Goal: Task Accomplishment & Management: Manage account settings

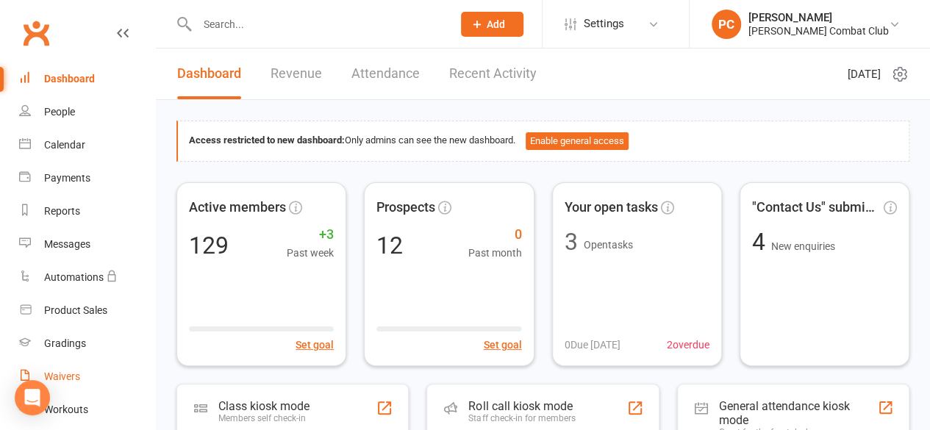
click at [82, 374] on link "Waivers" at bounding box center [87, 376] width 136 height 33
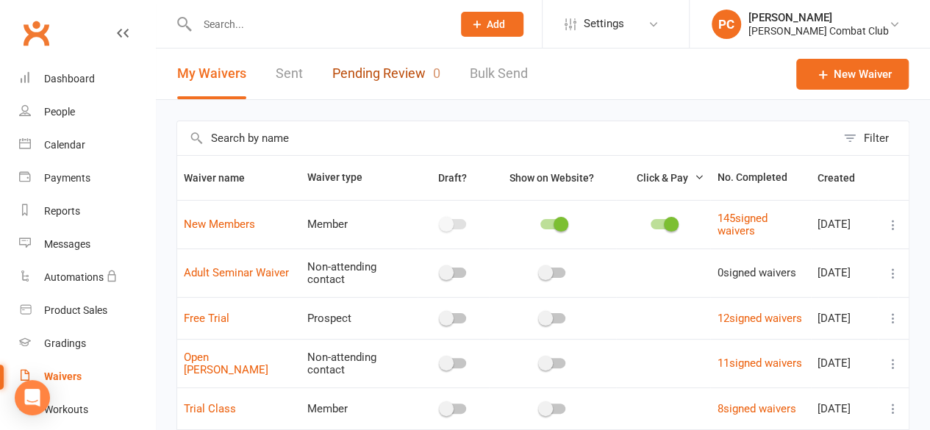
click at [397, 67] on link "Pending Review 0" at bounding box center [386, 74] width 108 height 51
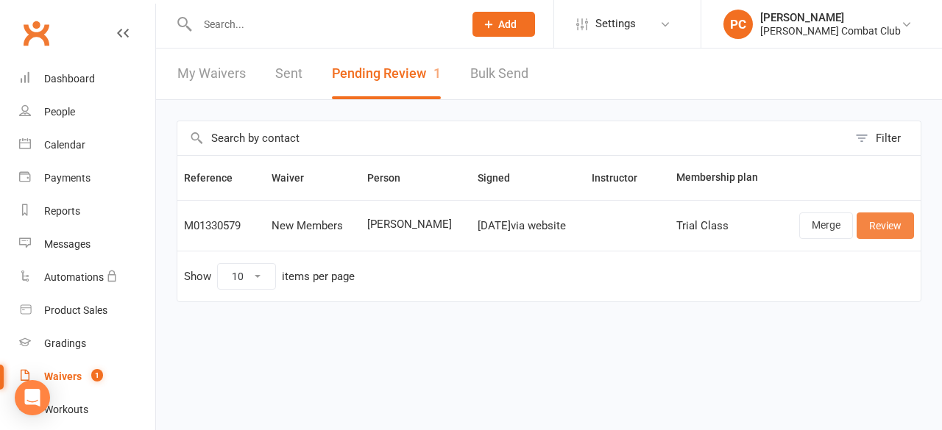
click at [884, 220] on link "Review" at bounding box center [884, 226] width 57 height 26
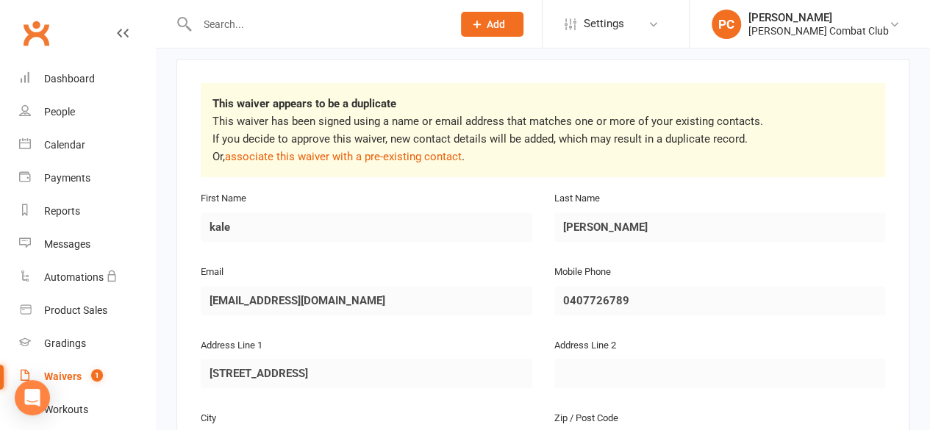
scroll to position [248, 0]
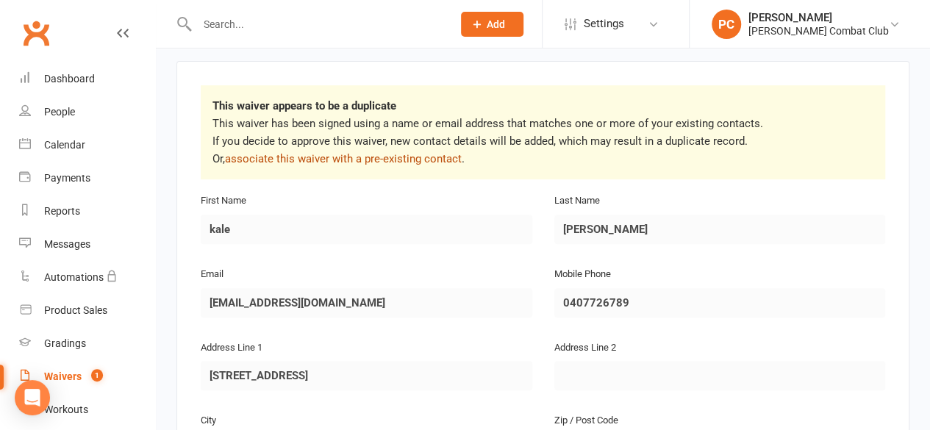
click at [394, 152] on link "associate this waiver with a pre-existing contact" at bounding box center [343, 158] width 237 height 13
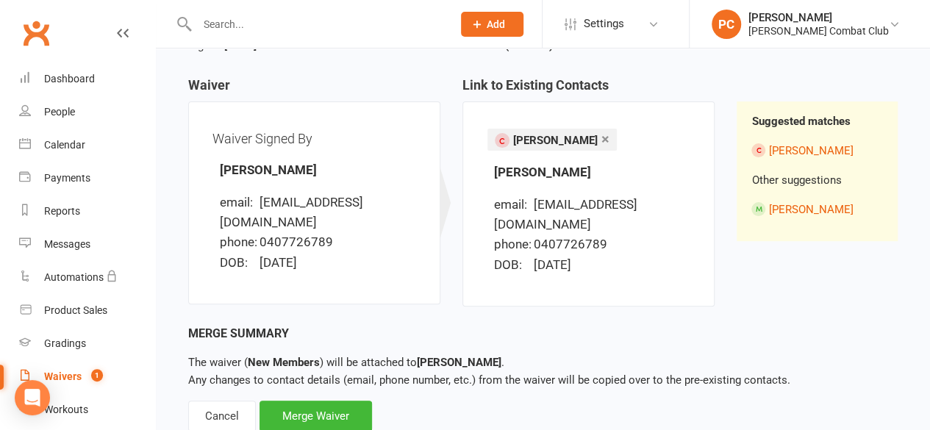
scroll to position [153, 0]
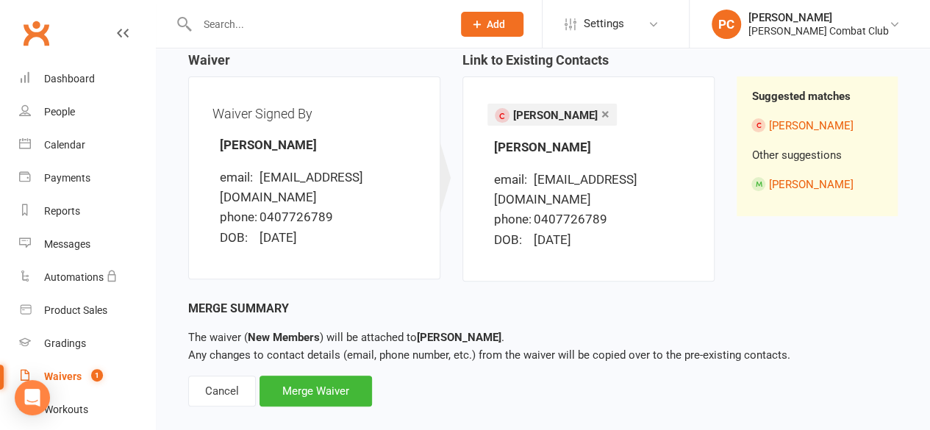
click at [335, 376] on div "Merge Waiver" at bounding box center [316, 391] width 113 height 31
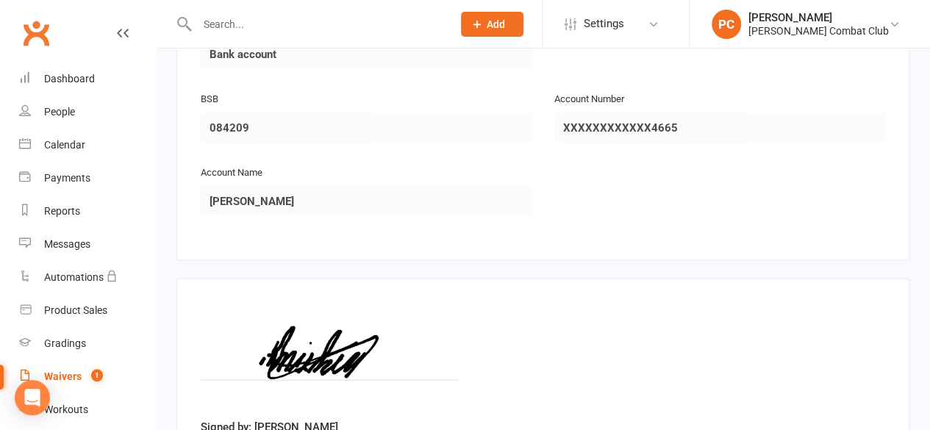
scroll to position [1478, 0]
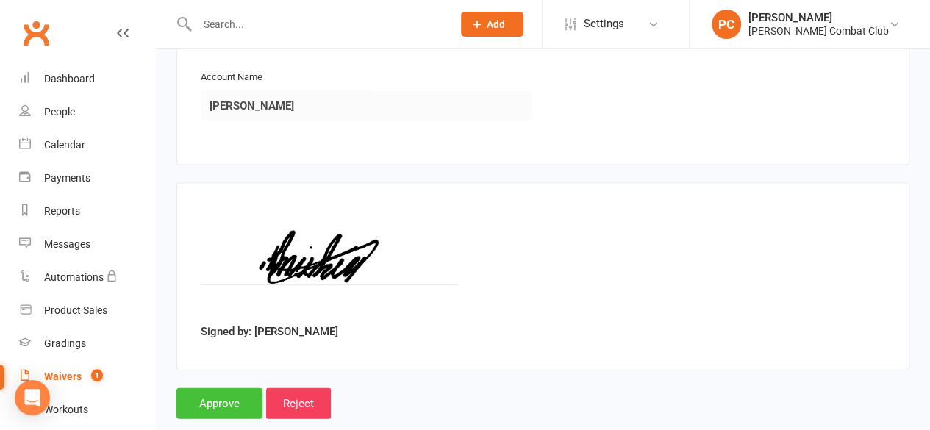
click at [213, 388] on input "Approve" at bounding box center [220, 403] width 86 height 31
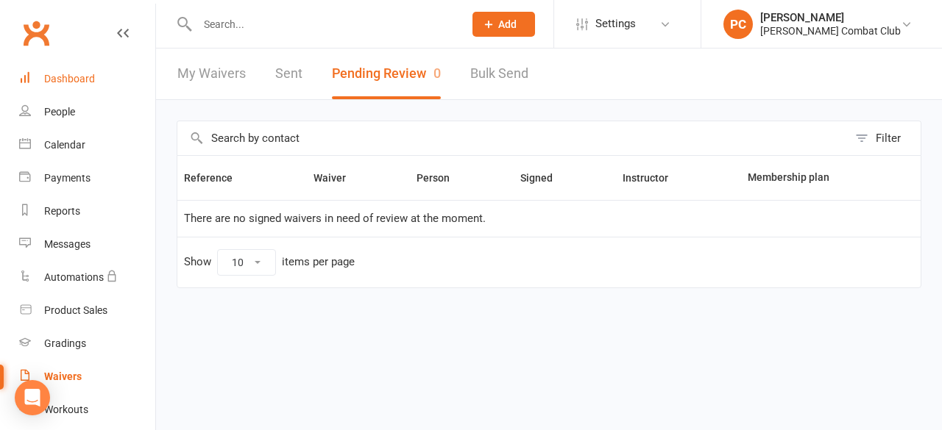
click at [76, 77] on div "Dashboard" at bounding box center [69, 79] width 51 height 12
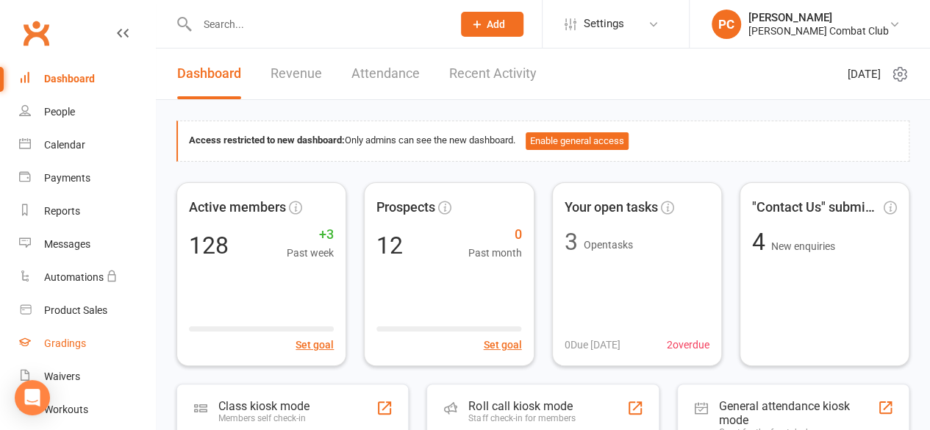
click at [72, 342] on div "Gradings" at bounding box center [65, 344] width 42 height 12
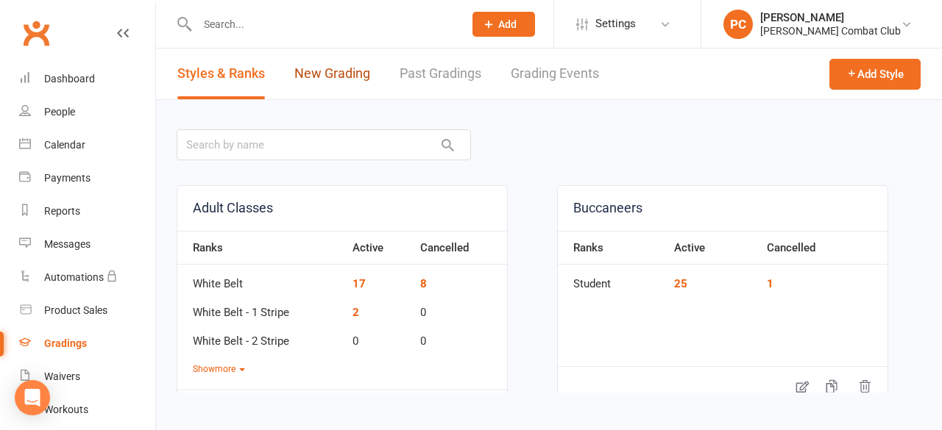
click at [346, 69] on link "New Grading" at bounding box center [332, 74] width 76 height 51
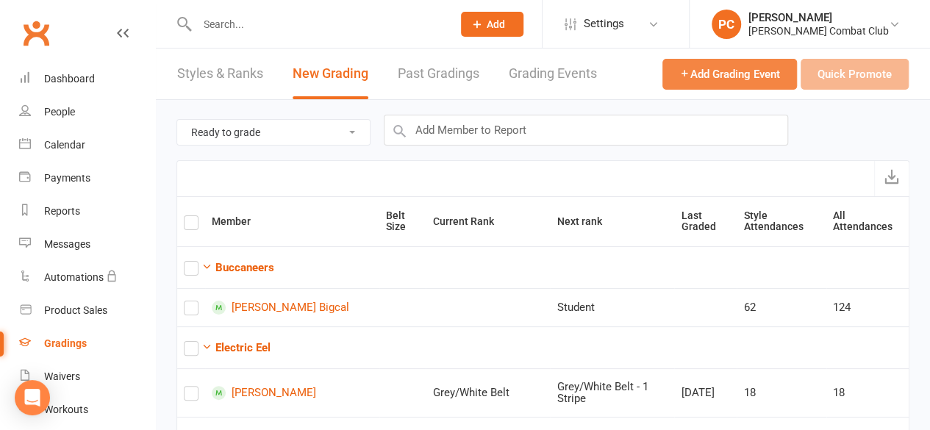
click at [724, 71] on span "Add Grading Event" at bounding box center [730, 74] width 101 height 13
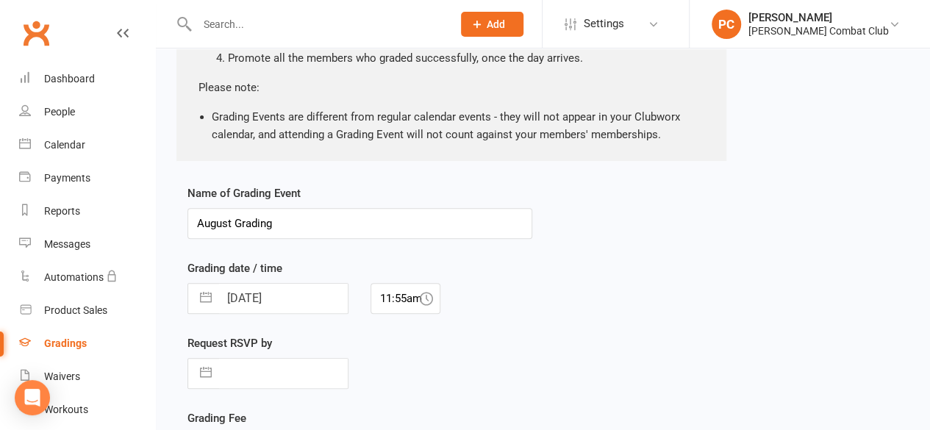
scroll to position [200, 0]
click at [236, 225] on input "August Grading" at bounding box center [360, 223] width 345 height 31
type input "August Eels Grading"
select select "6"
select select "2025"
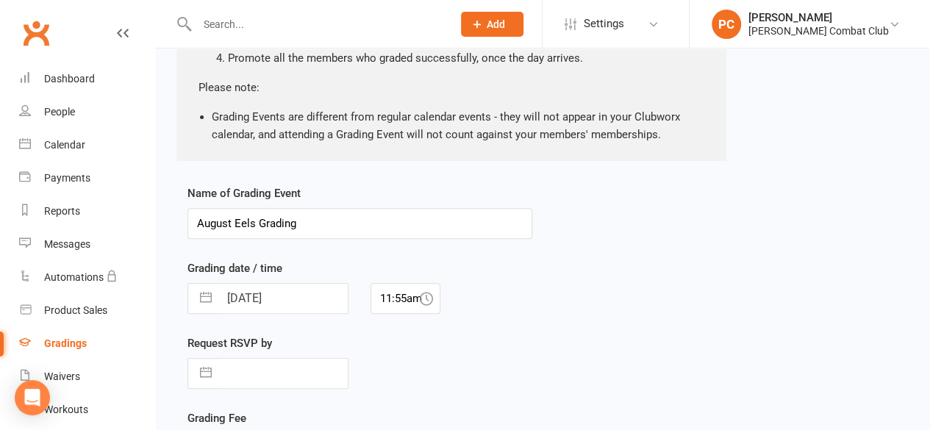
select select "7"
select select "2025"
select select "8"
select select "2025"
click at [323, 299] on input "[DATE]" at bounding box center [283, 298] width 129 height 29
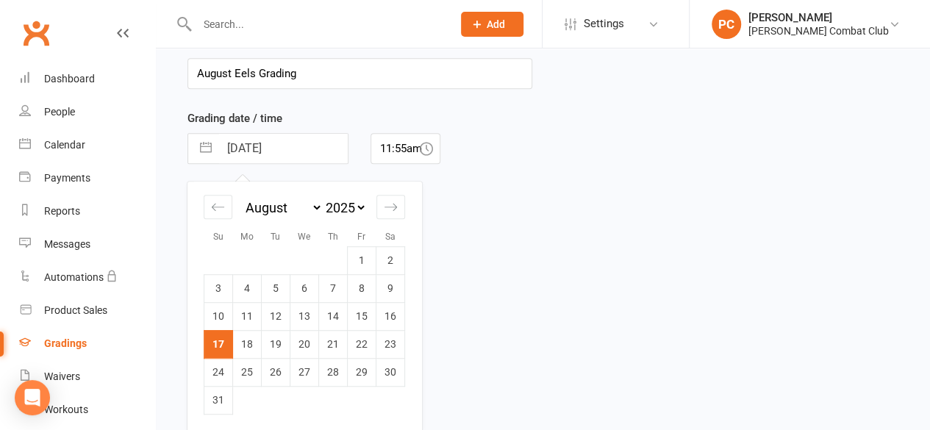
scroll to position [369, 0]
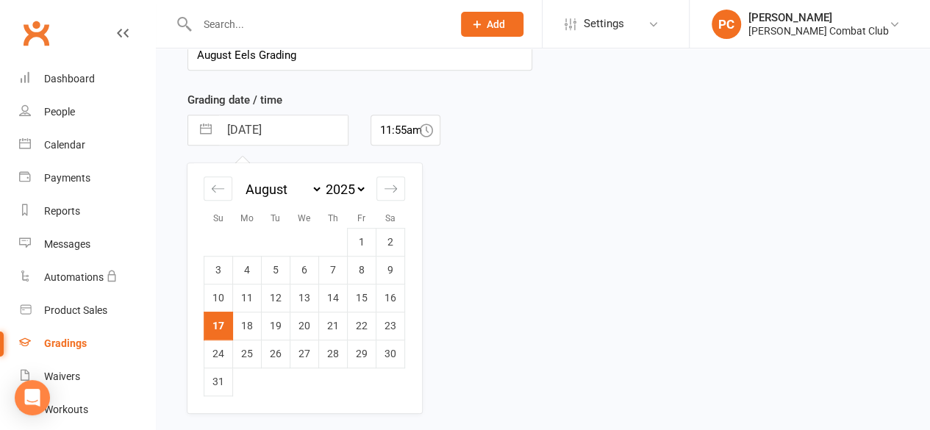
click at [394, 323] on td "23" at bounding box center [391, 326] width 29 height 28
type input "[DATE]"
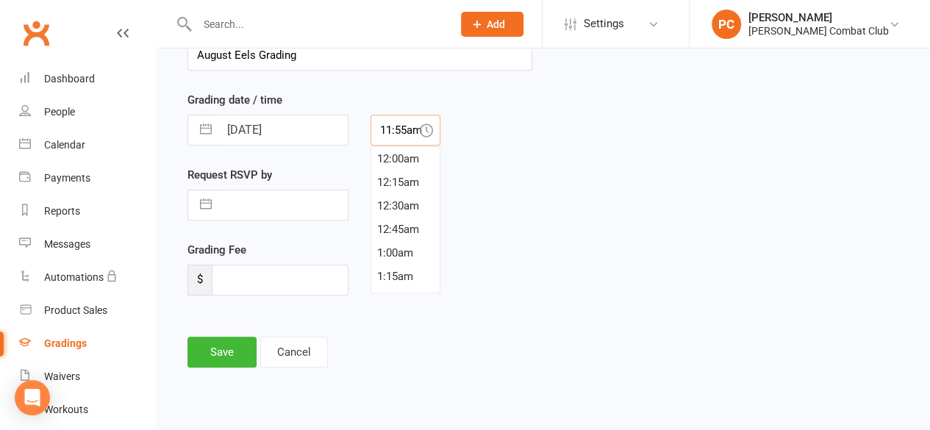
click at [404, 124] on input "11:55am" at bounding box center [406, 130] width 70 height 31
click at [412, 155] on div "10:30am" at bounding box center [405, 153] width 68 height 24
type input "10:30am"
click at [275, 204] on input "text" at bounding box center [283, 205] width 129 height 29
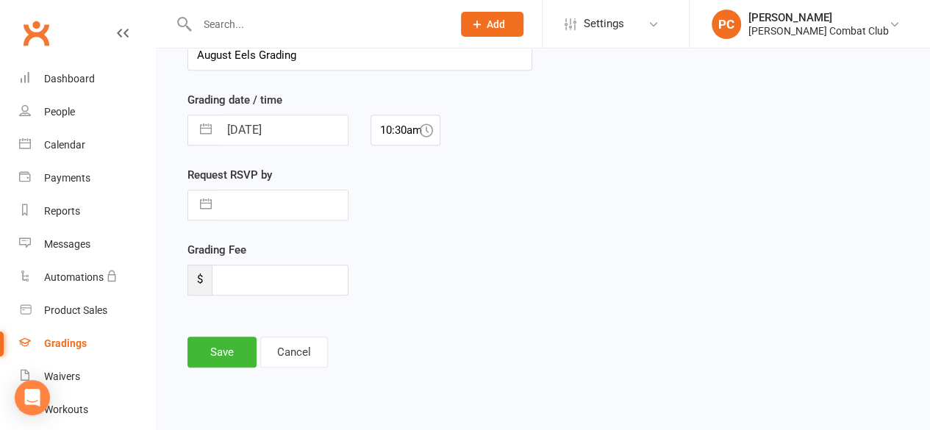
select select "6"
select select "2025"
select select "7"
select select "2025"
select select "8"
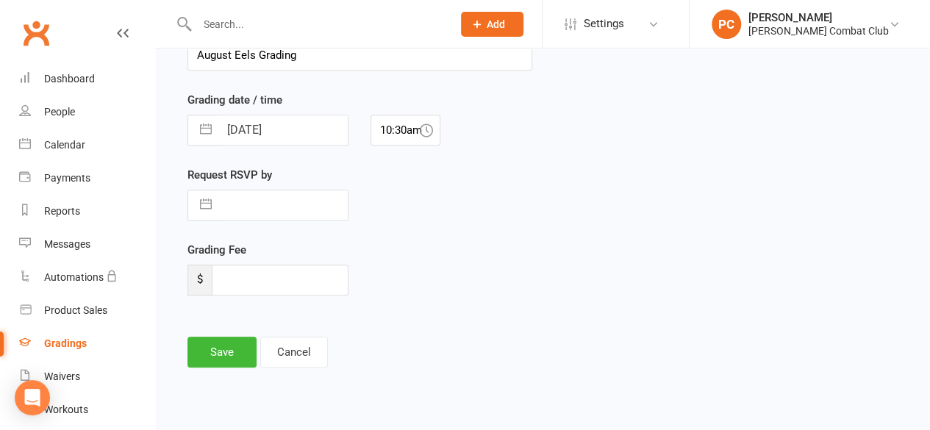
select select "2025"
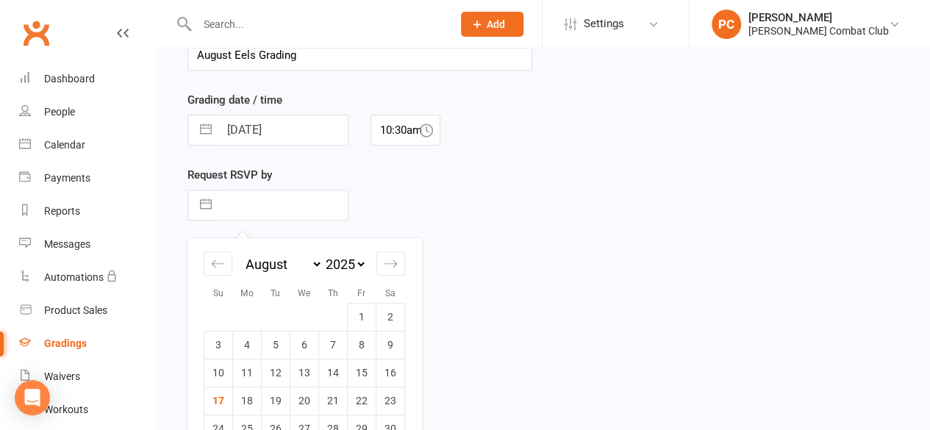
click at [363, 396] on td "22" at bounding box center [362, 401] width 29 height 28
type input "[DATE]"
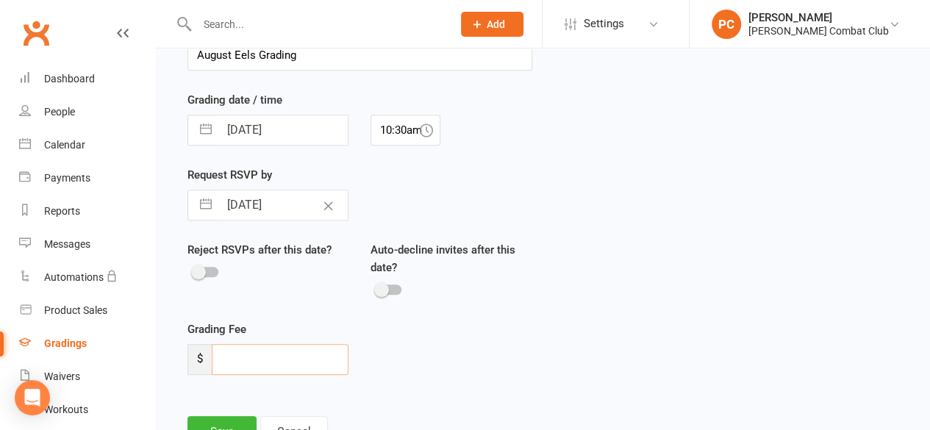
click at [257, 363] on input "number" at bounding box center [280, 359] width 137 height 31
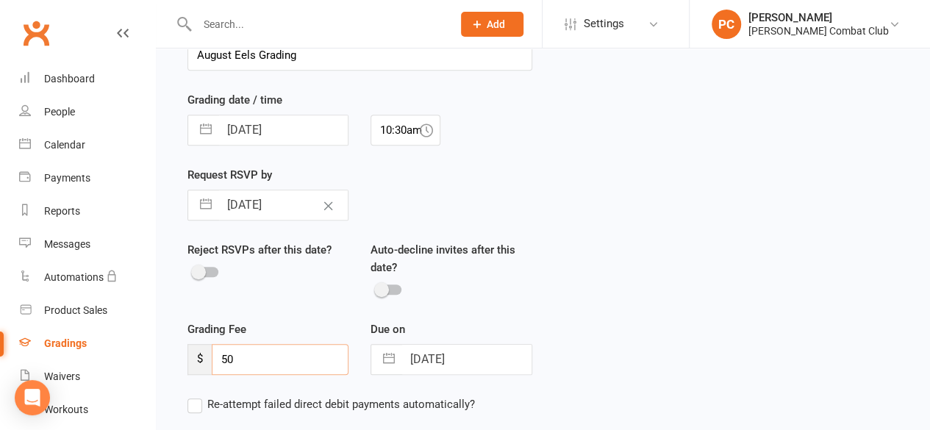
type input "50"
click at [495, 364] on input "[DATE]" at bounding box center [466, 359] width 129 height 29
select select "6"
select select "2025"
select select "7"
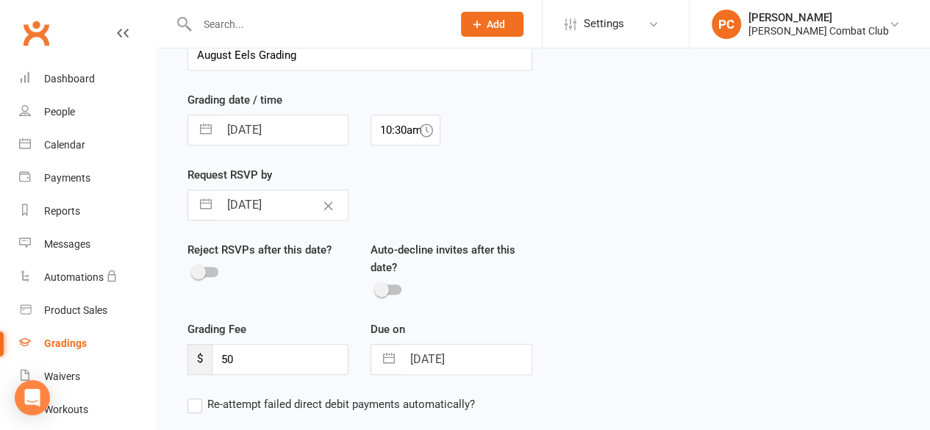
select select "2025"
select select "8"
select select "2025"
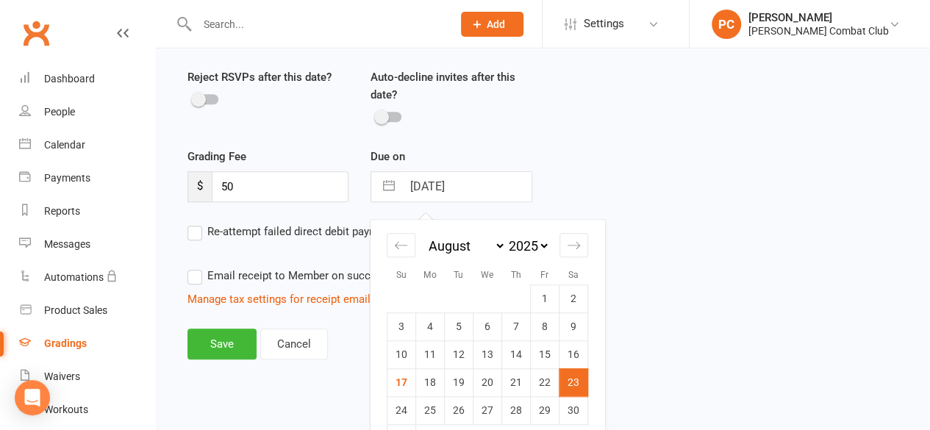
scroll to position [542, 0]
click at [547, 379] on td "22" at bounding box center [545, 382] width 29 height 28
type input "[DATE]"
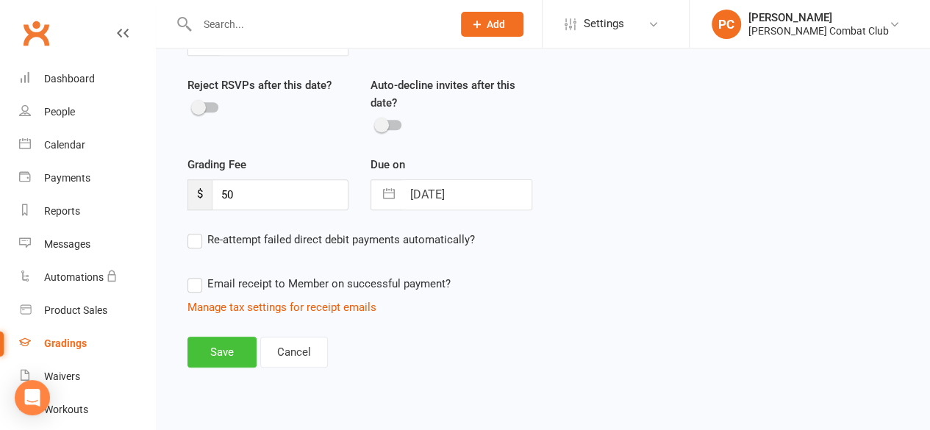
click at [221, 352] on button "Save" at bounding box center [222, 352] width 69 height 31
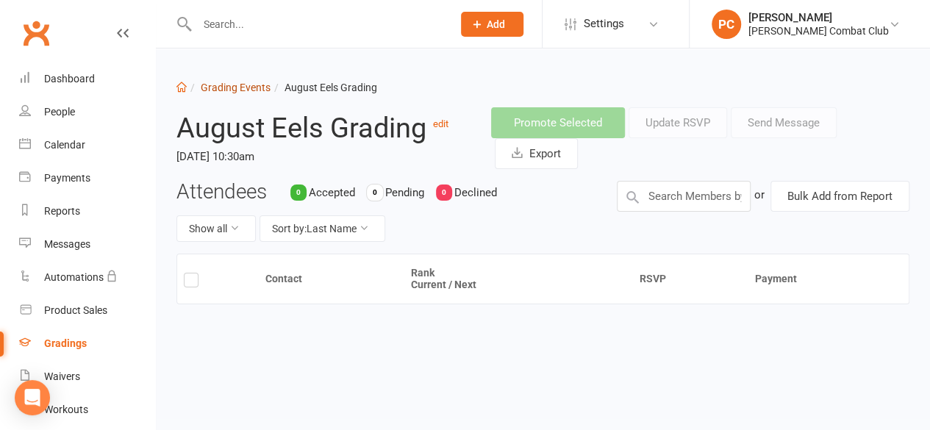
click at [259, 86] on link "Grading Events" at bounding box center [236, 88] width 70 height 12
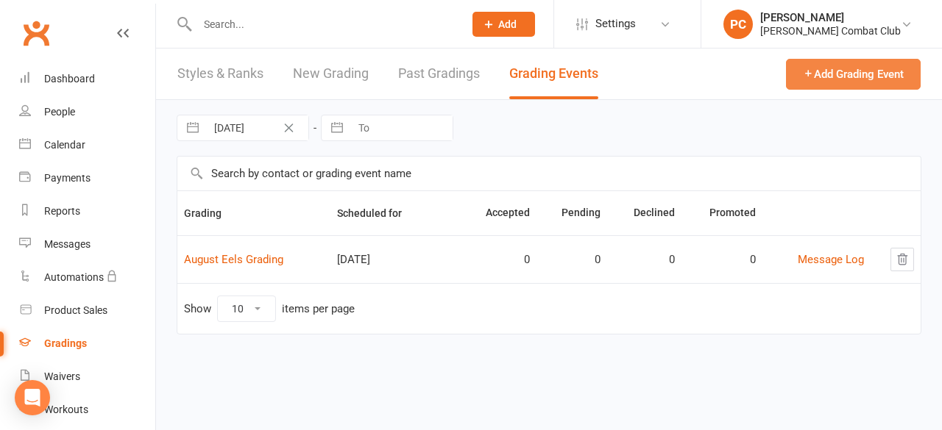
click at [819, 75] on button "Add Grading Event" at bounding box center [853, 74] width 135 height 31
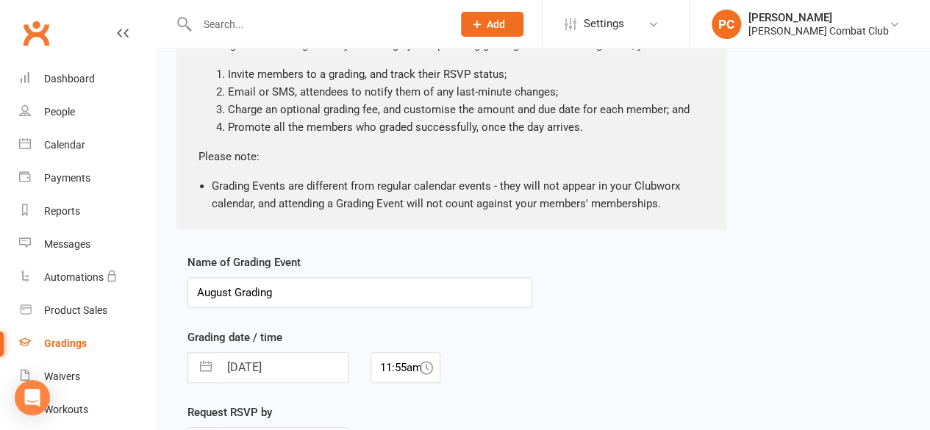
scroll to position [132, 0]
click at [234, 290] on input "August Grading" at bounding box center [360, 291] width 345 height 31
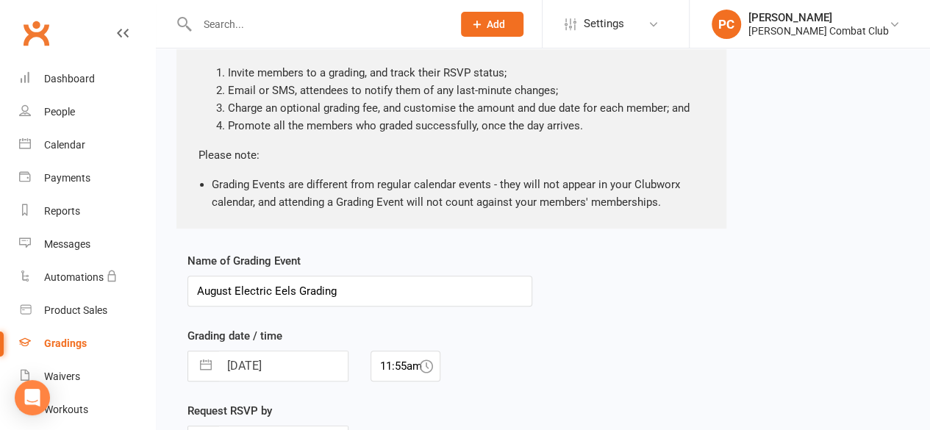
type input "August Electric Eels Grading"
select select "6"
select select "2025"
select select "7"
select select "2025"
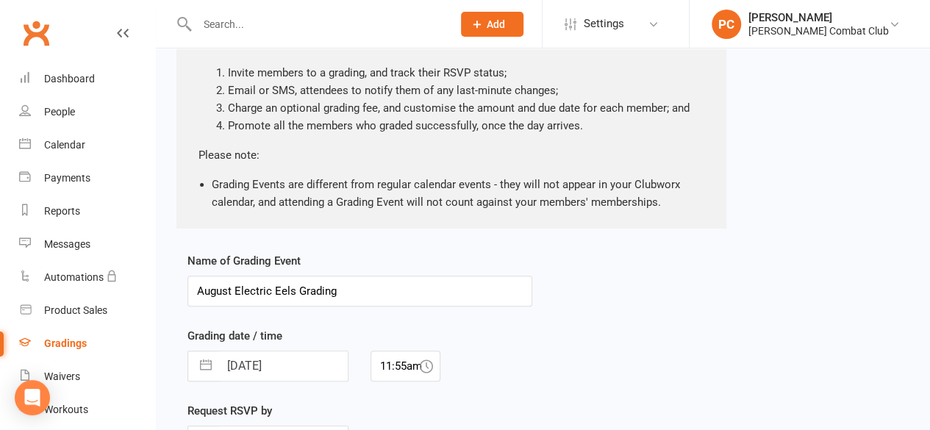
select select "8"
select select "2025"
click at [295, 363] on input "[DATE]" at bounding box center [283, 366] width 129 height 29
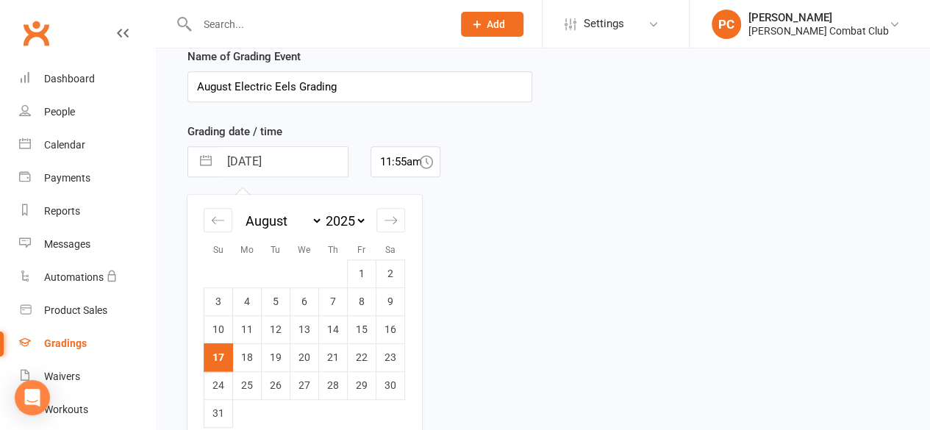
scroll to position [337, 0]
click at [394, 352] on td "23" at bounding box center [391, 358] width 29 height 28
type input "[DATE]"
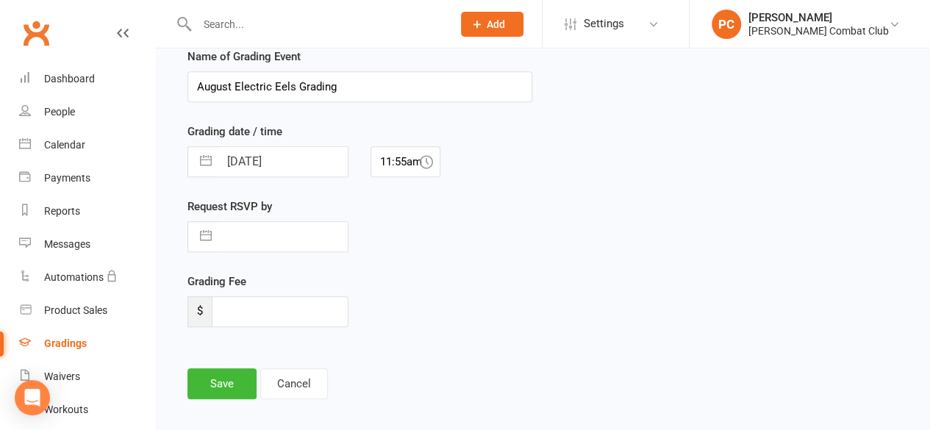
click at [420, 157] on icon at bounding box center [426, 161] width 13 height 13
click at [402, 161] on input "11:55am" at bounding box center [406, 161] width 70 height 31
click at [408, 186] on div "10:30am" at bounding box center [405, 189] width 68 height 24
type input "10:30am"
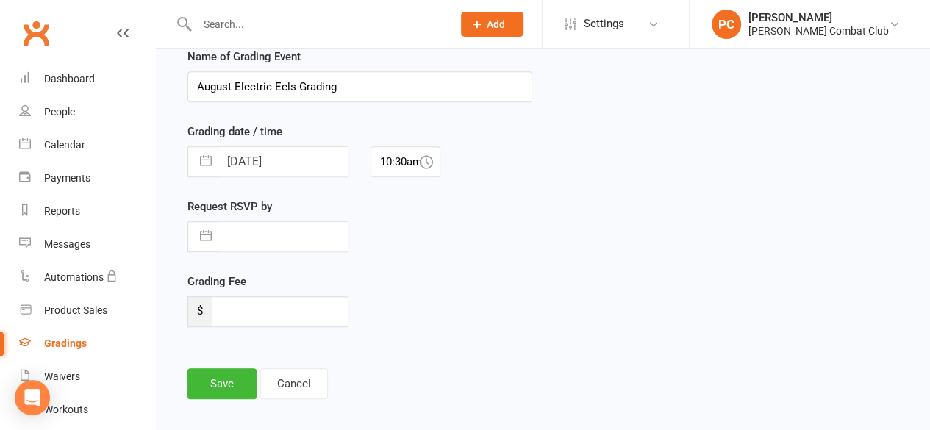
select select "6"
select select "2025"
select select "7"
select select "2025"
select select "8"
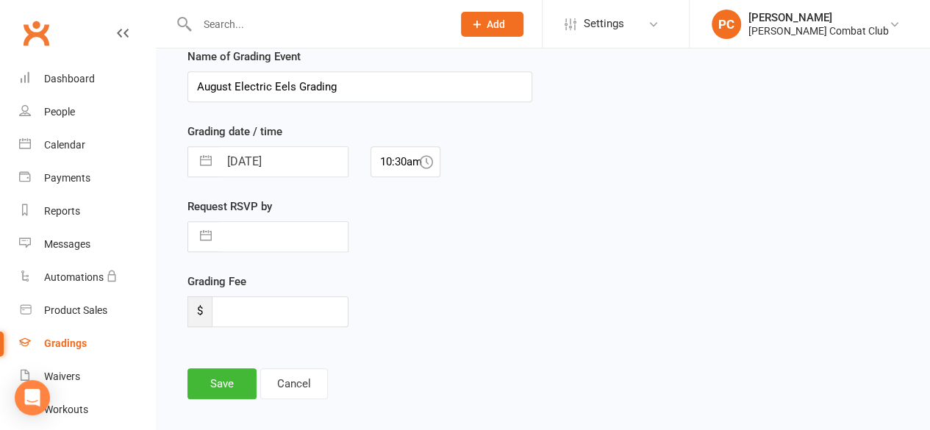
select select "2025"
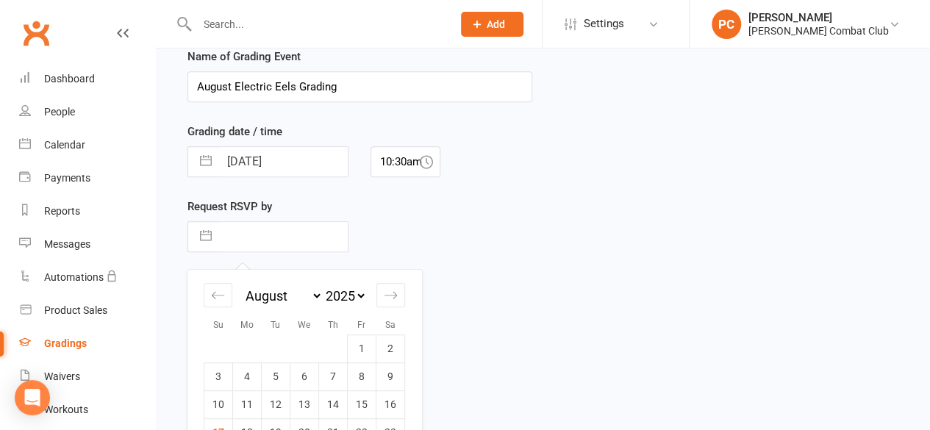
click at [323, 238] on input "text" at bounding box center [283, 236] width 129 height 29
click at [363, 423] on td "22" at bounding box center [362, 433] width 29 height 28
type input "[DATE]"
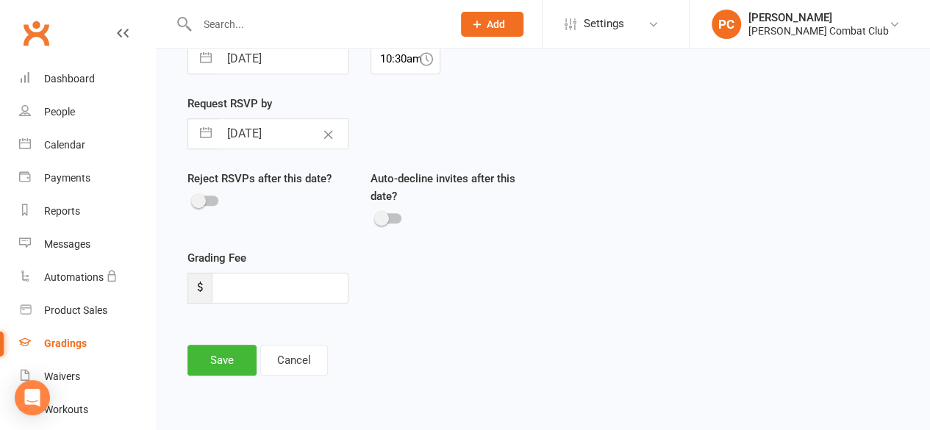
scroll to position [448, 0]
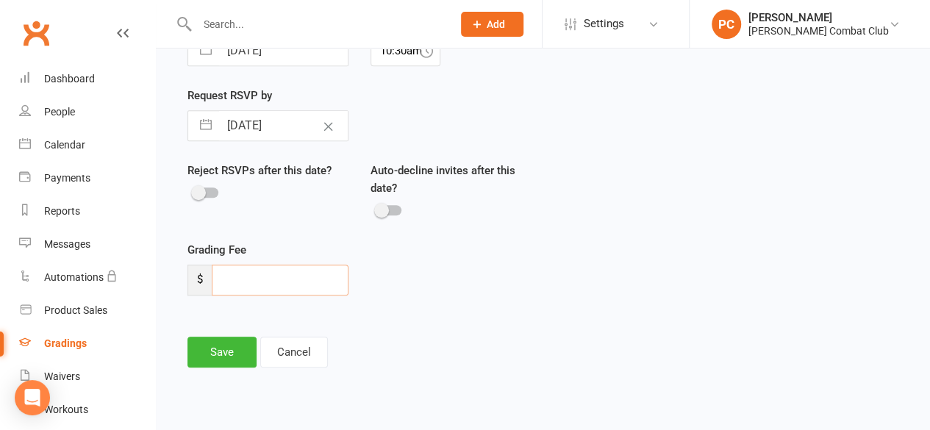
click at [291, 280] on input "number" at bounding box center [280, 280] width 137 height 31
type input "0"
click at [217, 352] on button "Save" at bounding box center [222, 352] width 69 height 31
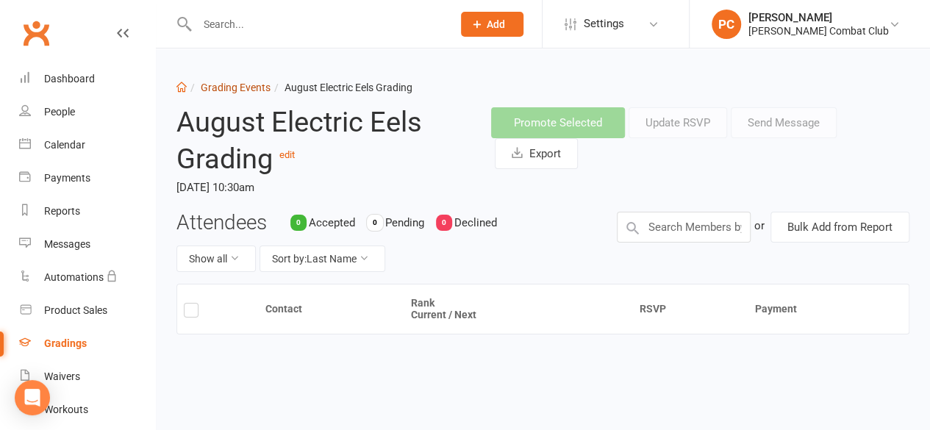
click at [244, 88] on link "Grading Events" at bounding box center [236, 88] width 70 height 12
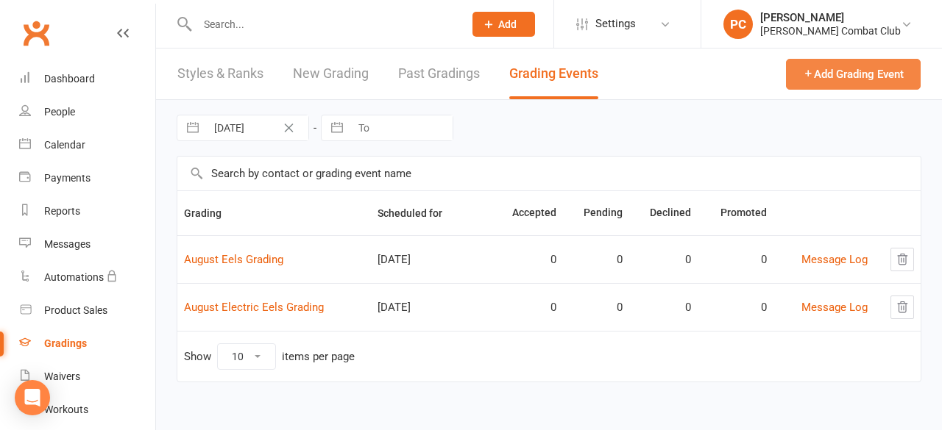
click at [861, 73] on button "Add Grading Event" at bounding box center [853, 74] width 135 height 31
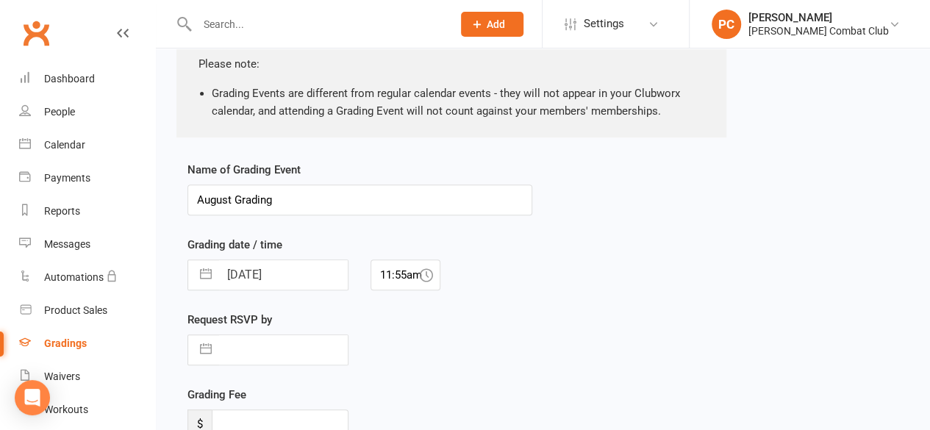
scroll to position [232, 0]
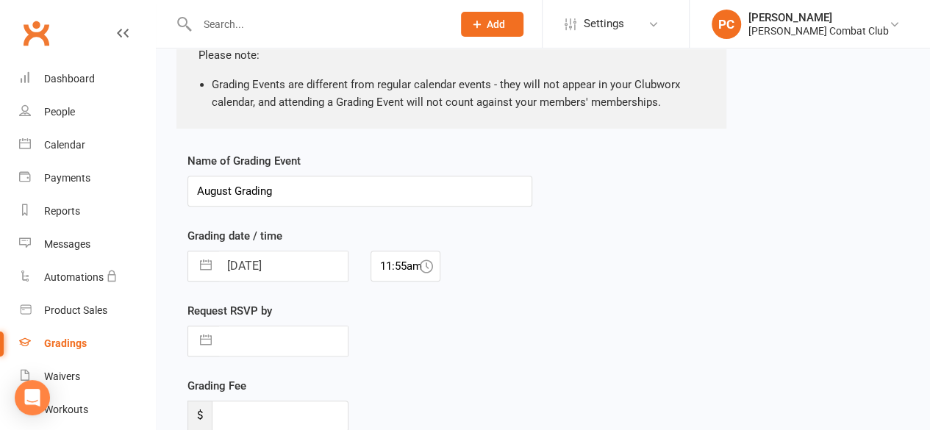
click at [234, 186] on input "August Grading" at bounding box center [360, 191] width 345 height 31
type input "August Stingrays Grading"
select select "6"
select select "2025"
select select "7"
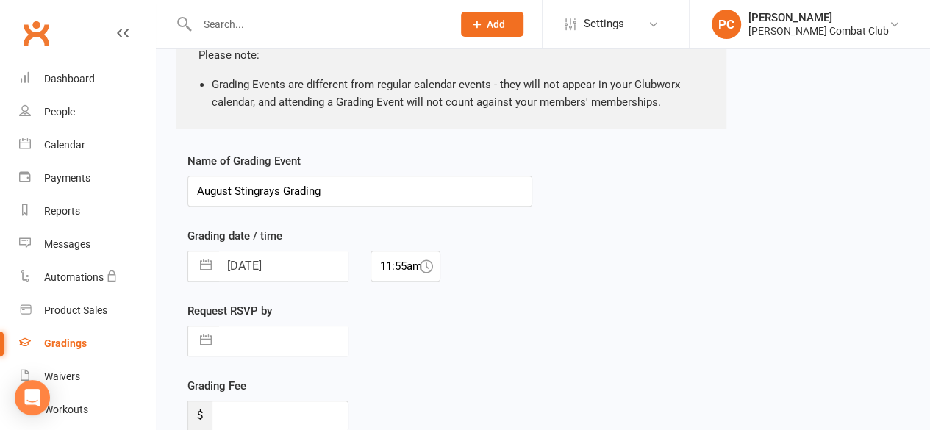
select select "2025"
select select "8"
select select "2025"
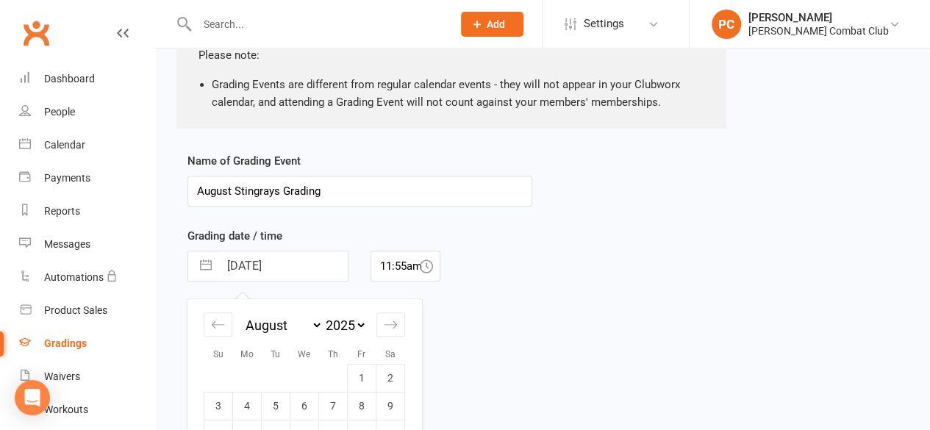
click at [319, 266] on input "[DATE]" at bounding box center [283, 266] width 129 height 29
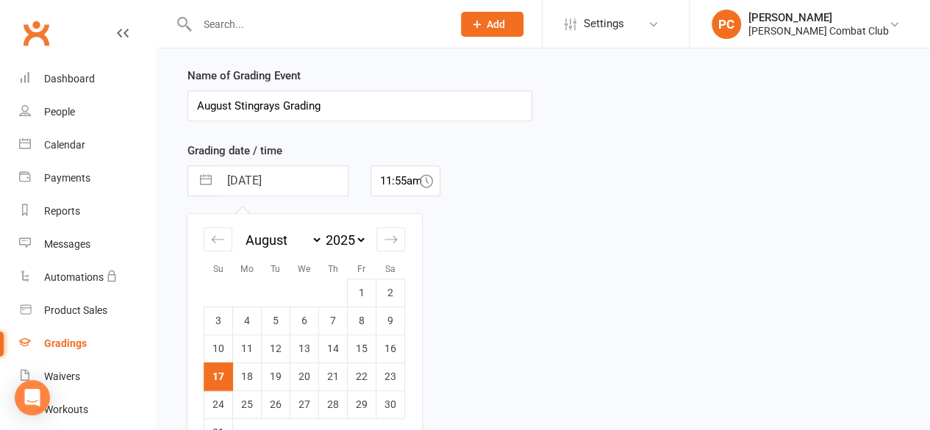
scroll to position [369, 0]
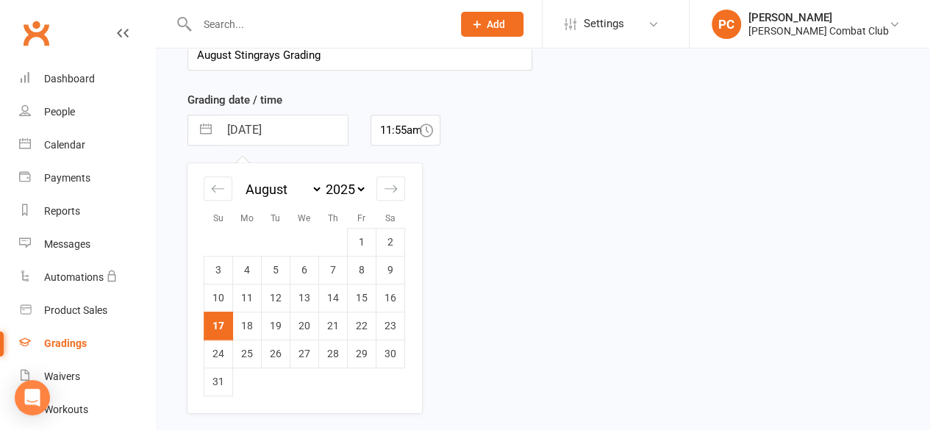
click at [388, 322] on td "23" at bounding box center [391, 326] width 29 height 28
type input "[DATE]"
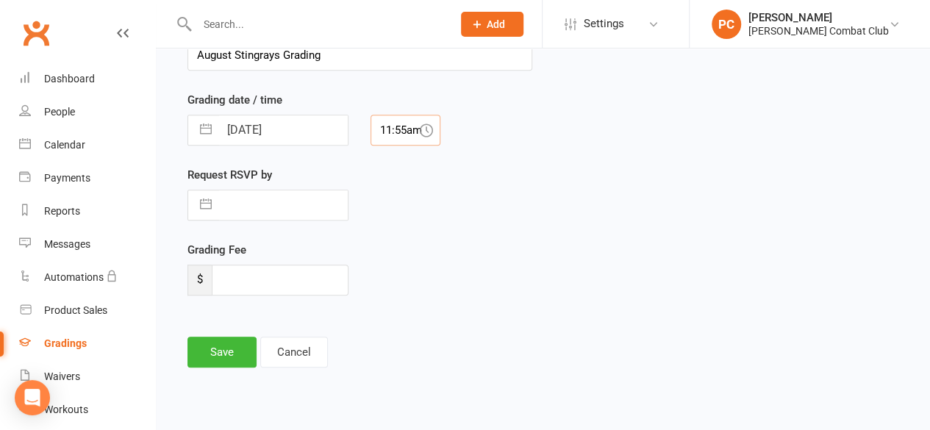
click at [416, 129] on input "11:55am" at bounding box center [406, 130] width 70 height 31
click at [401, 227] on div "12:30pm" at bounding box center [405, 228] width 68 height 24
type input "12:30pm"
select select "6"
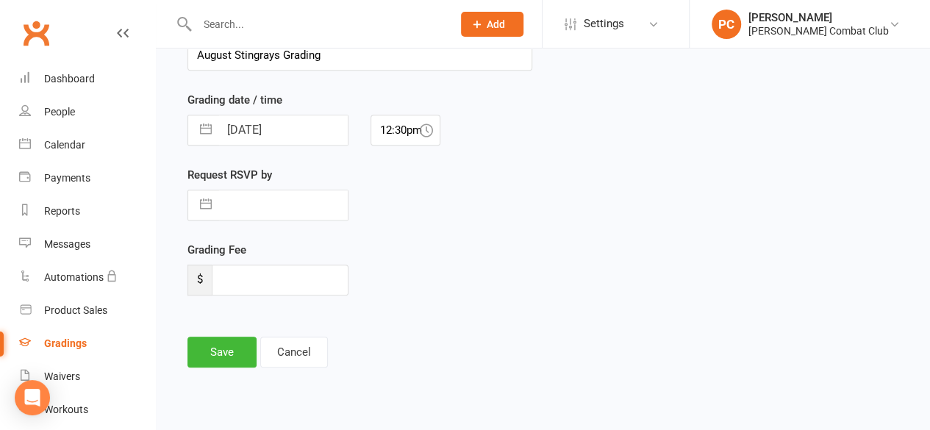
select select "2025"
select select "7"
select select "2025"
select select "8"
select select "2025"
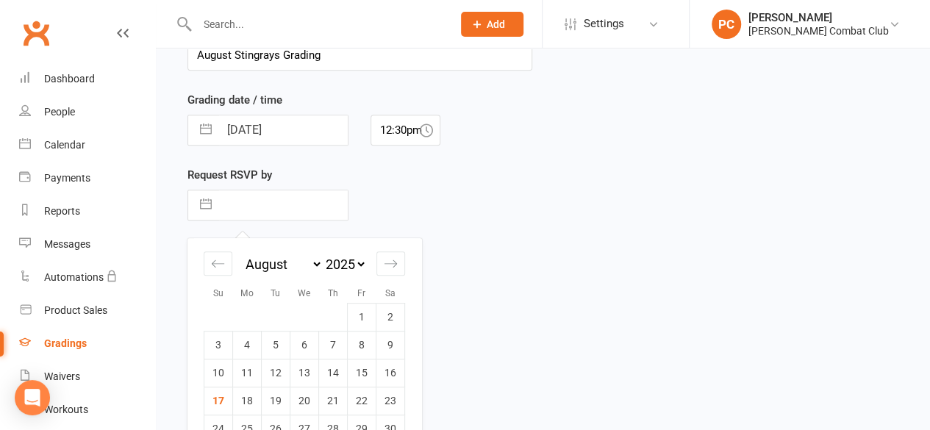
click at [280, 205] on input "text" at bounding box center [283, 205] width 129 height 29
click at [355, 398] on td "22" at bounding box center [362, 401] width 29 height 28
type input "[DATE]"
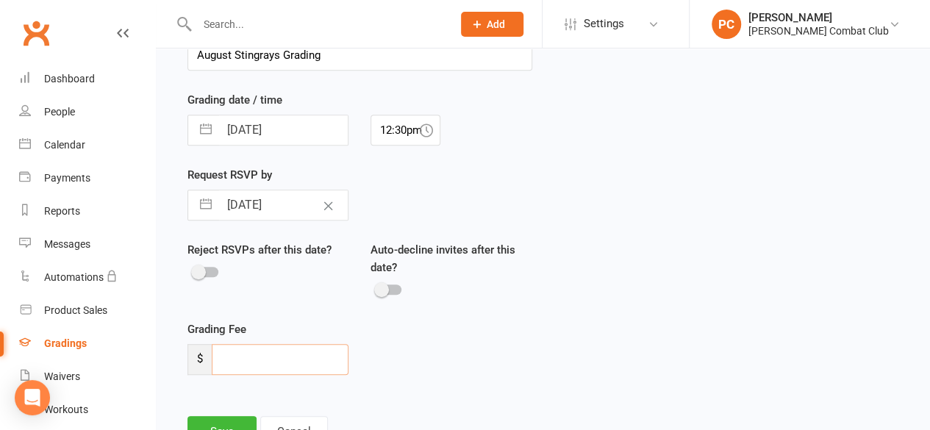
click at [307, 356] on input "number" at bounding box center [280, 359] width 137 height 31
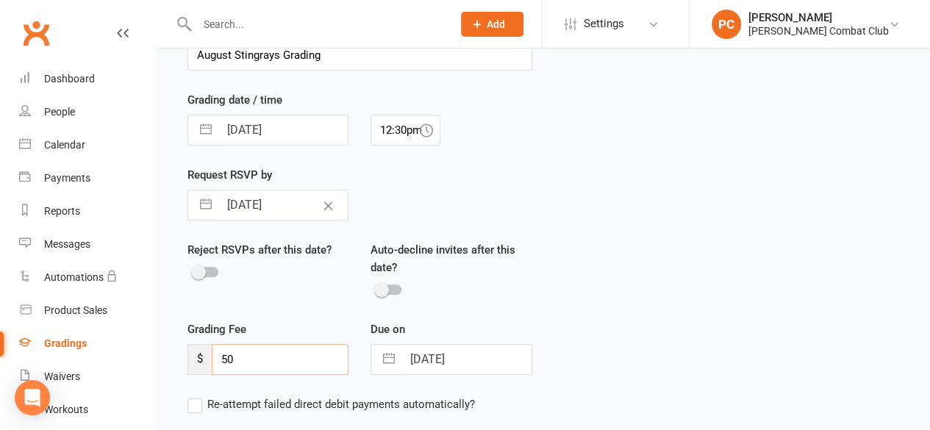
type input "50"
click at [458, 361] on input "[DATE]" at bounding box center [466, 359] width 129 height 29
select select "6"
select select "2025"
select select "7"
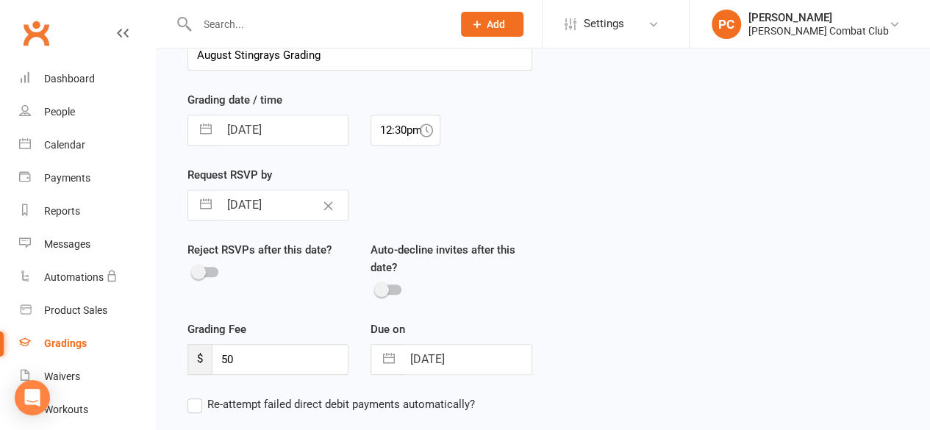
select select "2025"
select select "8"
select select "2025"
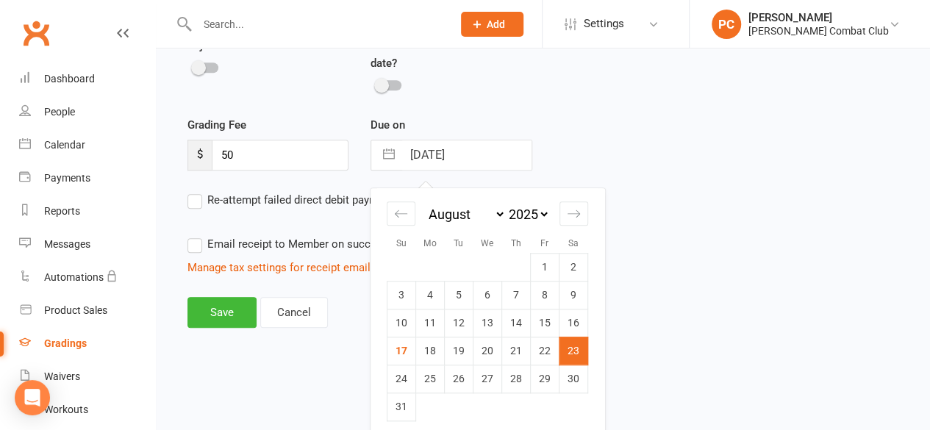
scroll to position [580, 0]
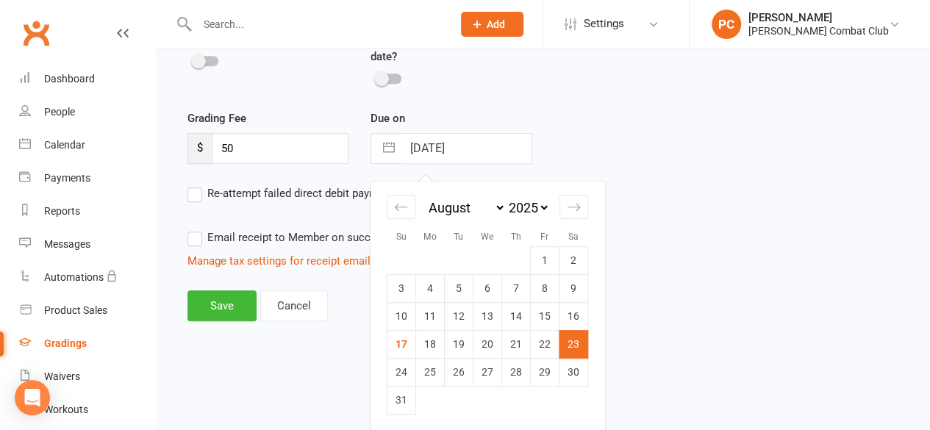
click at [552, 343] on td "22" at bounding box center [545, 344] width 29 height 28
type input "[DATE]"
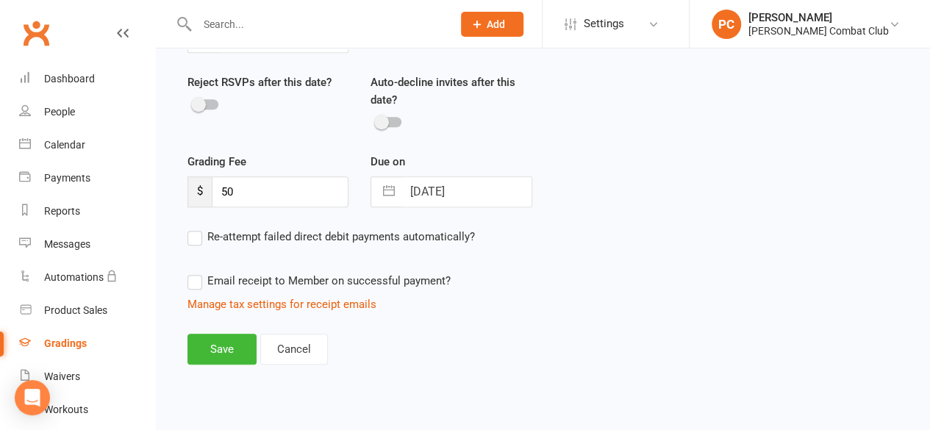
scroll to position [533, 0]
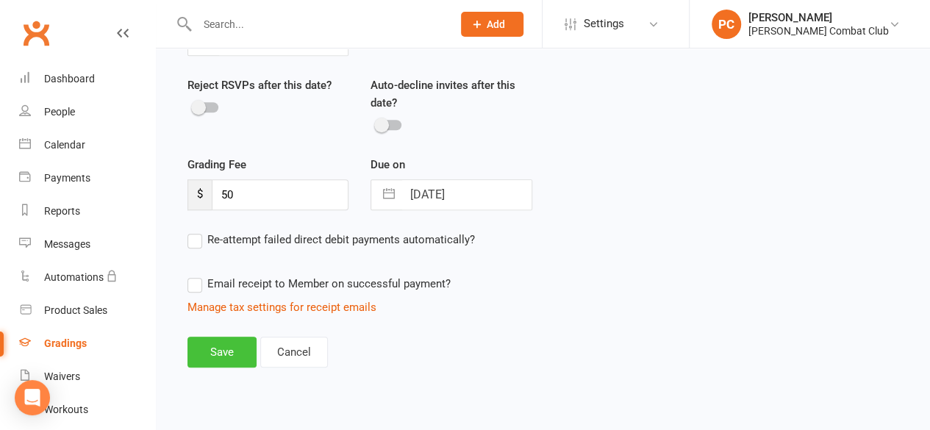
click at [226, 346] on button "Save" at bounding box center [222, 352] width 69 height 31
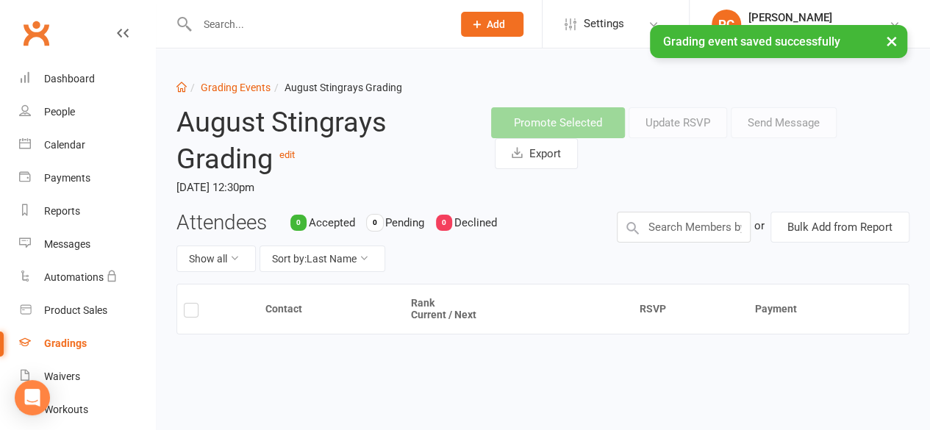
click at [226, 346] on div "Contact Rank Current / Next RSVP Payment" at bounding box center [543, 356] width 733 height 145
click at [230, 86] on link "Grading Events" at bounding box center [236, 88] width 70 height 12
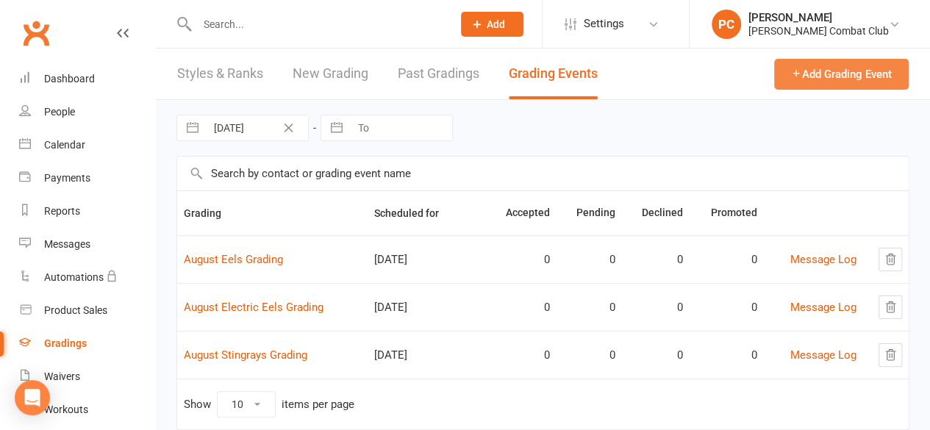
click at [815, 74] on button "Add Grading Event" at bounding box center [842, 74] width 135 height 31
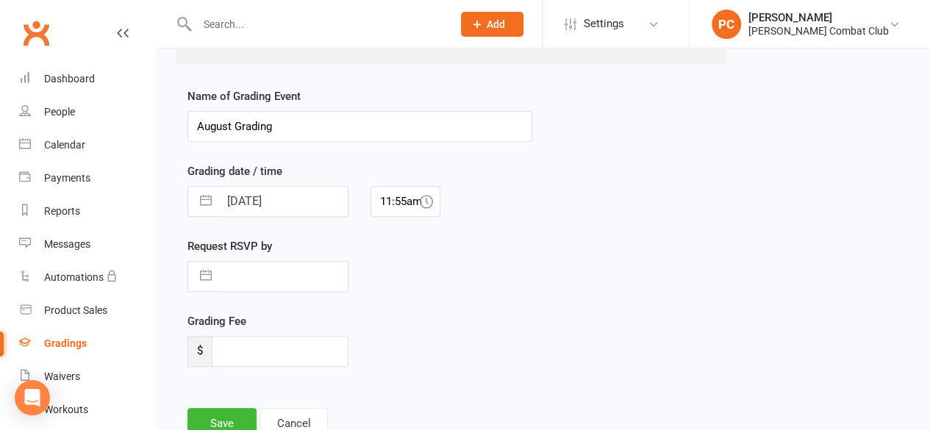
scroll to position [299, 0]
click at [236, 126] on input "August Grading" at bounding box center [360, 125] width 345 height 31
click at [309, 147] on div "Name of Grading Event [PERSON_NAME] StingraysGrading Grading date / time [DATE]…" at bounding box center [360, 236] width 345 height 300
click at [318, 124] on input "[PERSON_NAME] StingraysGrading" at bounding box center [360, 125] width 345 height 31
type input "[PERSON_NAME] Stingrays Grading"
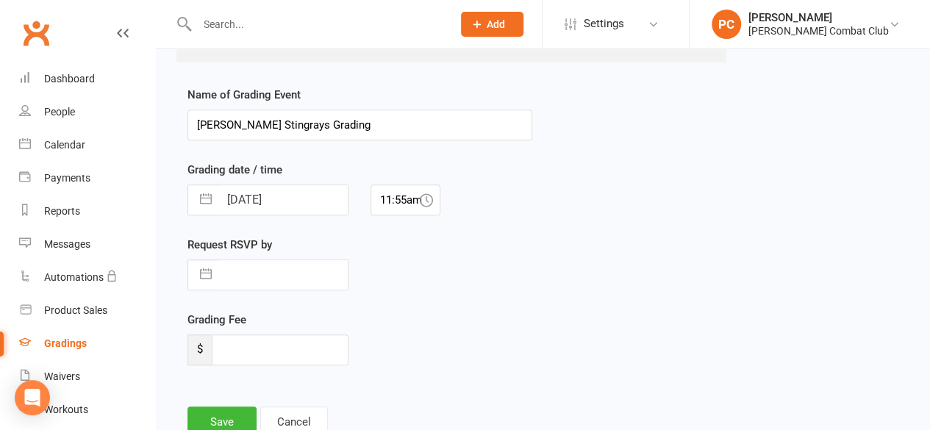
select select "6"
select select "2025"
select select "7"
select select "2025"
select select "8"
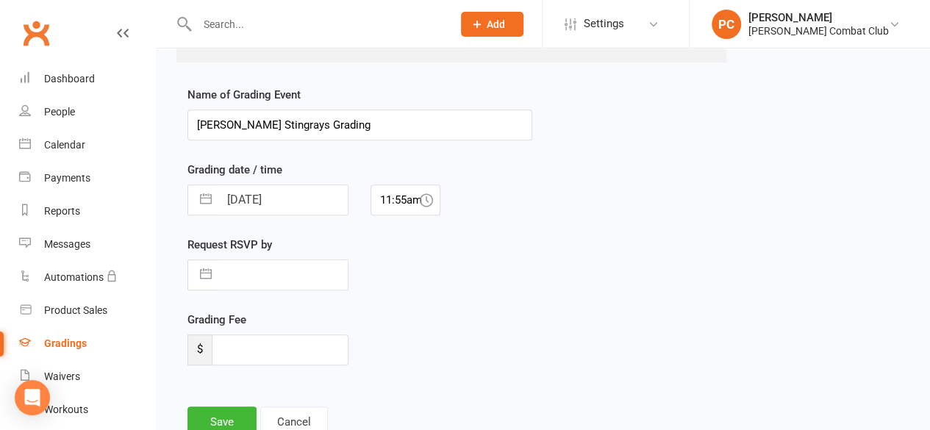
select select "2025"
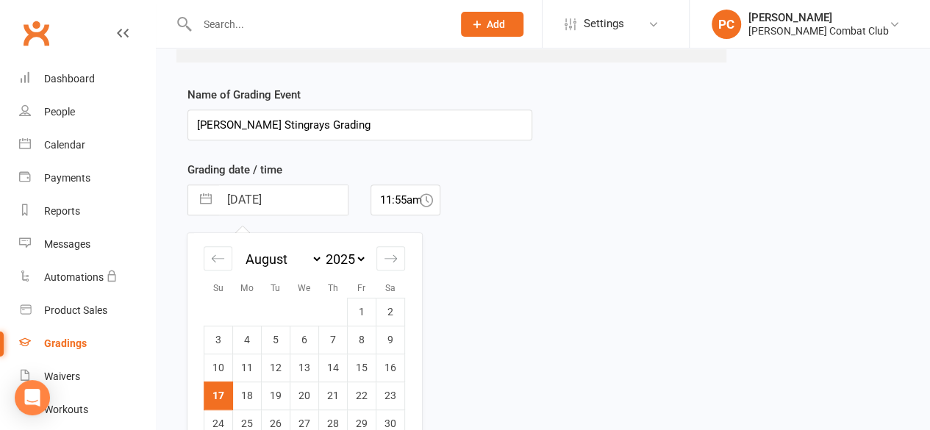
click at [290, 198] on input "[DATE]" at bounding box center [283, 199] width 129 height 29
click at [393, 395] on td "23" at bounding box center [391, 396] width 29 height 28
type input "[DATE]"
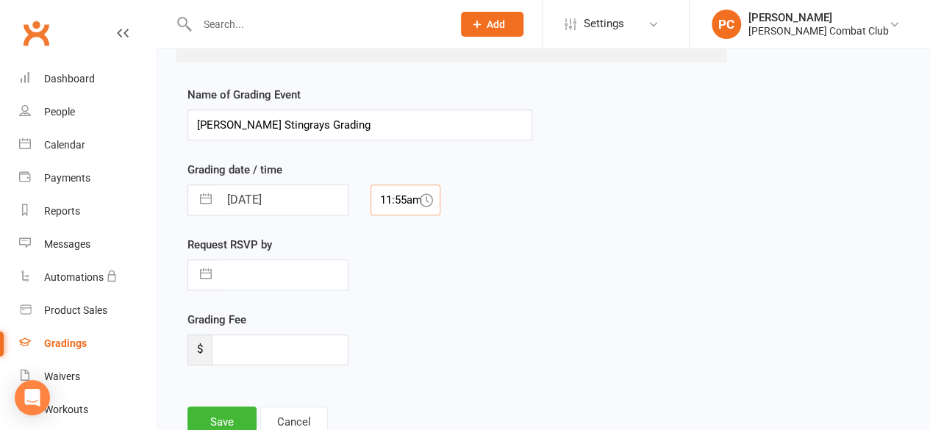
click at [399, 197] on input "11:55am" at bounding box center [406, 200] width 70 height 31
click at [401, 271] on div "12:30pm" at bounding box center [405, 275] width 68 height 24
type input "12:30pm"
click at [291, 268] on input "text" at bounding box center [283, 274] width 129 height 29
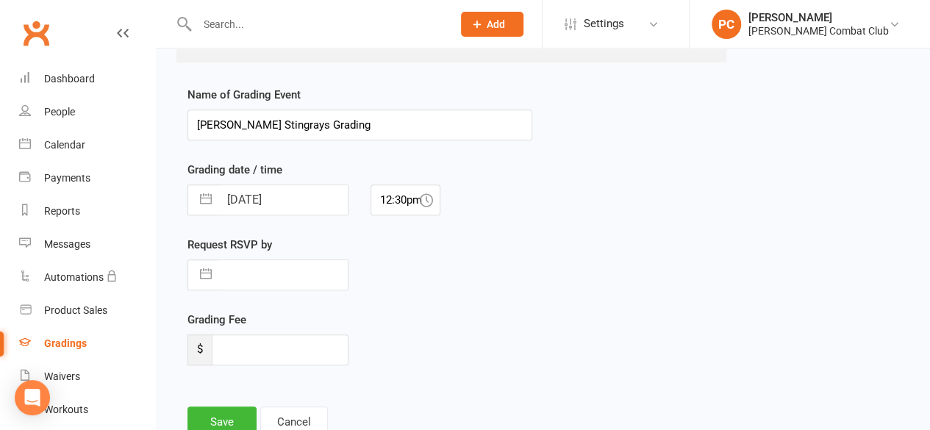
select select "6"
select select "2025"
select select "7"
select select "2025"
select select "8"
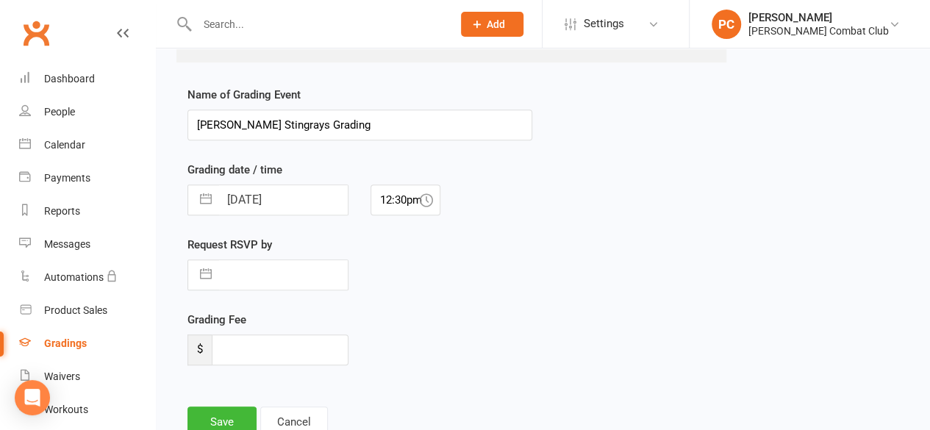
select select "2025"
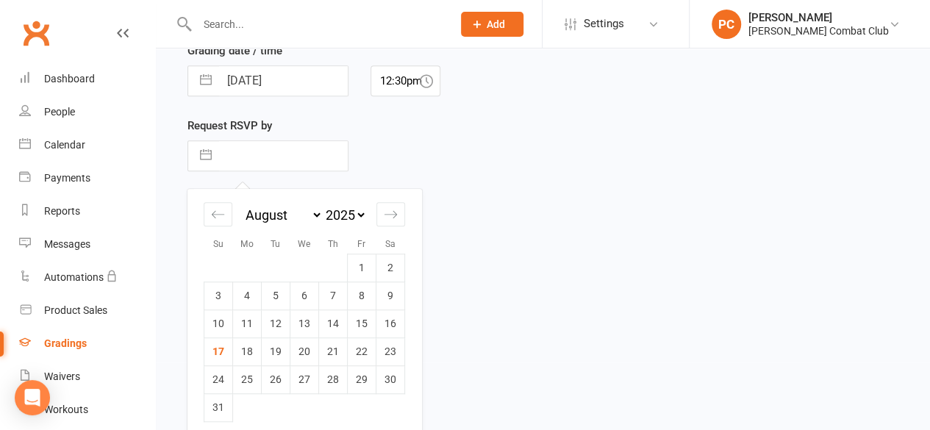
scroll to position [425, 0]
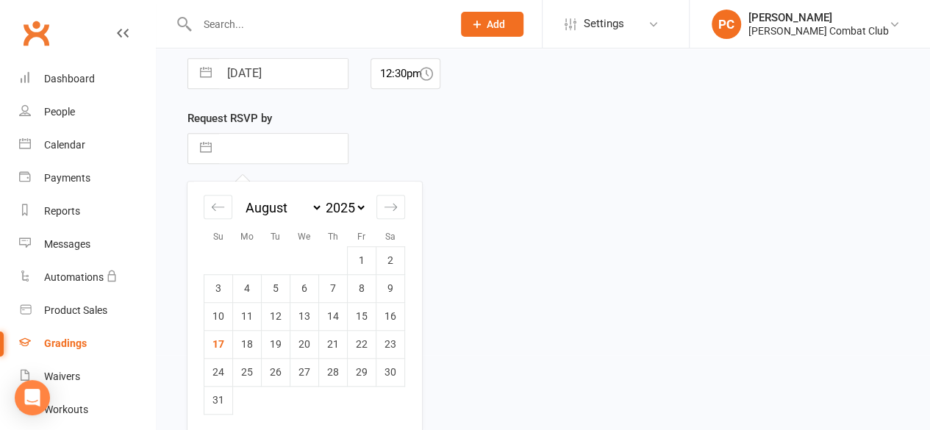
click at [357, 341] on td "22" at bounding box center [362, 344] width 29 height 28
type input "[DATE]"
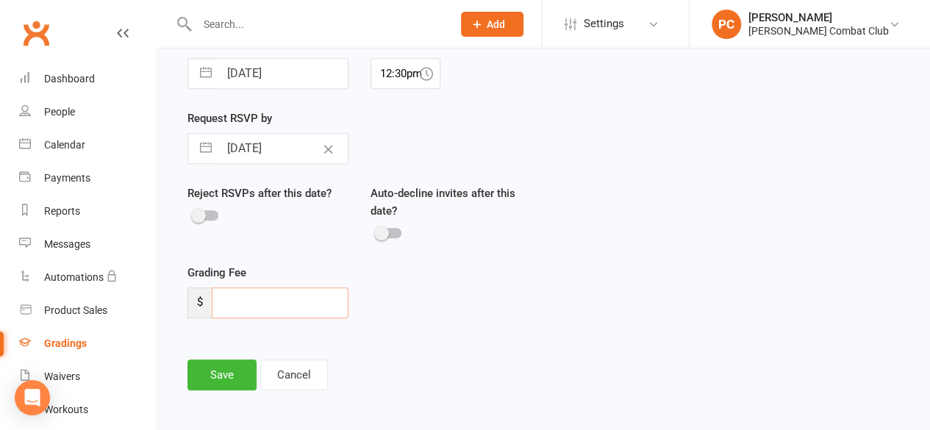
click at [278, 301] on input "number" at bounding box center [280, 303] width 137 height 31
type input "0"
click at [394, 342] on div "Name of Grading Event [PERSON_NAME] Stingrays Grading Grading date / time [DATE…" at bounding box center [360, 186] width 367 height 452
click at [222, 373] on button "Save" at bounding box center [222, 375] width 69 height 31
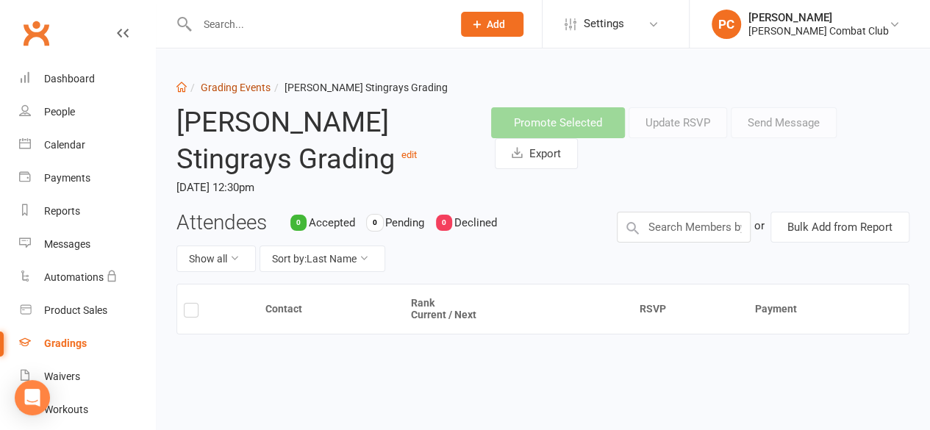
click at [236, 92] on link "Grading Events" at bounding box center [236, 88] width 70 height 12
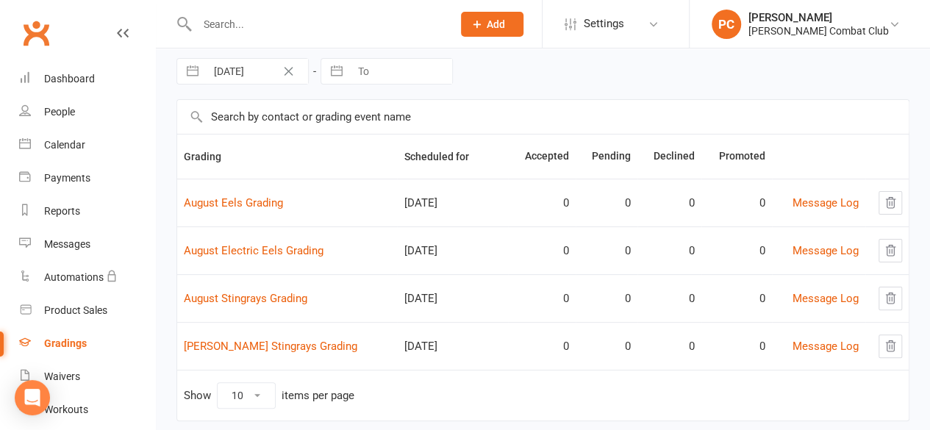
scroll to position [87, 0]
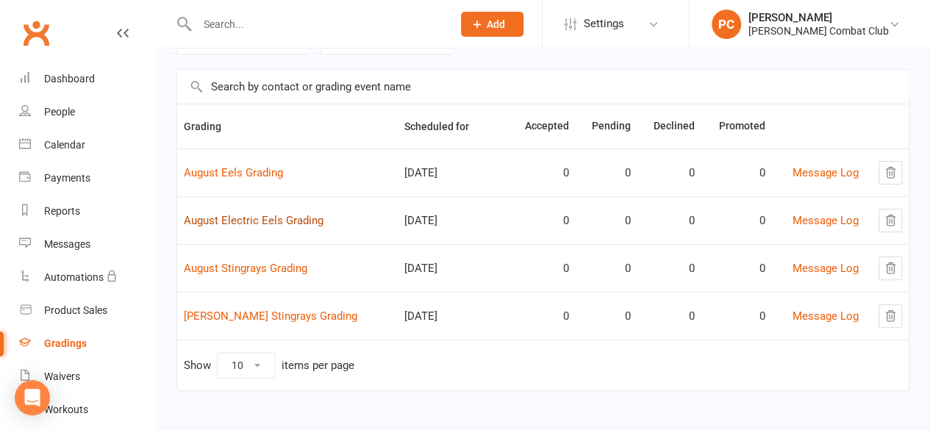
click at [293, 216] on link "August Electric Eels Grading" at bounding box center [254, 220] width 140 height 13
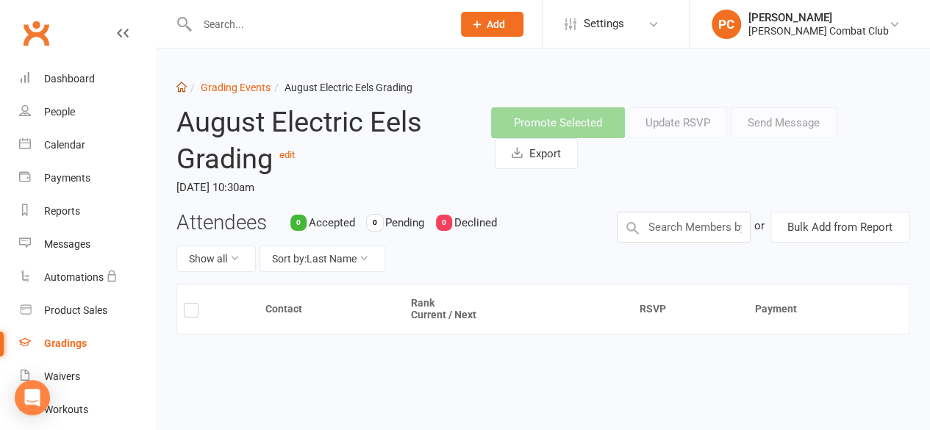
click at [184, 88] on icon at bounding box center [182, 87] width 10 height 10
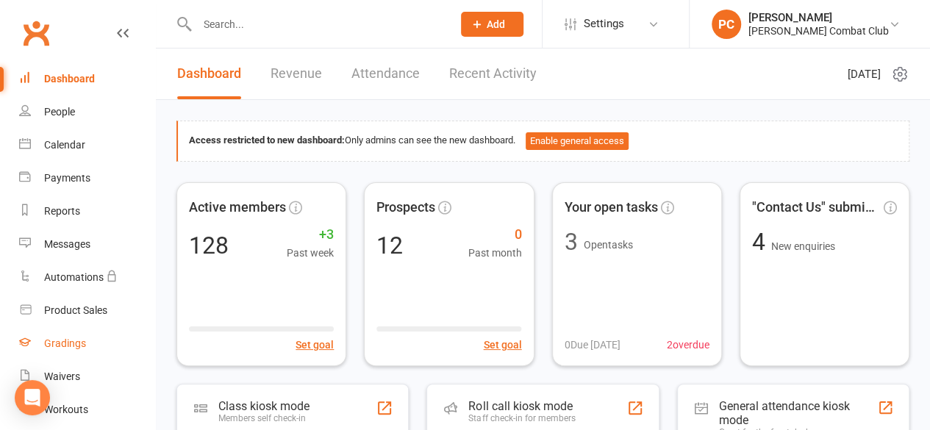
click at [72, 346] on div "Gradings" at bounding box center [65, 344] width 42 height 12
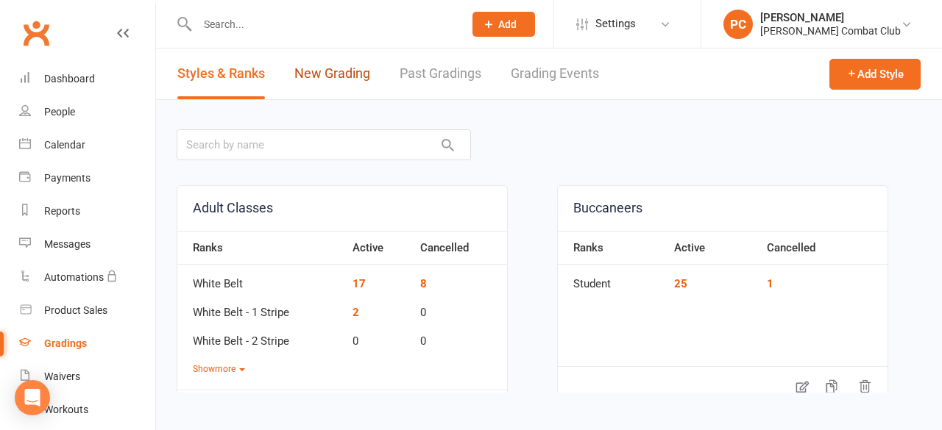
click at [358, 69] on link "New Grading" at bounding box center [332, 74] width 76 height 51
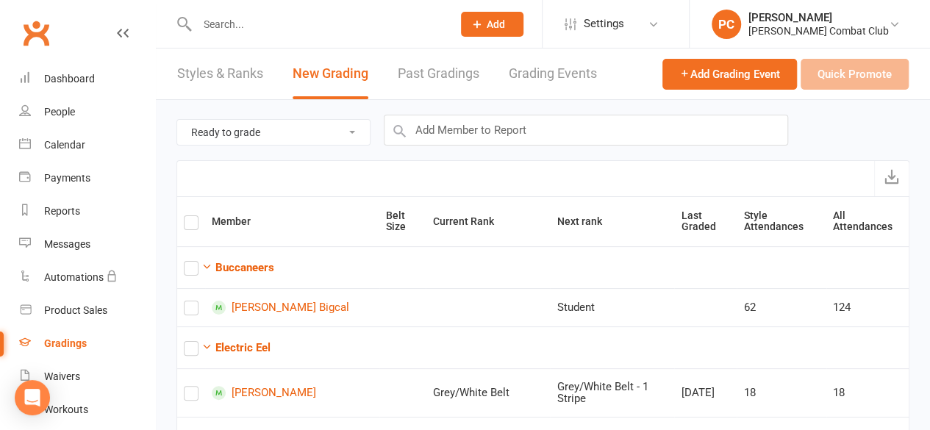
click at [359, 130] on select "Ready to grade All members enrolled in a style Active members enrolled in a sty…" at bounding box center [273, 132] width 193 height 25
select select "active_members_in_style"
click at [177, 120] on select "Ready to grade All members enrolled in a style Active members enrolled in a sty…" at bounding box center [273, 132] width 193 height 25
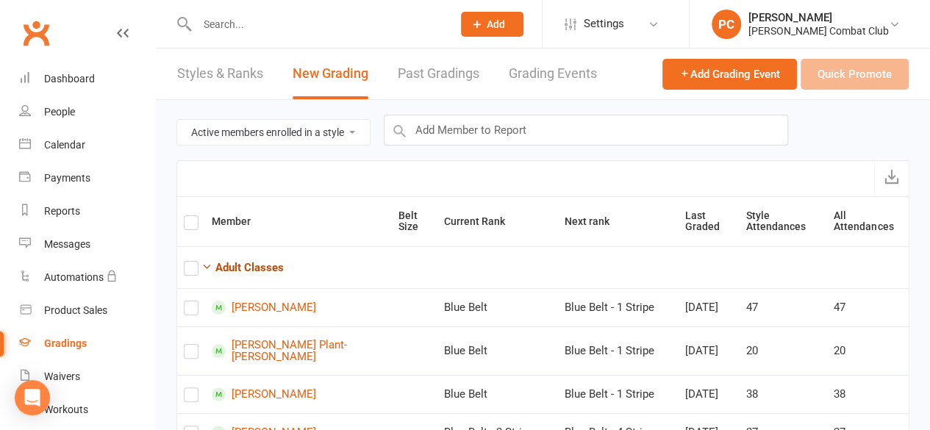
click at [203, 261] on icon "button" at bounding box center [207, 266] width 11 height 11
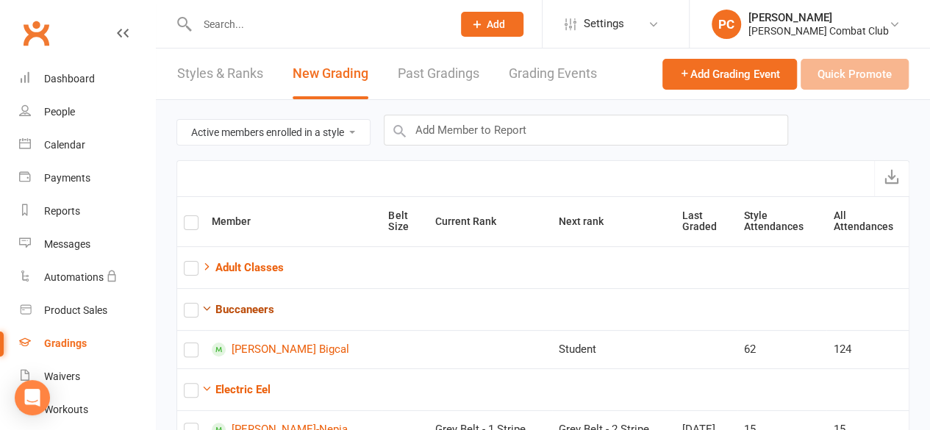
click at [207, 308] on icon "button" at bounding box center [207, 308] width 11 height 11
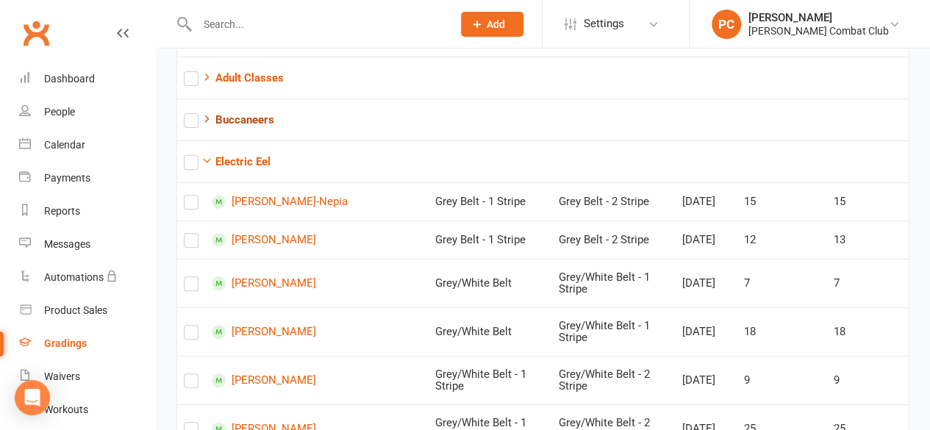
scroll to position [186, 0]
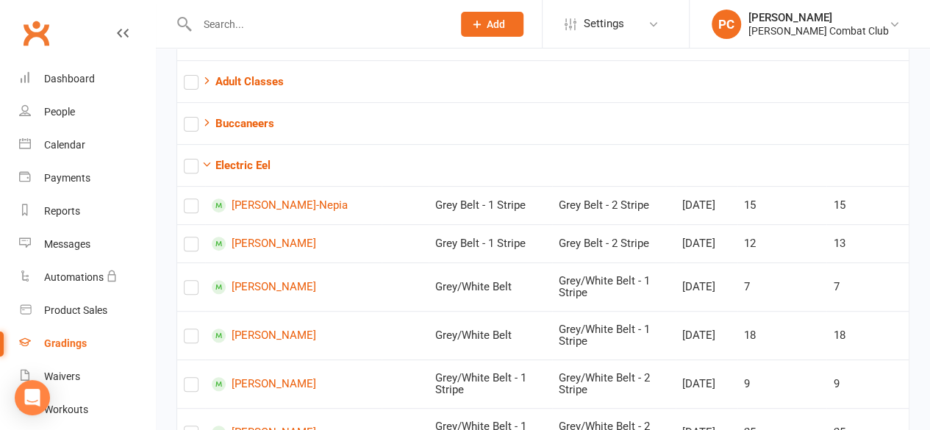
click at [190, 291] on label at bounding box center [191, 291] width 15 height 0
click at [190, 281] on input "checkbox" at bounding box center [191, 281] width 15 height 0
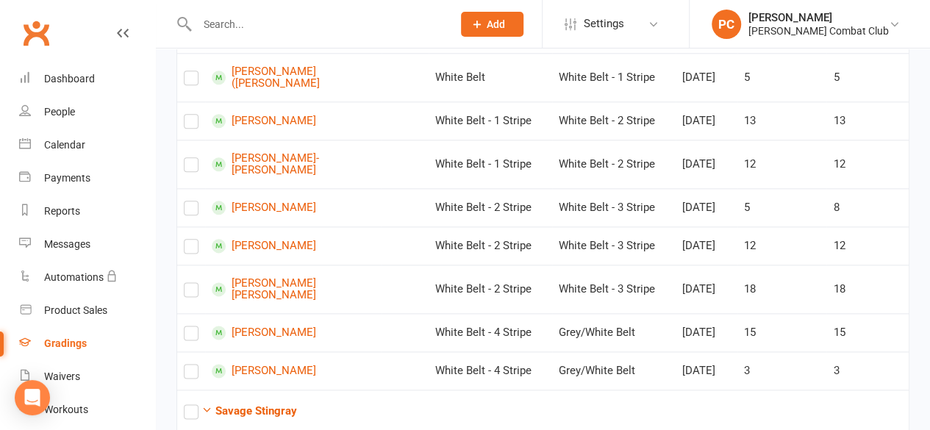
scroll to position [794, 0]
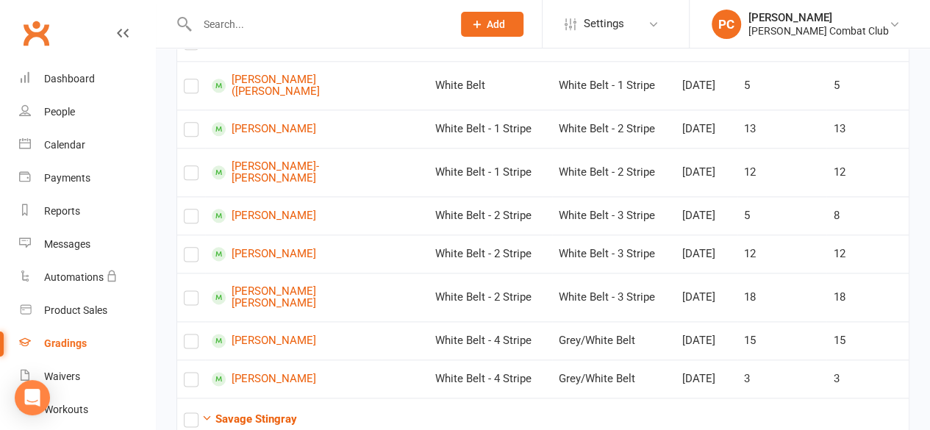
click at [193, 132] on label at bounding box center [191, 132] width 15 height 0
click at [193, 123] on input "checkbox" at bounding box center [191, 123] width 15 height 0
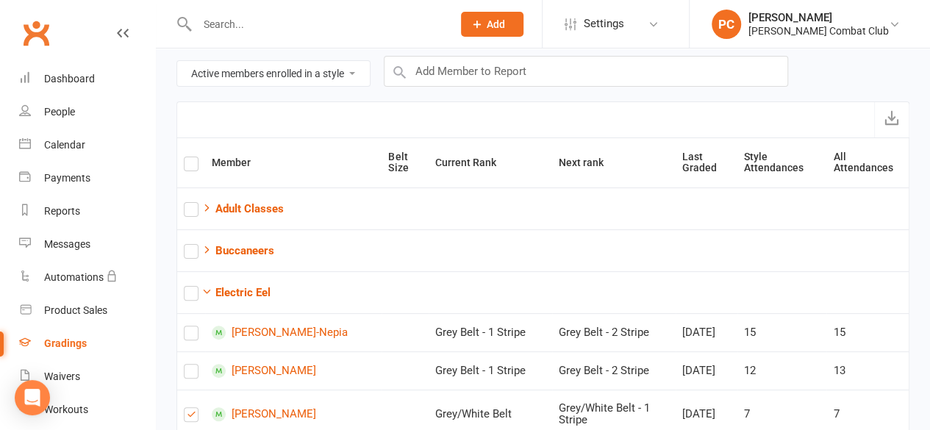
scroll to position [6, 0]
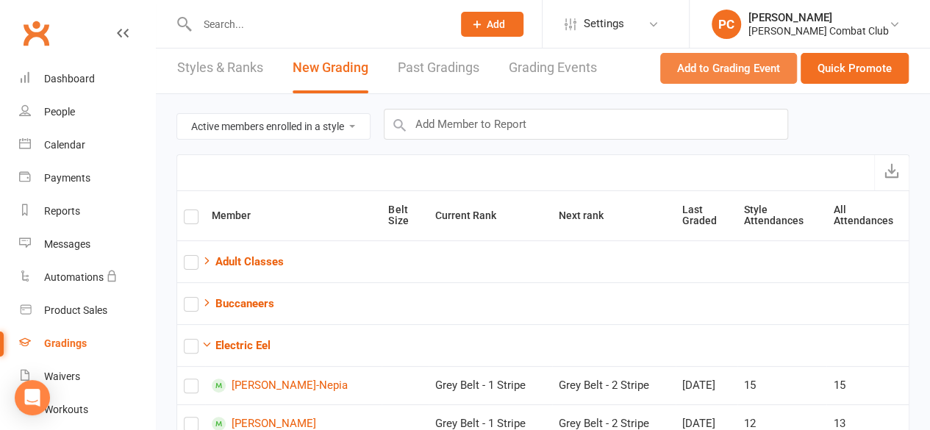
click at [722, 63] on button "Add to Grading Event" at bounding box center [729, 68] width 137 height 31
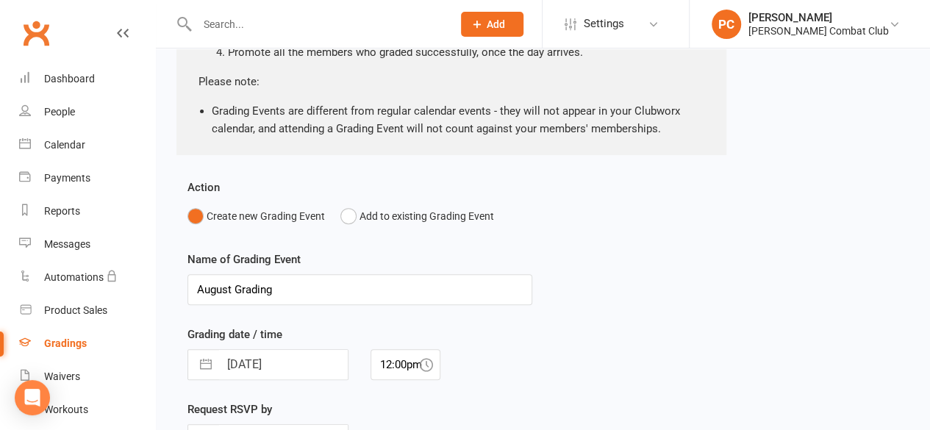
scroll to position [213, 0]
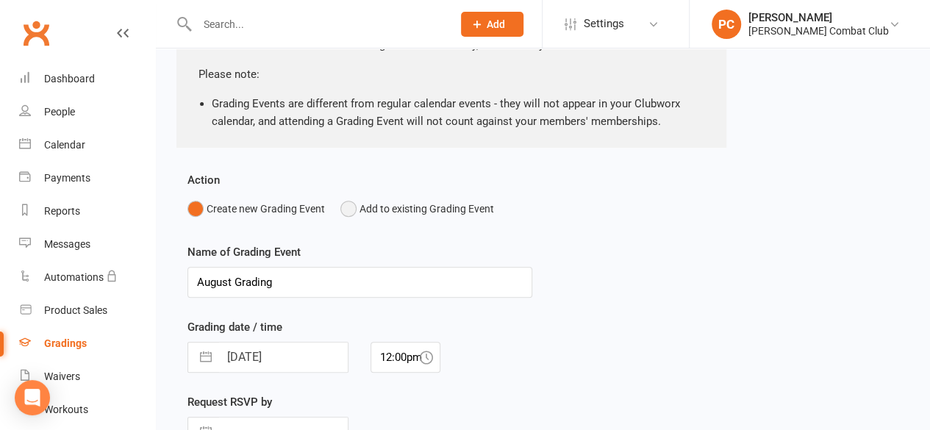
click at [347, 209] on button "Add to existing Grading Event" at bounding box center [418, 209] width 154 height 28
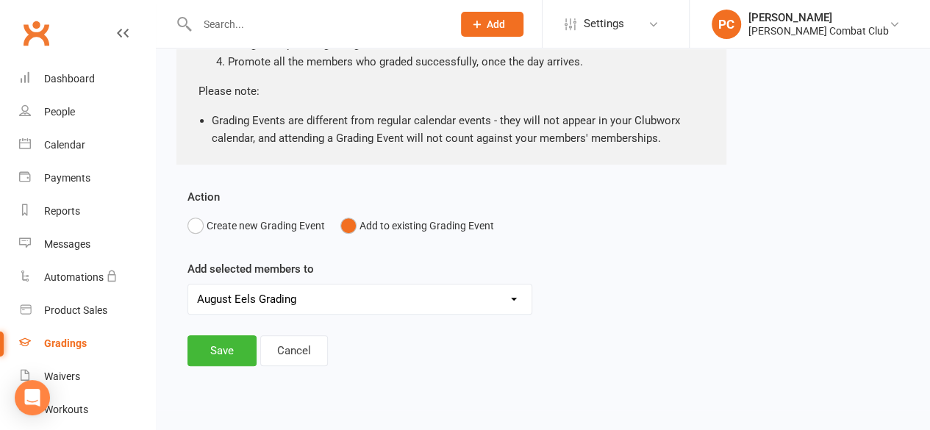
click at [513, 298] on select "August Eels Grading August Electric Eels Grading August Stingrays Grading [PERS…" at bounding box center [360, 299] width 344 height 29
select select "12863"
click at [188, 285] on select "August Eels Grading August Electric Eels Grading August Stingrays Grading [PERS…" at bounding box center [360, 299] width 344 height 29
click at [221, 347] on button "Save" at bounding box center [222, 350] width 69 height 31
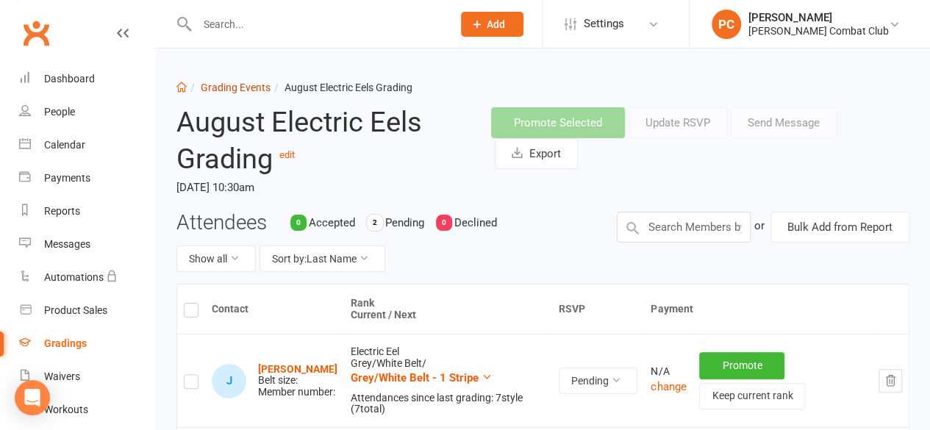
click at [219, 90] on link "Grading Events" at bounding box center [236, 88] width 70 height 12
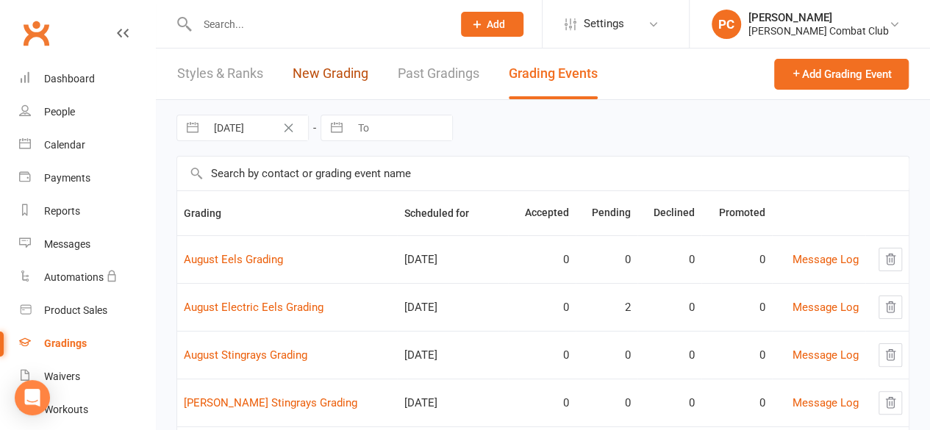
click at [331, 69] on link "New Grading" at bounding box center [331, 74] width 76 height 51
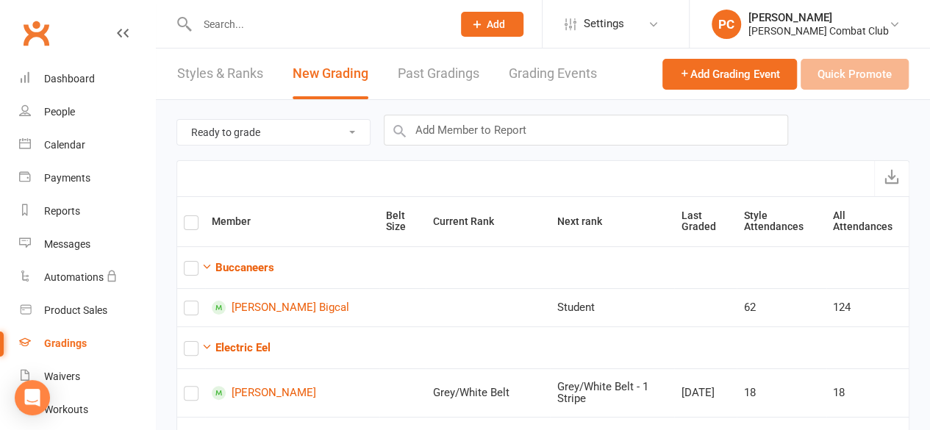
click at [302, 130] on select "Ready to grade All members enrolled in a style Active members enrolled in a sty…" at bounding box center [273, 132] width 193 height 25
select select "active_members_in_style"
click at [177, 120] on select "Ready to grade All members enrolled in a style Active members enrolled in a sty…" at bounding box center [273, 132] width 193 height 25
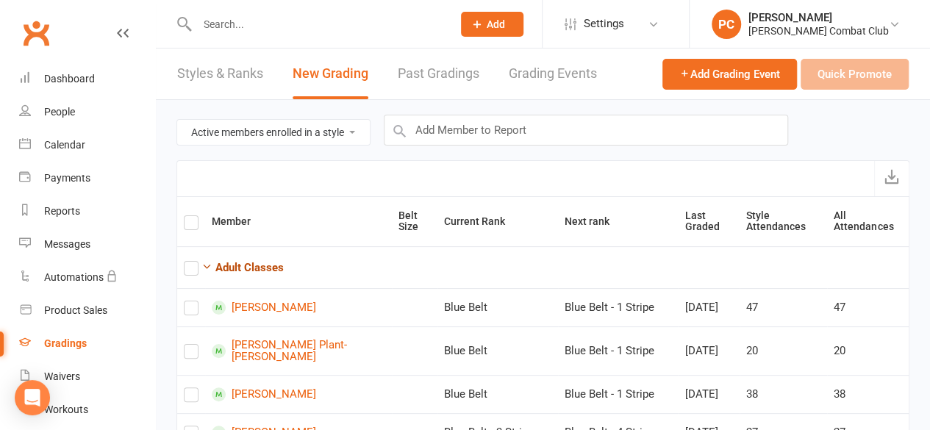
click at [209, 267] on icon "button" at bounding box center [207, 266] width 11 height 11
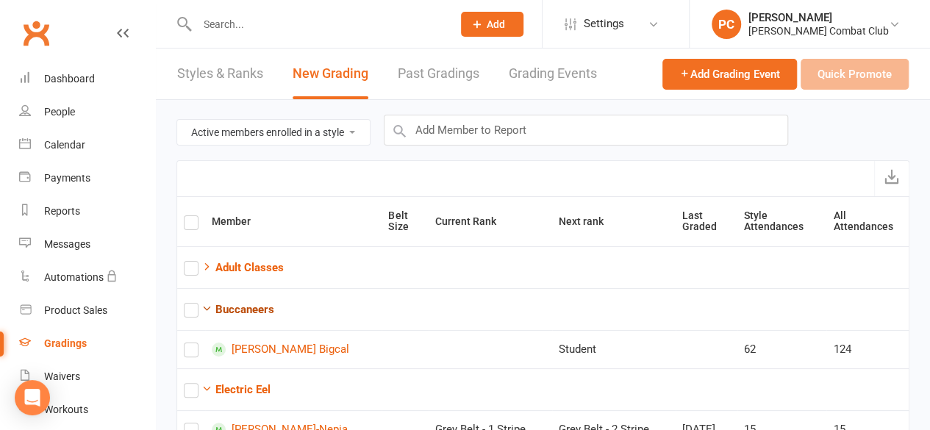
click at [206, 305] on icon "button" at bounding box center [207, 308] width 11 height 11
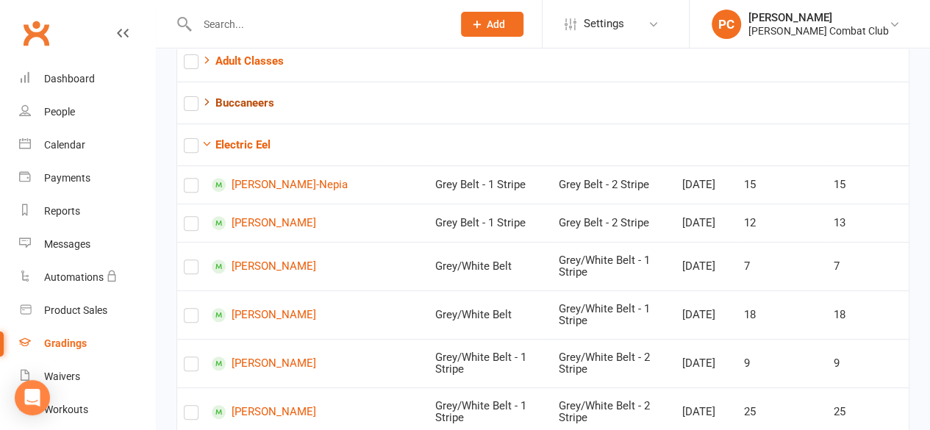
scroll to position [201, 0]
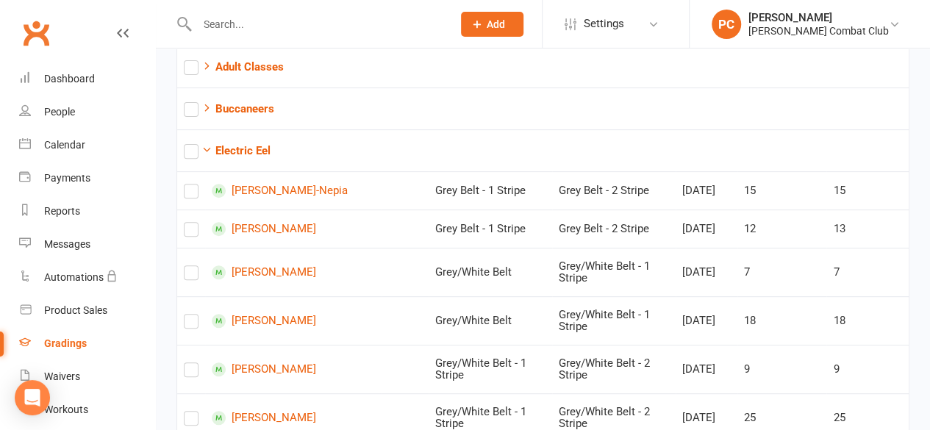
click at [193, 194] on label at bounding box center [191, 194] width 15 height 0
click at [193, 185] on input "checkbox" at bounding box center [191, 185] width 15 height 0
click at [191, 232] on label at bounding box center [191, 232] width 15 height 0
click at [191, 223] on input "checkbox" at bounding box center [191, 223] width 15 height 0
click at [193, 324] on label at bounding box center [191, 324] width 15 height 0
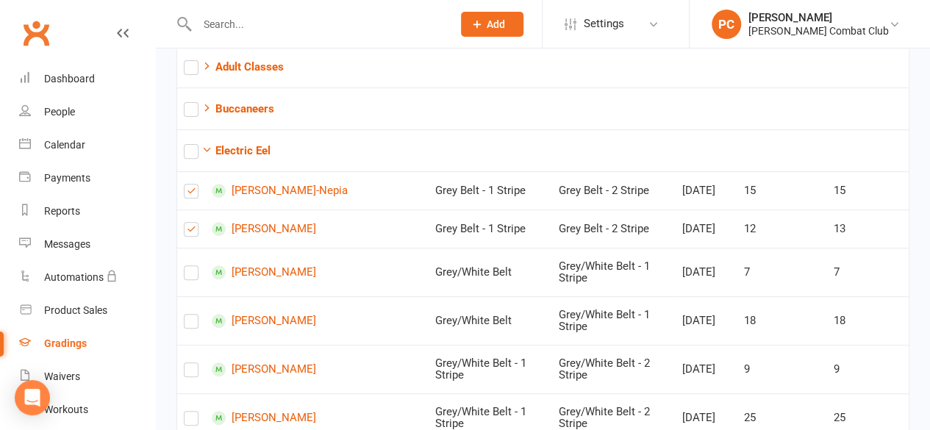
click at [193, 315] on input "checkbox" at bounding box center [191, 315] width 15 height 0
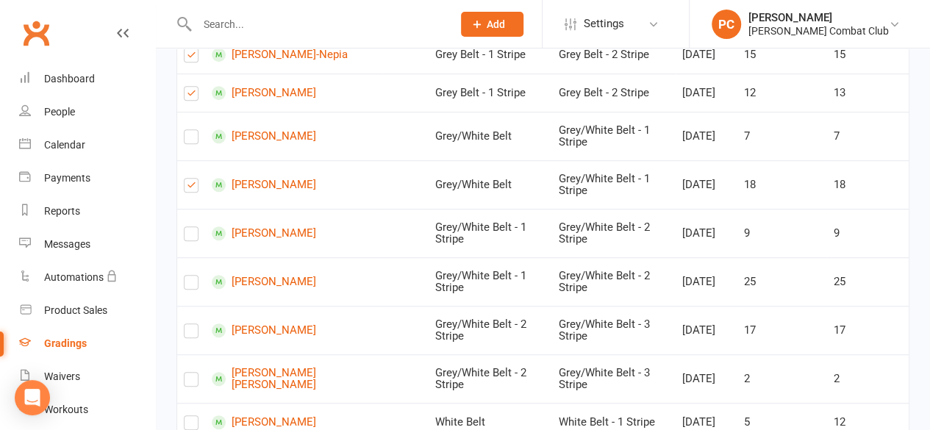
scroll to position [339, 0]
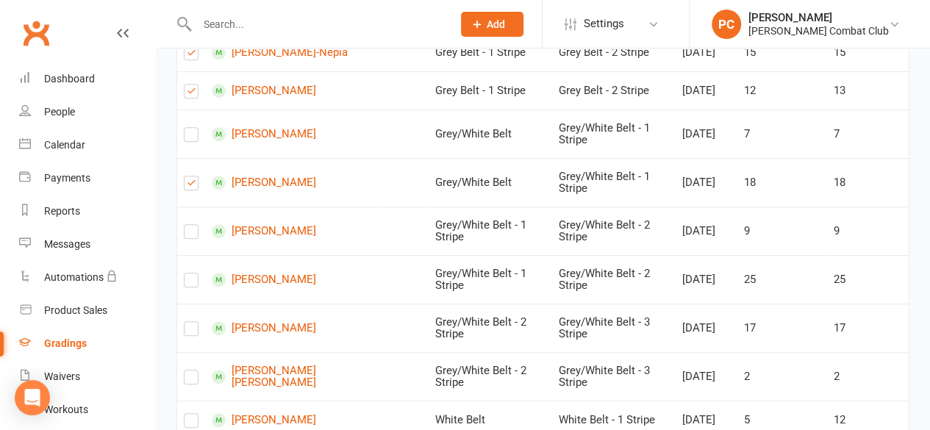
click at [191, 235] on label at bounding box center [191, 235] width 15 height 0
click at [191, 225] on input "checkbox" at bounding box center [191, 225] width 15 height 0
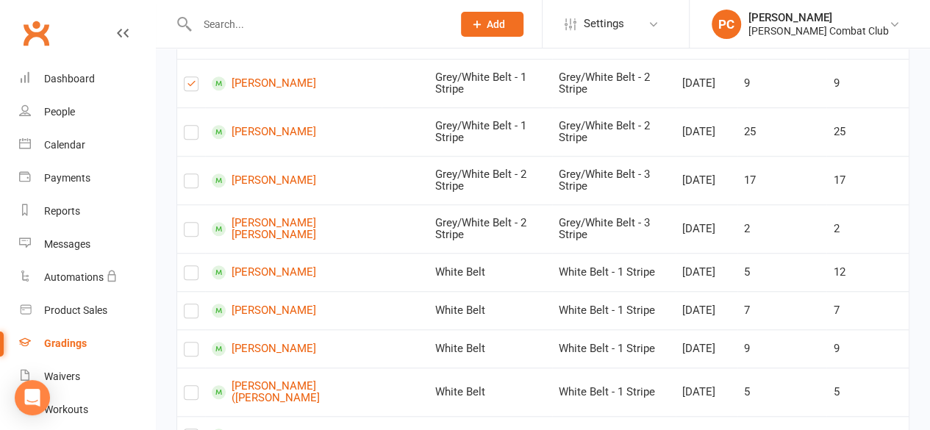
scroll to position [489, 0]
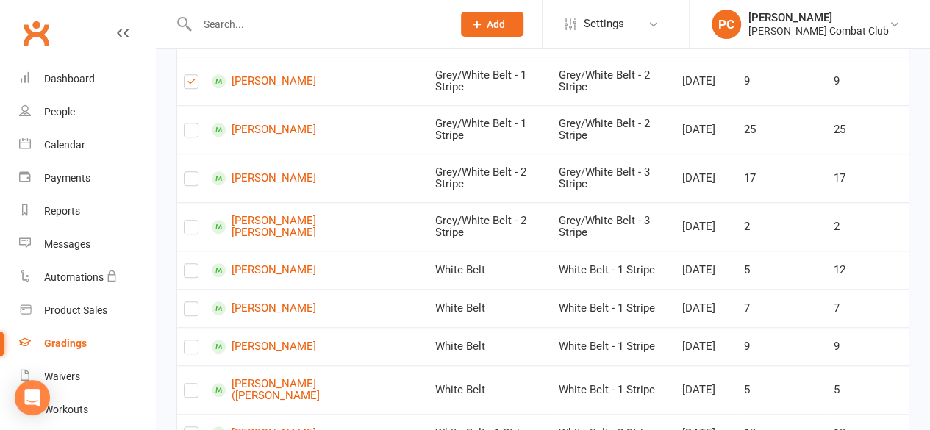
click at [191, 182] on label at bounding box center [191, 182] width 15 height 0
click at [191, 172] on input "checkbox" at bounding box center [191, 172] width 15 height 0
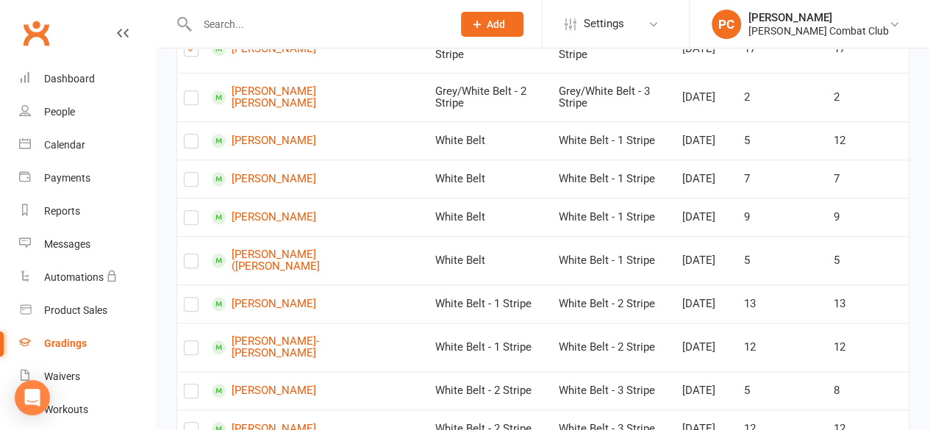
scroll to position [621, 0]
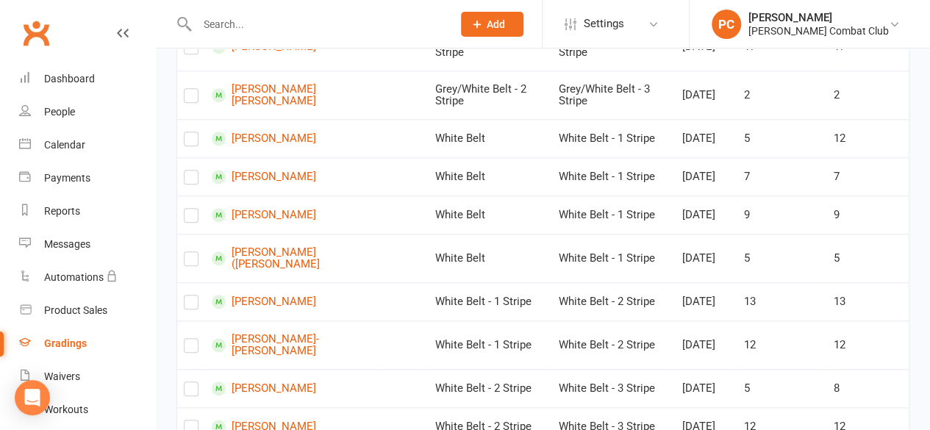
click at [190, 218] on label at bounding box center [191, 218] width 15 height 0
click at [190, 209] on input "checkbox" at bounding box center [191, 209] width 15 height 0
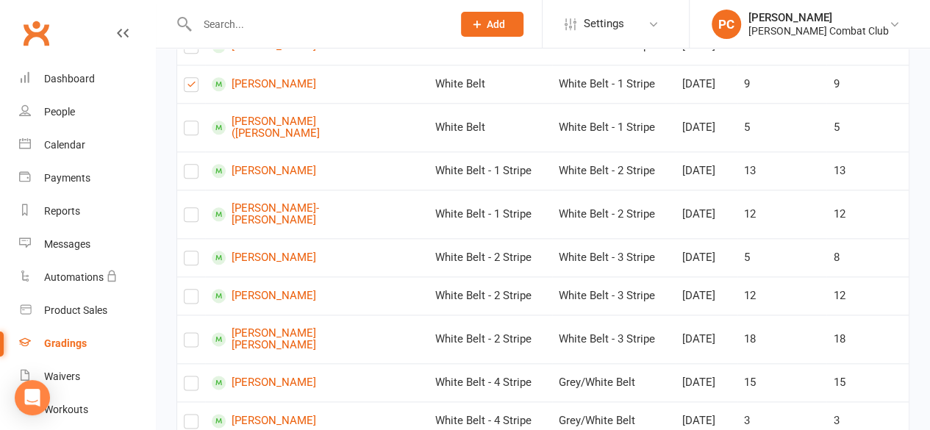
scroll to position [752, 0]
click at [193, 217] on label at bounding box center [191, 217] width 15 height 0
click at [193, 207] on input "checkbox" at bounding box center [191, 207] width 15 height 0
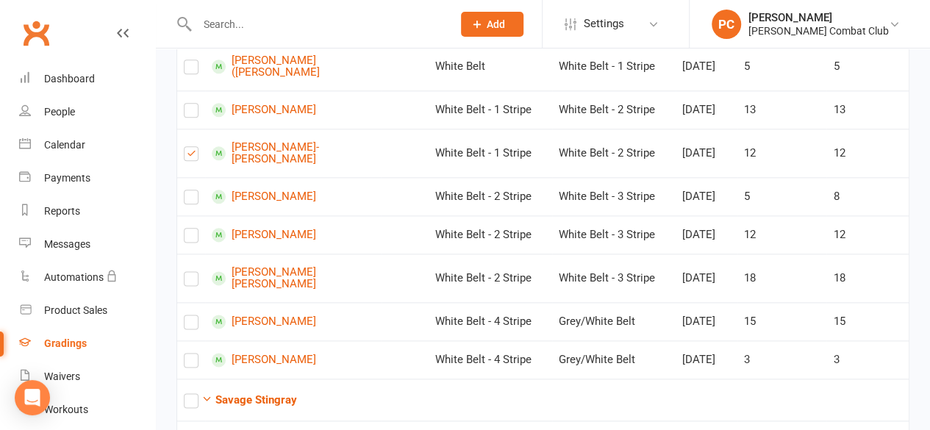
scroll to position [814, 0]
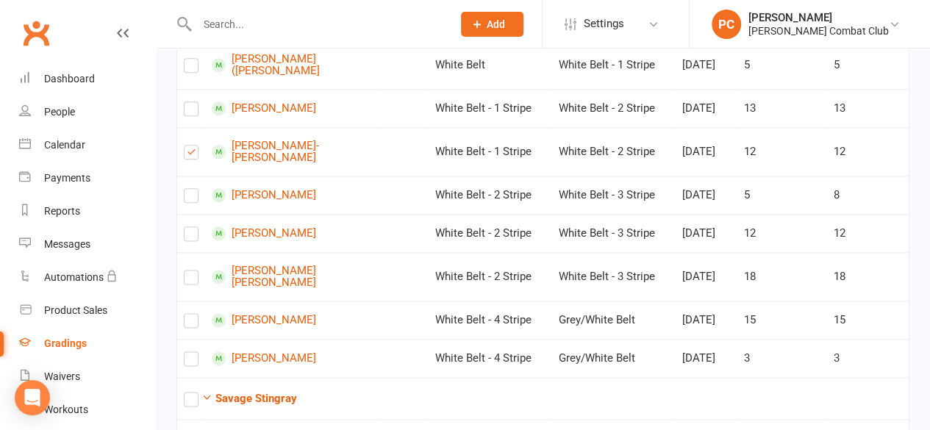
click at [191, 237] on label at bounding box center [191, 237] width 15 height 0
click at [191, 227] on input "checkbox" at bounding box center [191, 227] width 15 height 0
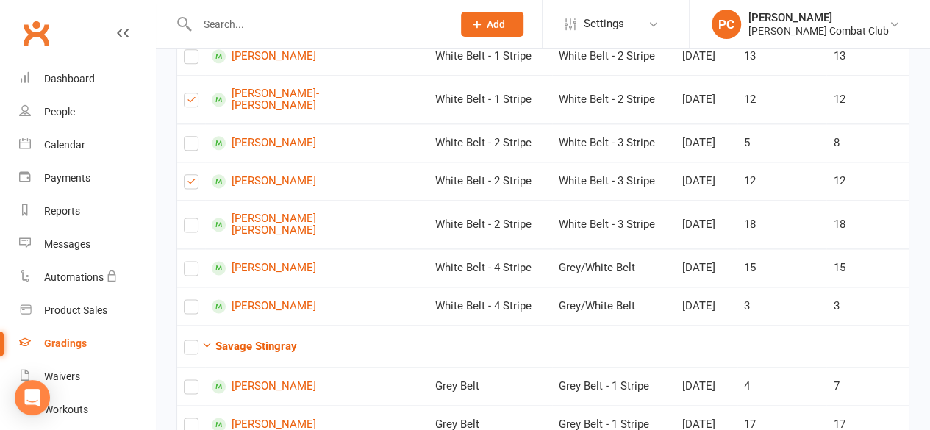
scroll to position [874, 0]
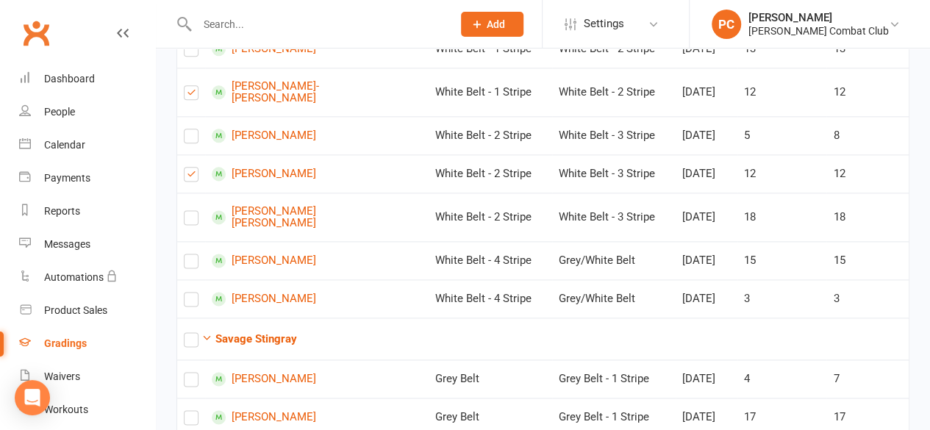
click at [332, 241] on td "[PERSON_NAME] [PERSON_NAME]" at bounding box center [293, 217] width 177 height 49
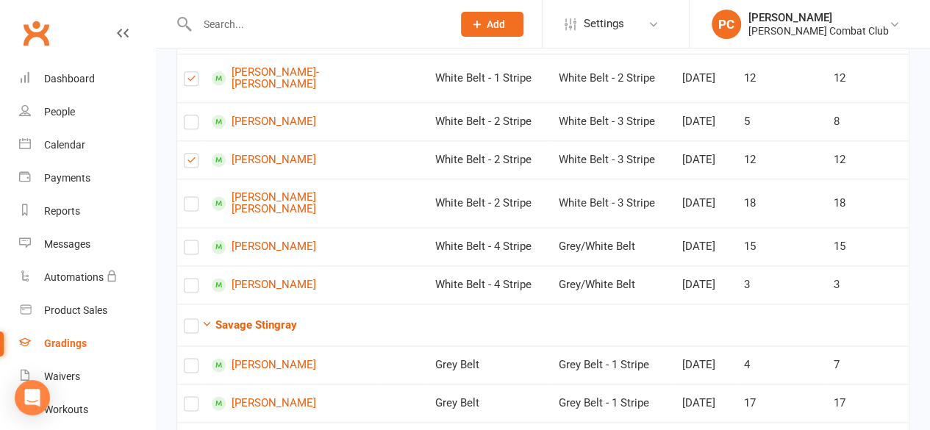
scroll to position [889, 0]
click at [191, 206] on label at bounding box center [191, 206] width 15 height 0
click at [191, 196] on input "checkbox" at bounding box center [191, 196] width 15 height 0
click at [188, 249] on label at bounding box center [191, 249] width 15 height 0
click at [188, 240] on input "checkbox" at bounding box center [191, 240] width 15 height 0
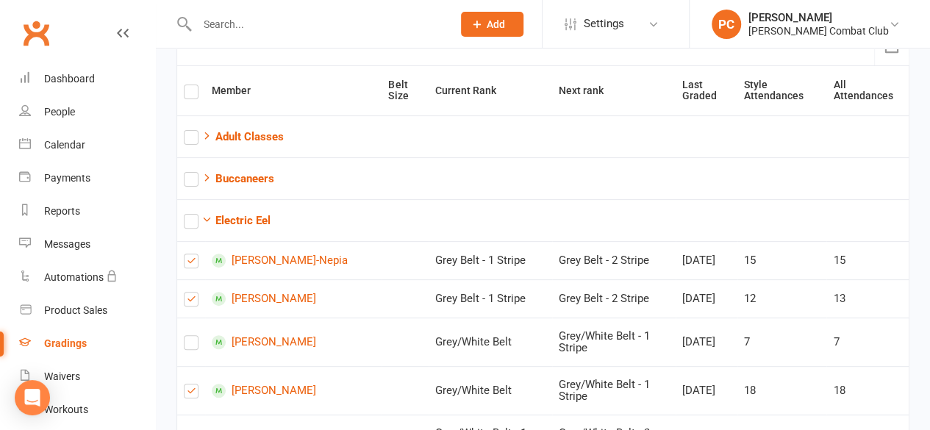
scroll to position [0, 0]
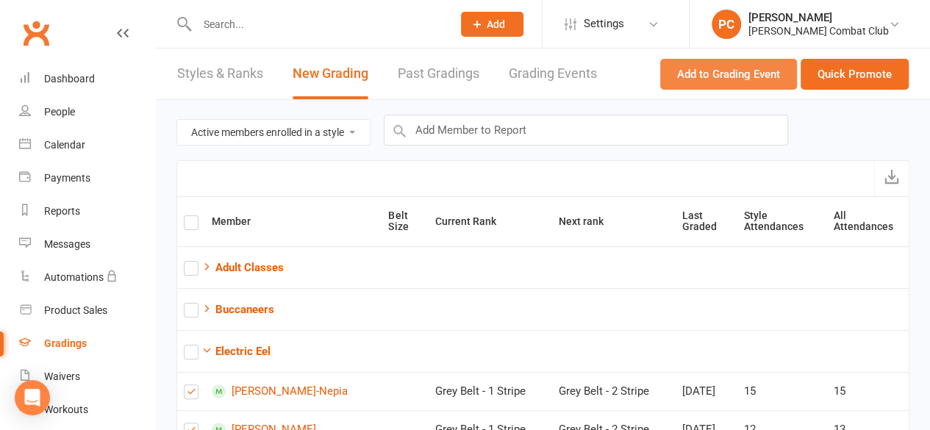
click at [741, 71] on button "Add to Grading Event" at bounding box center [729, 74] width 137 height 31
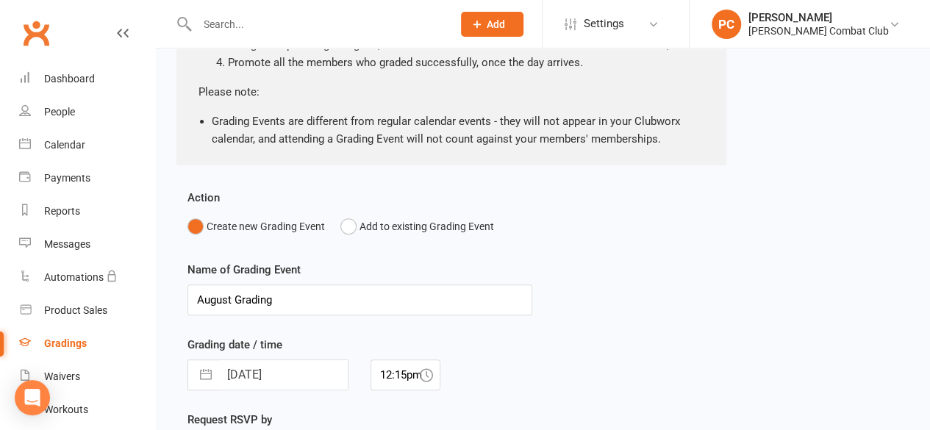
scroll to position [197, 0]
click at [348, 225] on button "Add to existing Grading Event" at bounding box center [418, 225] width 154 height 28
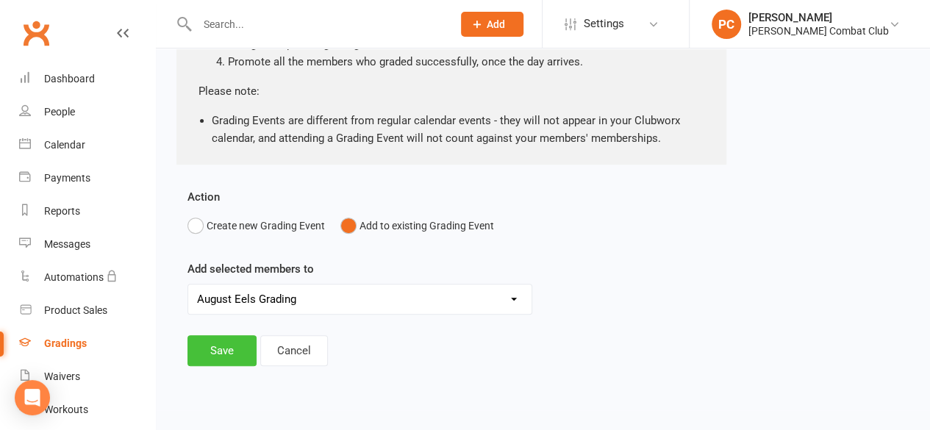
click at [218, 346] on button "Save" at bounding box center [222, 350] width 69 height 31
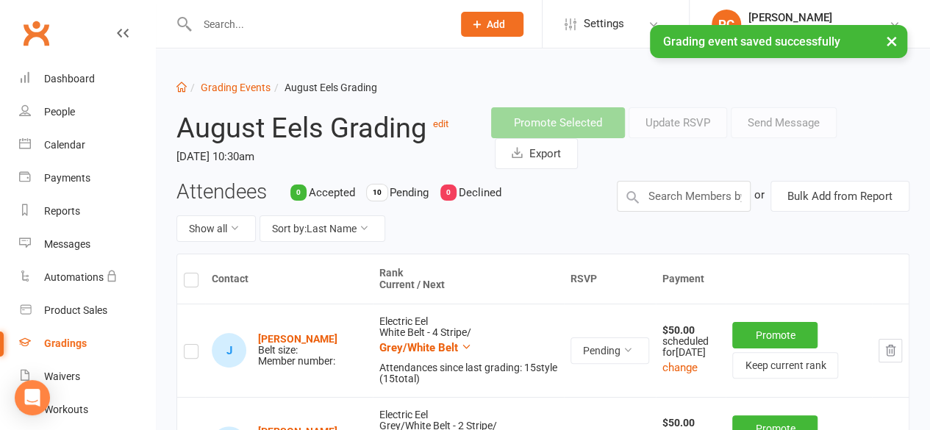
click at [260, 25] on div "× Grading event saved successfully" at bounding box center [455, 25] width 911 height 0
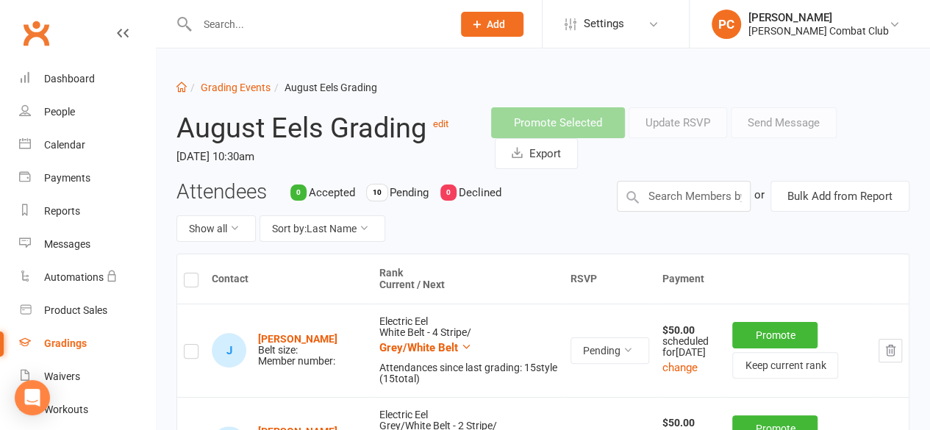
click at [241, 29] on input "text" at bounding box center [317, 24] width 249 height 21
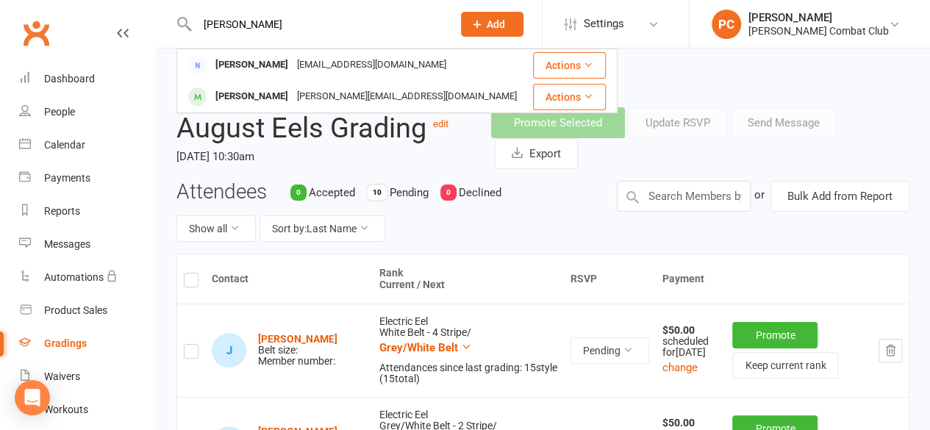
type input "[PERSON_NAME]"
click at [266, 93] on div "[PERSON_NAME]" at bounding box center [252, 96] width 82 height 21
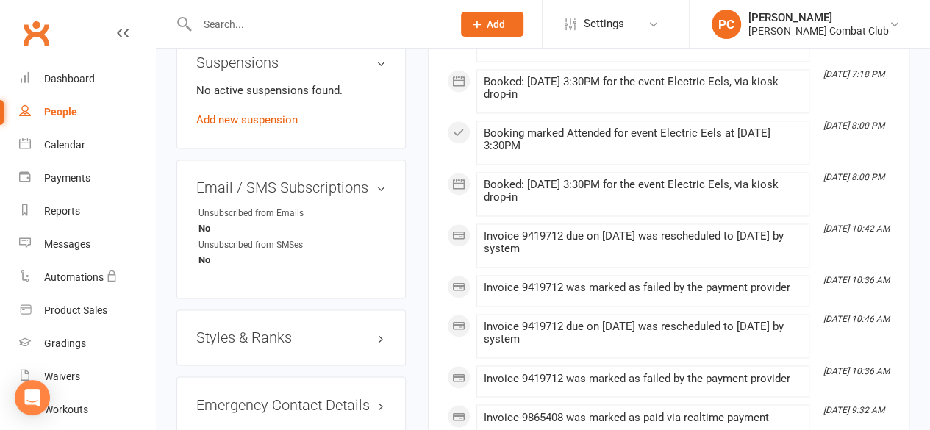
scroll to position [1035, 0]
click at [238, 329] on h3 "Styles & Ranks" at bounding box center [291, 337] width 190 height 16
click at [238, 405] on link "Add new style" at bounding box center [230, 411] width 68 height 13
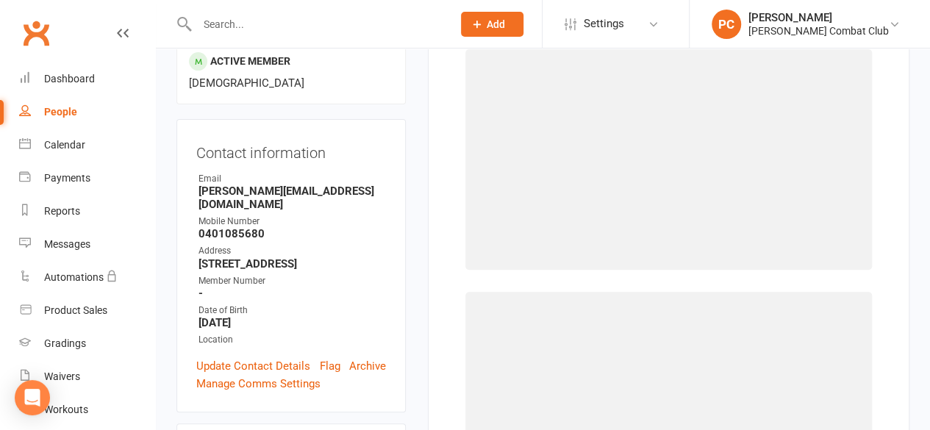
scroll to position [125, 0]
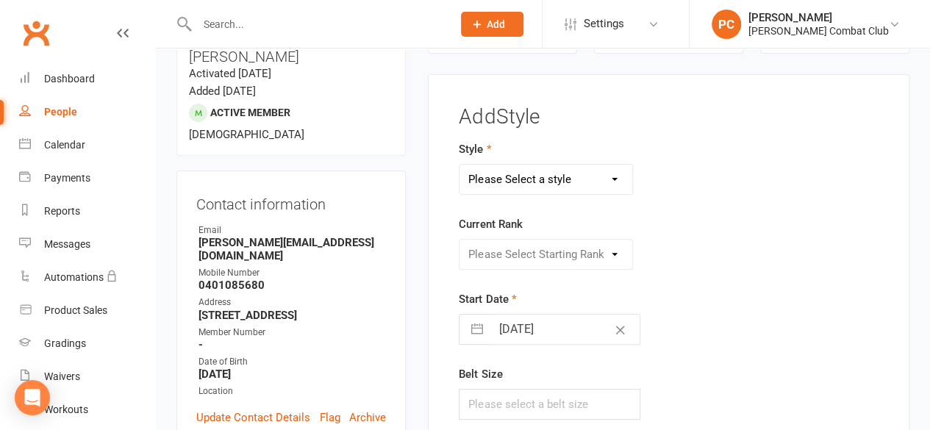
click at [621, 166] on select "Please Select a style Adult Classes Buccaneers Electric Eel Savage Stingray Sil…" at bounding box center [546, 179] width 173 height 29
select select "3437"
click at [460, 165] on select "Please Select a style Adult Classes Buccaneers Electric Eel Savage Stingray Sil…" at bounding box center [546, 179] width 173 height 29
click at [599, 249] on select "Please Select Starting Rank White Belt White Belt - 1 Stripe White Belt - 2 Str…" at bounding box center [546, 254] width 173 height 29
select select "40815"
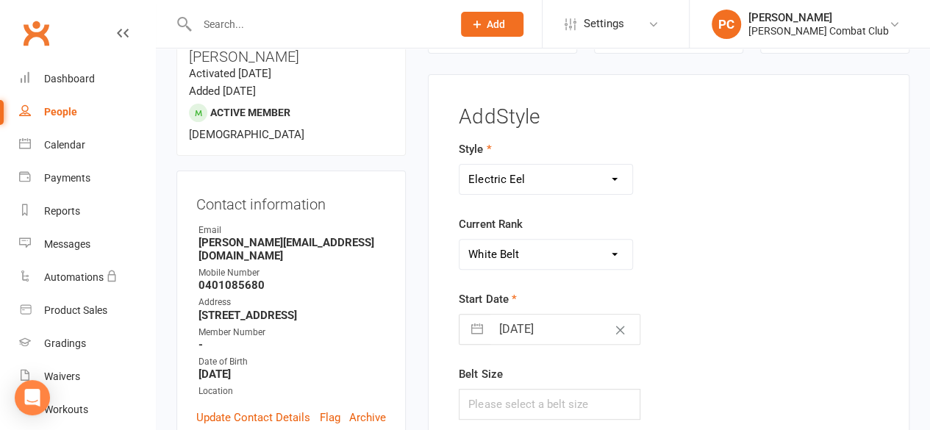
click at [460, 240] on select "Please Select Starting Rank White Belt White Belt - 1 Stripe White Belt - 2 Str…" at bounding box center [546, 254] width 173 height 29
click at [571, 330] on input "[DATE]" at bounding box center [565, 329] width 149 height 29
select select "6"
select select "2025"
select select "7"
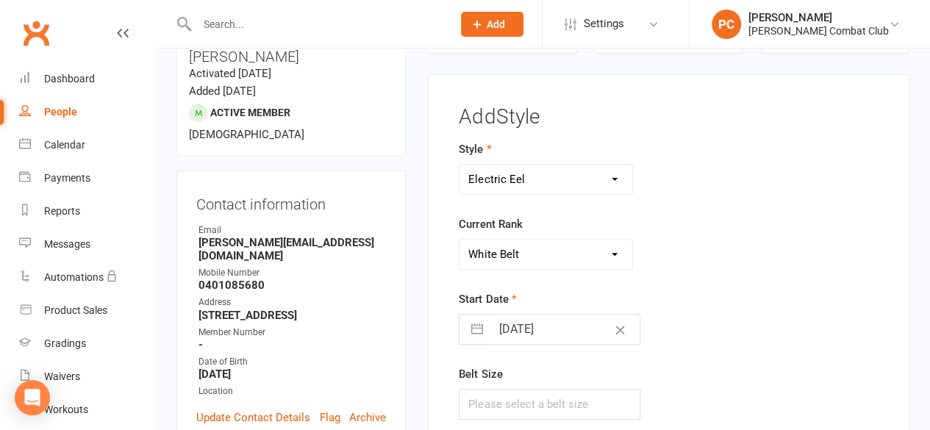
select select "2025"
select select "8"
select select "2025"
click at [484, 387] on icon "Move backward to switch to the previous month." at bounding box center [490, 388] width 14 height 14
select select "5"
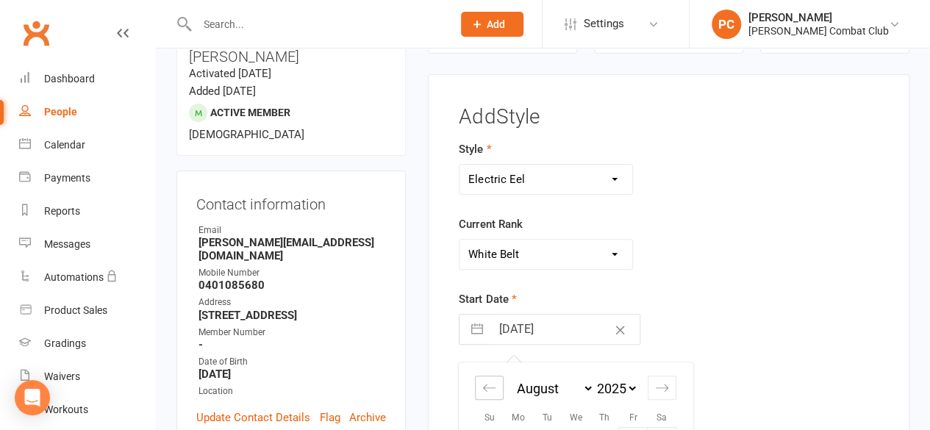
select select "2025"
click at [484, 387] on icon "Move backward to switch to the previous month." at bounding box center [490, 388] width 14 height 14
select select "4"
select select "2025"
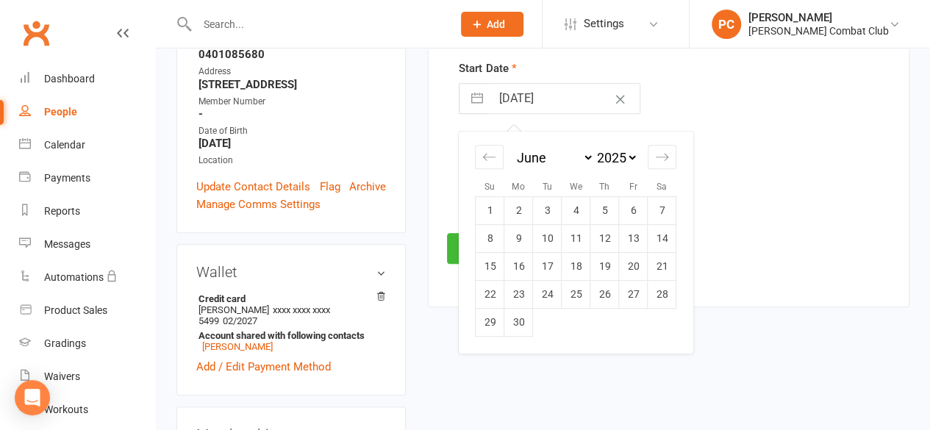
scroll to position [356, 0]
click at [672, 285] on td "28" at bounding box center [662, 294] width 29 height 28
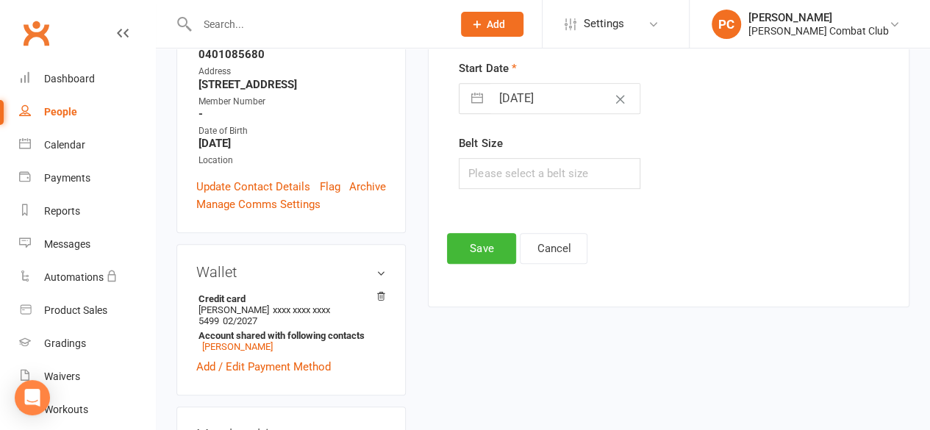
type input "[DATE]"
drag, startPoint x: 672, startPoint y: 285, endPoint x: 606, endPoint y: 185, distance: 120.6
click at [606, 185] on div "Add Style Style Adult Classes Buccaneers Electric Eel Savage Stingray Silly Sea…" at bounding box center [669, 75] width 482 height 464
click at [458, 243] on button "Save" at bounding box center [481, 248] width 69 height 31
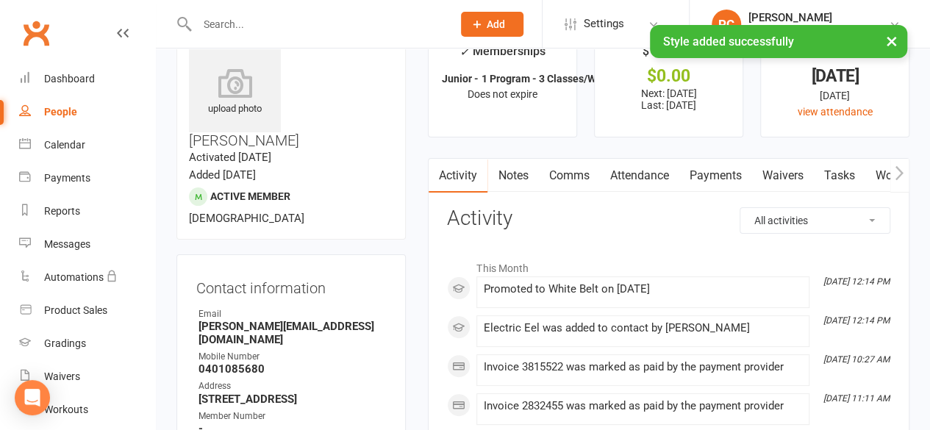
scroll to position [0, 0]
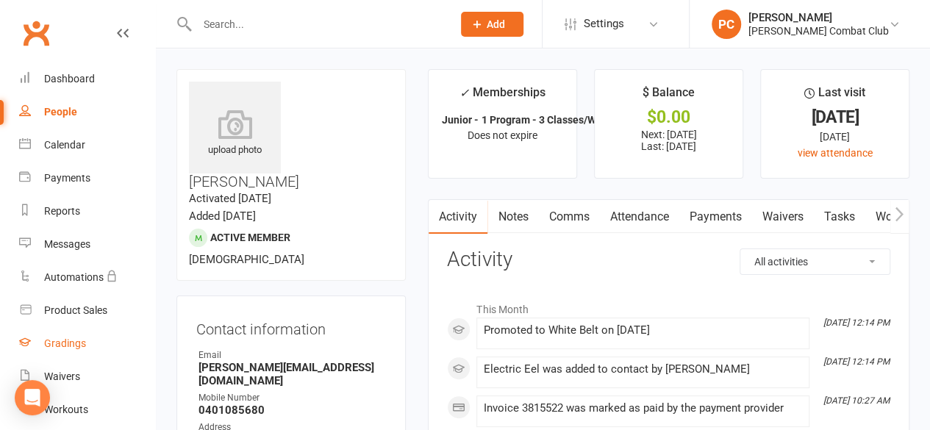
click at [69, 342] on div "Gradings" at bounding box center [65, 344] width 42 height 12
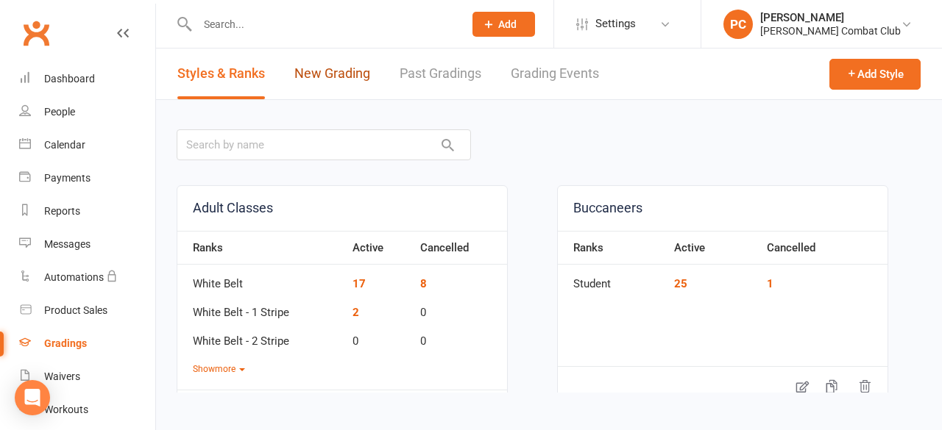
click at [327, 77] on link "New Grading" at bounding box center [332, 74] width 76 height 51
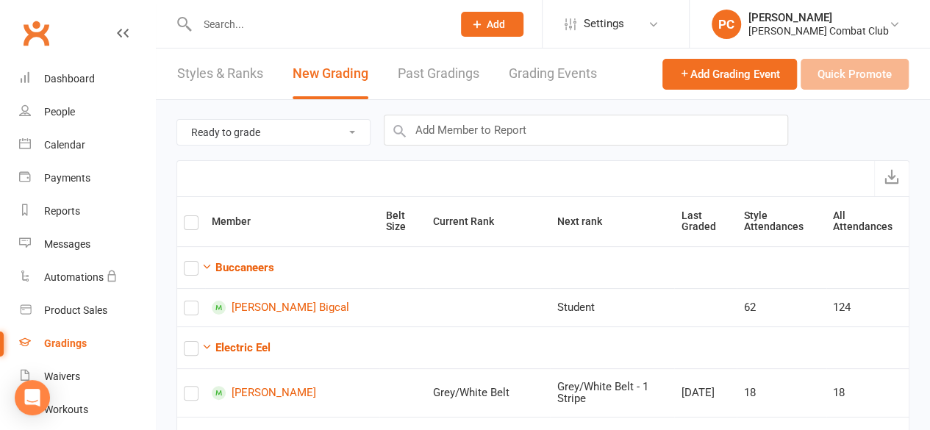
click at [360, 127] on select "Ready to grade All members enrolled in a style Active members enrolled in a sty…" at bounding box center [273, 132] width 193 height 25
select select "all_members_in_style"
click at [177, 120] on select "Ready to grade All members enrolled in a style Active members enrolled in a sty…" at bounding box center [273, 132] width 193 height 25
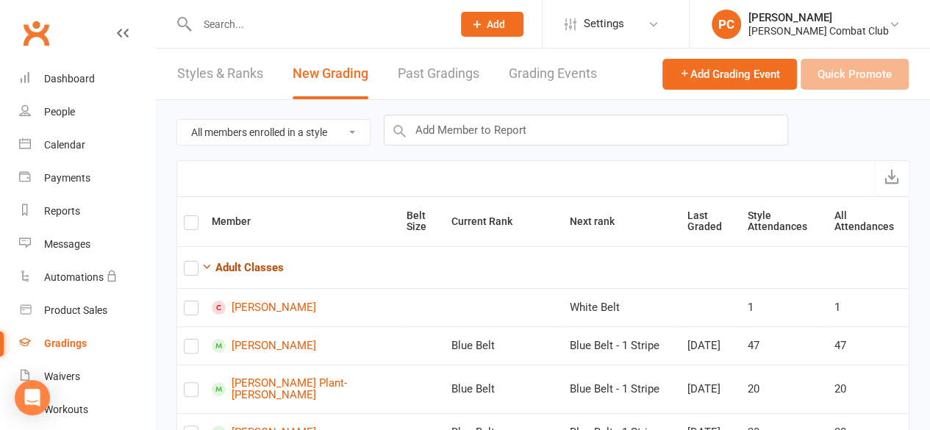
click at [209, 266] on icon "button" at bounding box center [207, 266] width 11 height 11
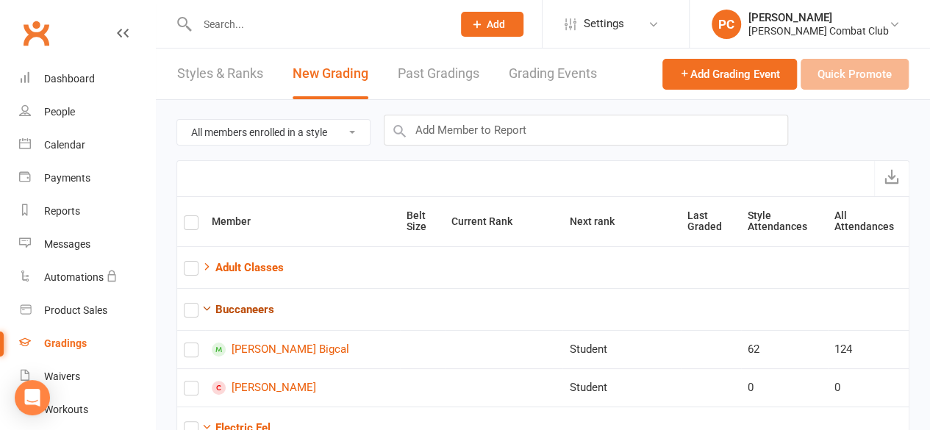
click at [203, 308] on icon "button" at bounding box center [207, 308] width 11 height 11
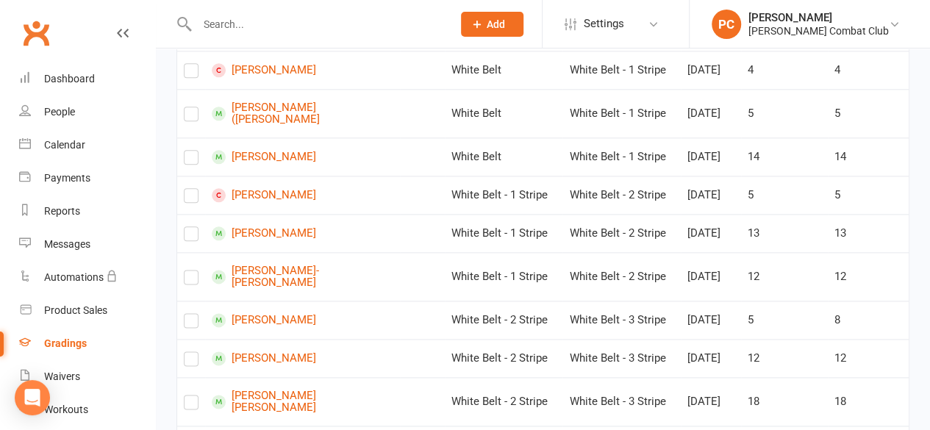
scroll to position [805, 0]
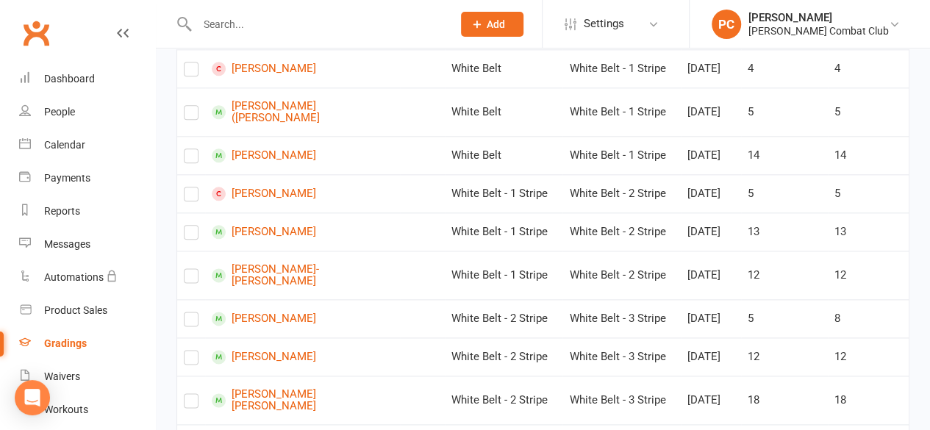
click at [191, 159] on label at bounding box center [191, 159] width 15 height 0
click at [191, 149] on input "checkbox" at bounding box center [191, 149] width 15 height 0
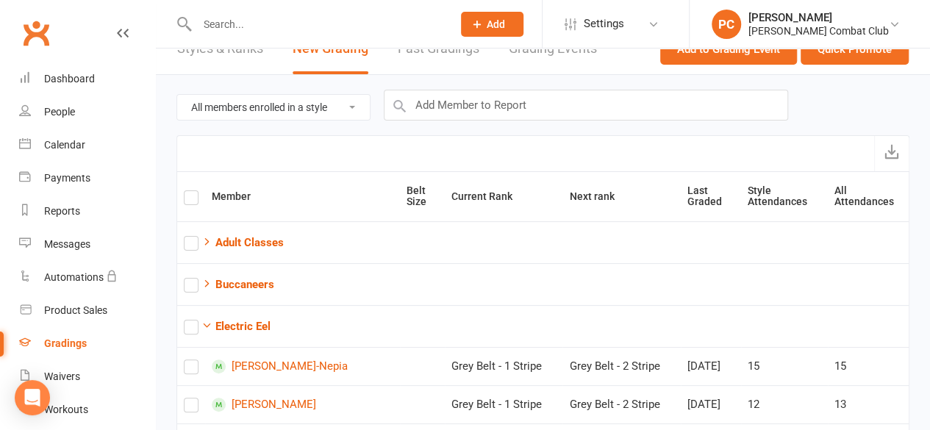
scroll to position [0, 0]
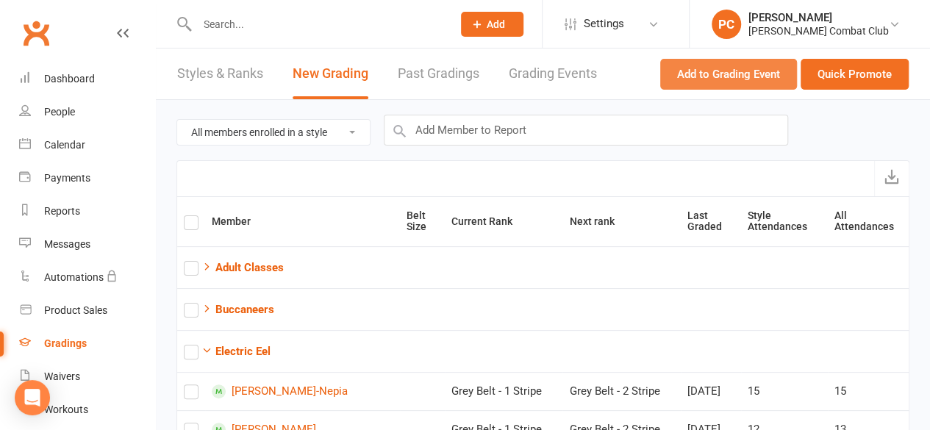
click at [744, 68] on button "Add to Grading Event" at bounding box center [729, 74] width 137 height 31
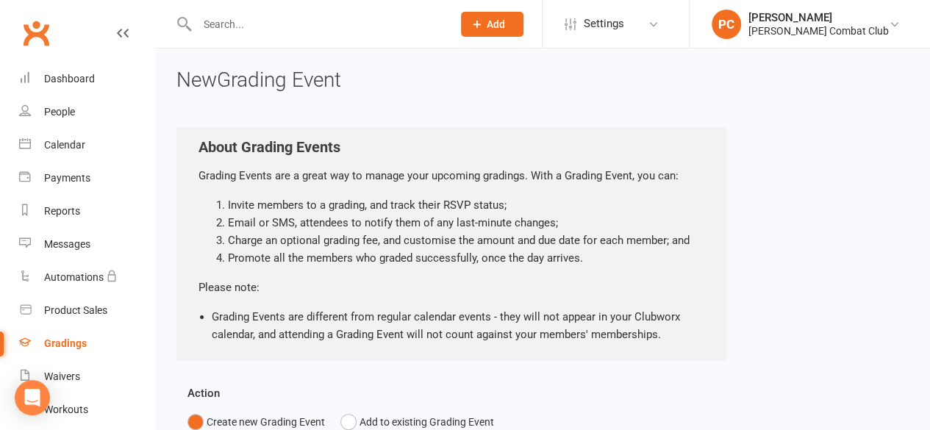
scroll to position [7, 0]
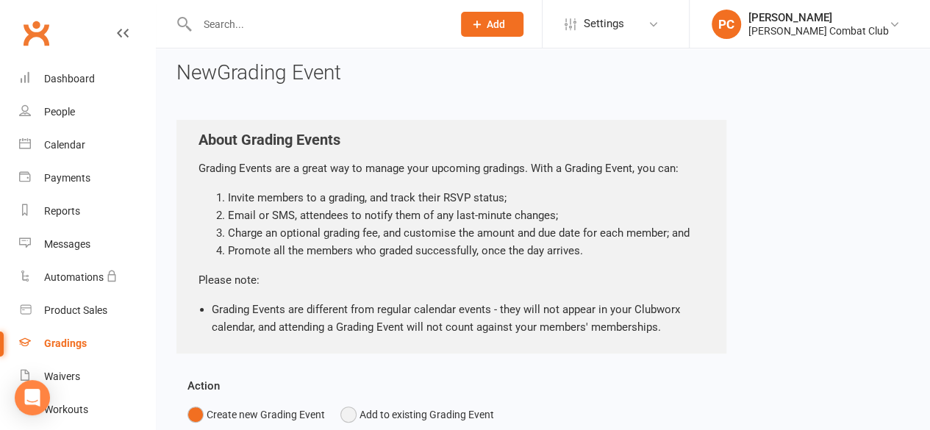
click at [344, 416] on button "Add to existing Grading Event" at bounding box center [418, 415] width 154 height 28
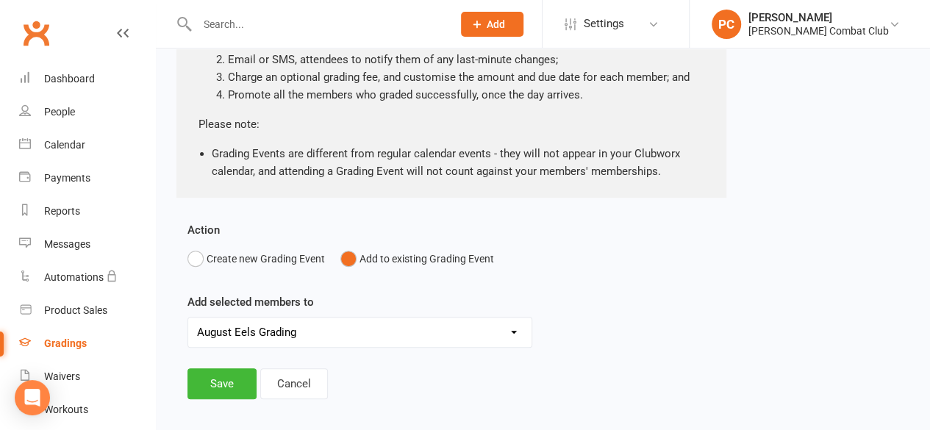
scroll to position [196, 0]
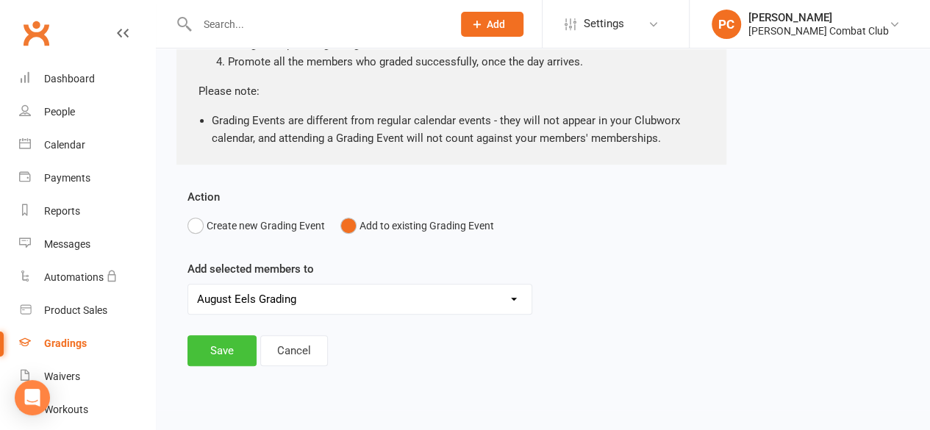
click at [227, 345] on button "Save" at bounding box center [222, 350] width 69 height 31
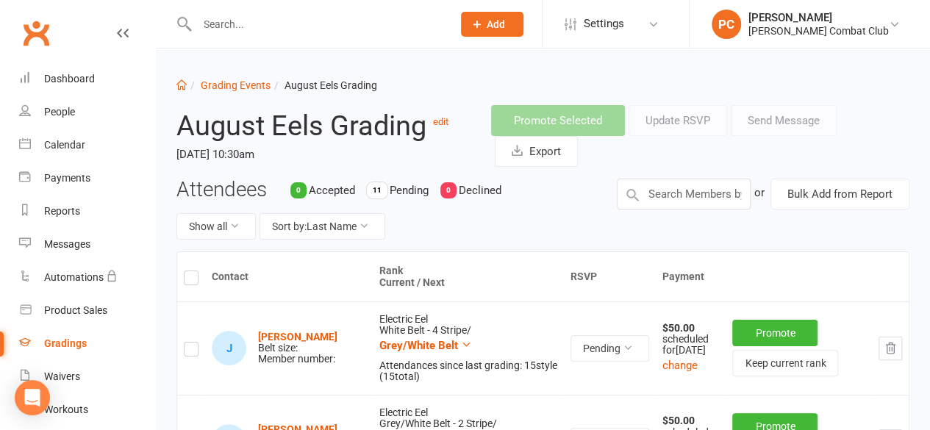
scroll to position [1, 0]
click at [216, 85] on link "Grading Events" at bounding box center [236, 86] width 70 height 12
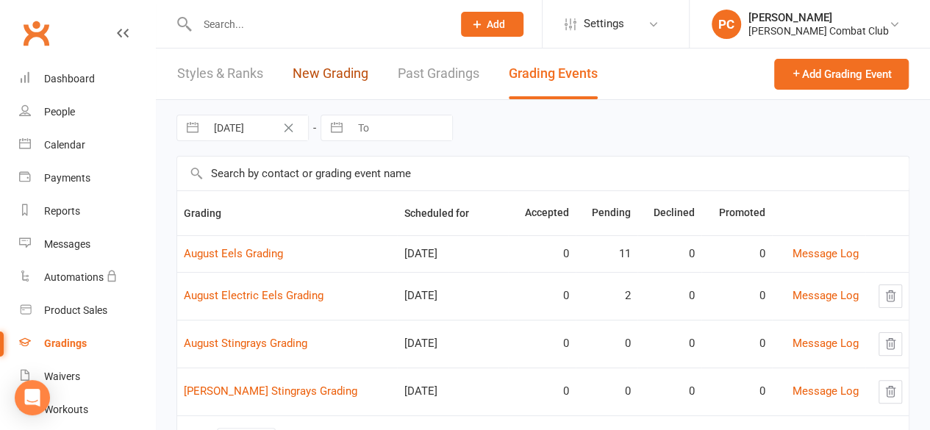
click at [338, 68] on link "New Grading" at bounding box center [331, 74] width 76 height 51
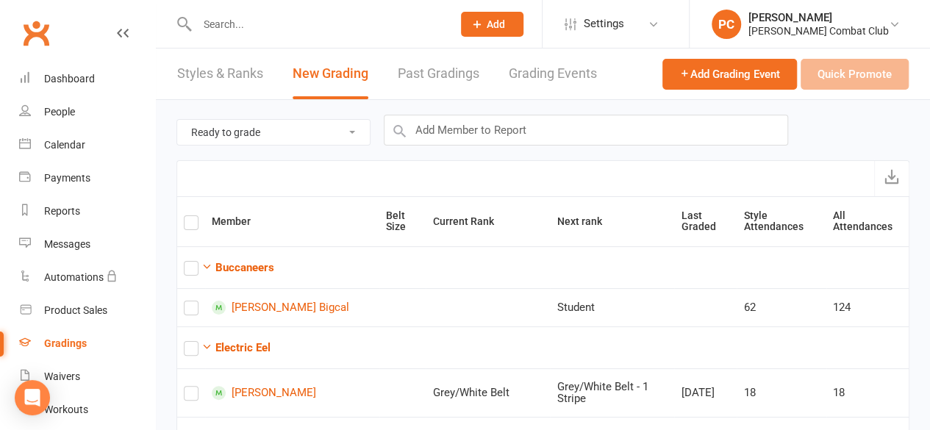
click at [352, 129] on select "Ready to grade All members enrolled in a style Active members enrolled in a sty…" at bounding box center [273, 132] width 193 height 25
select select "active_members_in_style"
click at [177, 120] on select "Ready to grade All members enrolled in a style Active members enrolled in a sty…" at bounding box center [273, 132] width 193 height 25
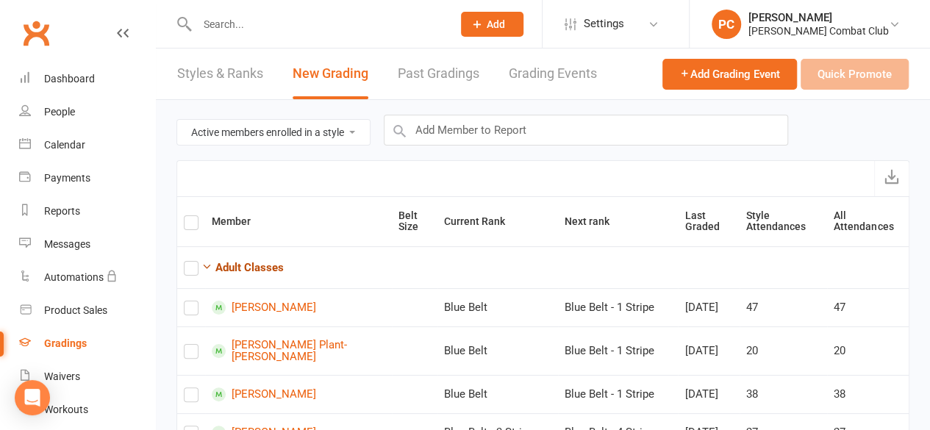
click at [207, 261] on icon "button" at bounding box center [207, 266] width 11 height 11
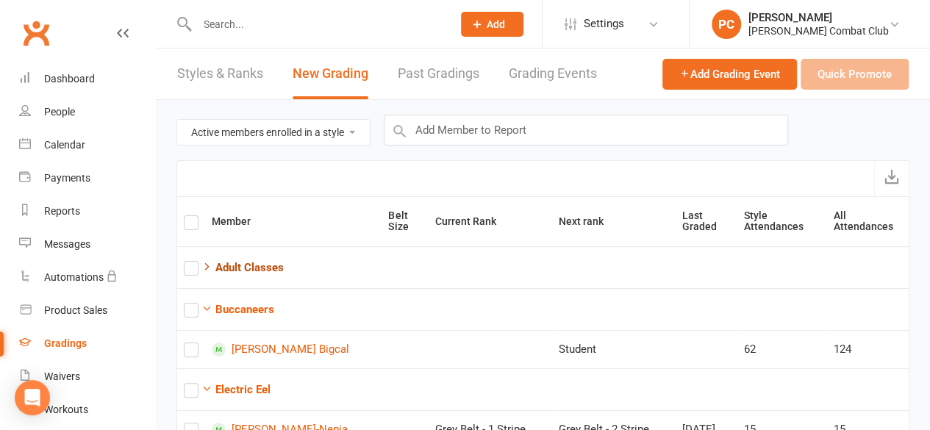
drag, startPoint x: 207, startPoint y: 260, endPoint x: 202, endPoint y: 308, distance: 48.2
click at [202, 308] on icon "button" at bounding box center [207, 308] width 11 height 11
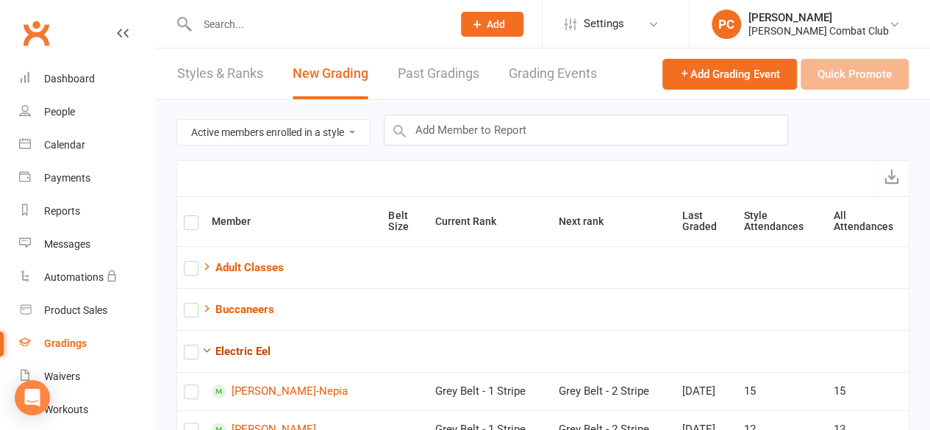
click at [204, 345] on icon "button" at bounding box center [207, 350] width 11 height 11
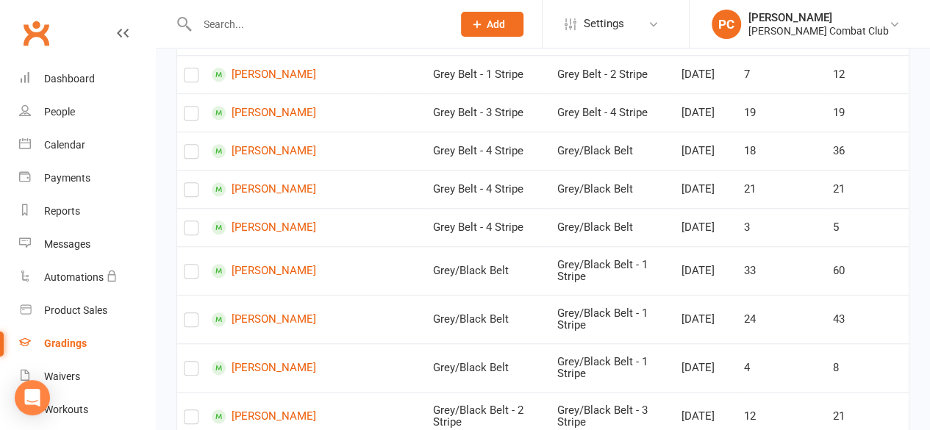
scroll to position [484, 0]
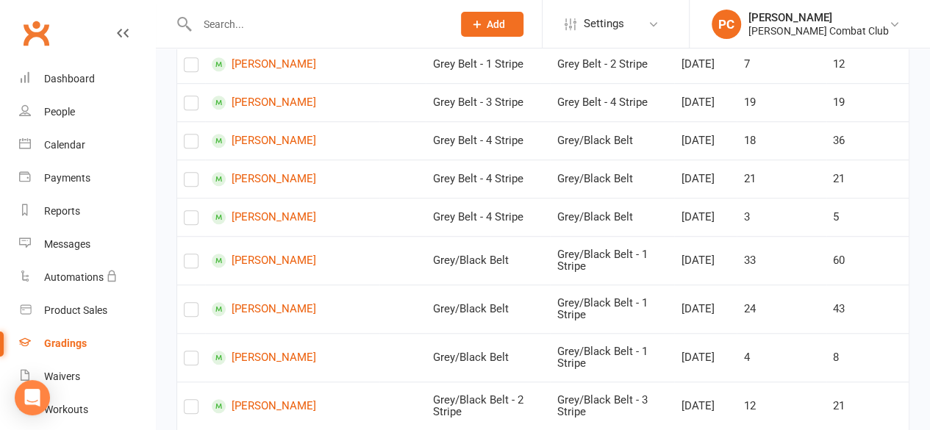
click at [188, 144] on label at bounding box center [191, 144] width 15 height 0
click at [188, 135] on input "checkbox" at bounding box center [191, 135] width 15 height 0
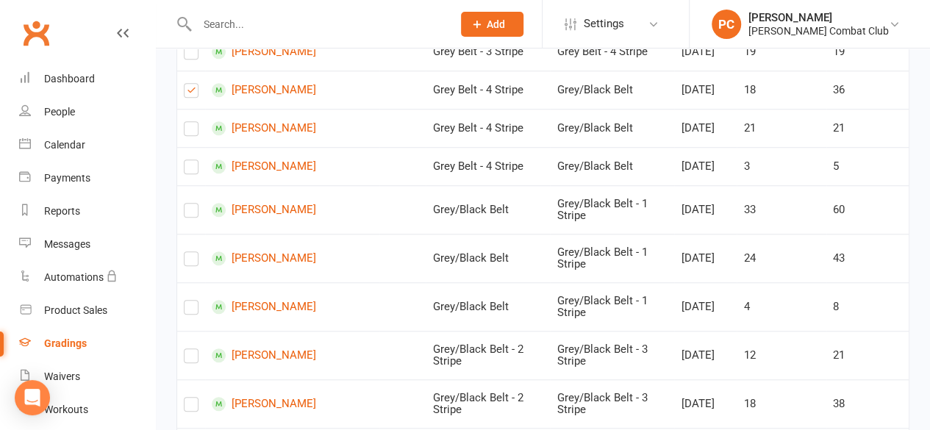
scroll to position [552, 0]
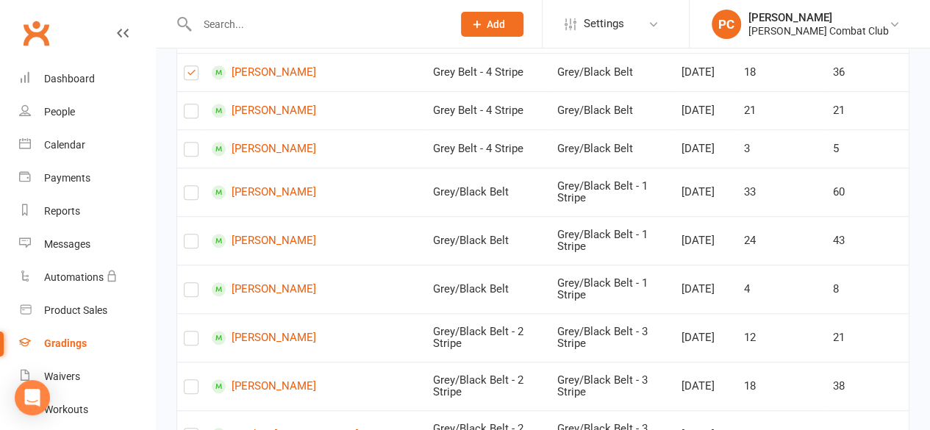
click at [193, 244] on label at bounding box center [191, 244] width 15 height 0
click at [193, 235] on input "checkbox" at bounding box center [191, 235] width 15 height 0
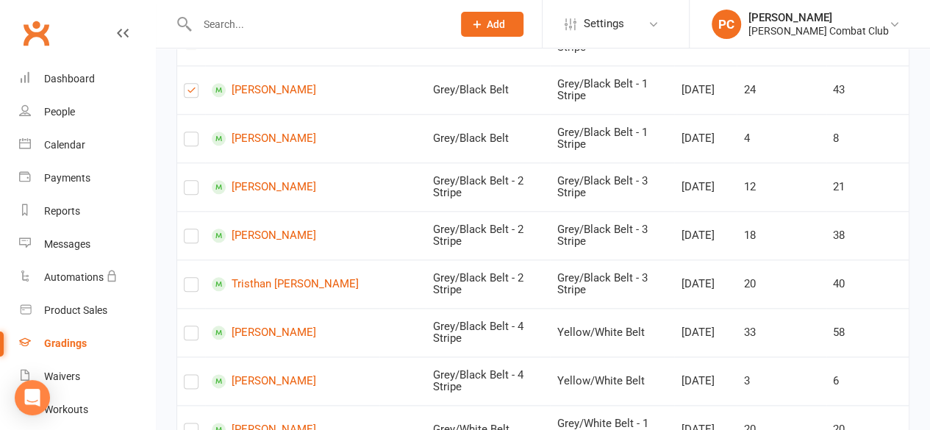
scroll to position [704, 0]
click at [193, 238] on label at bounding box center [191, 238] width 15 height 0
click at [193, 229] on input "checkbox" at bounding box center [191, 229] width 15 height 0
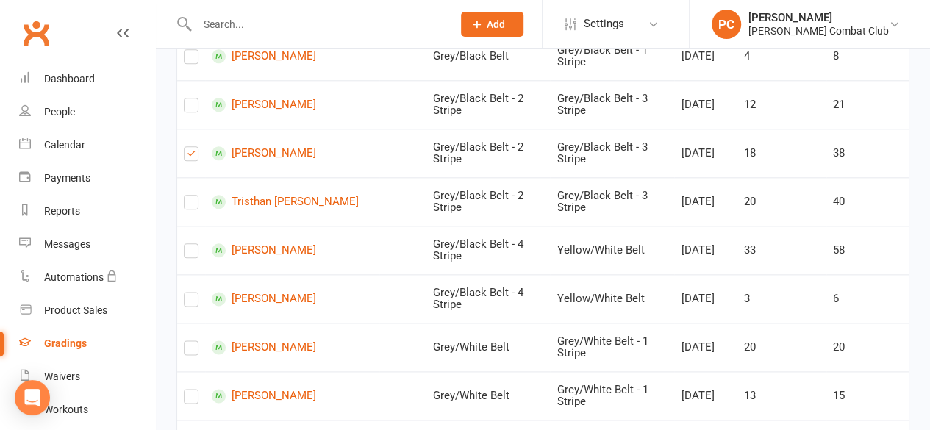
scroll to position [788, 0]
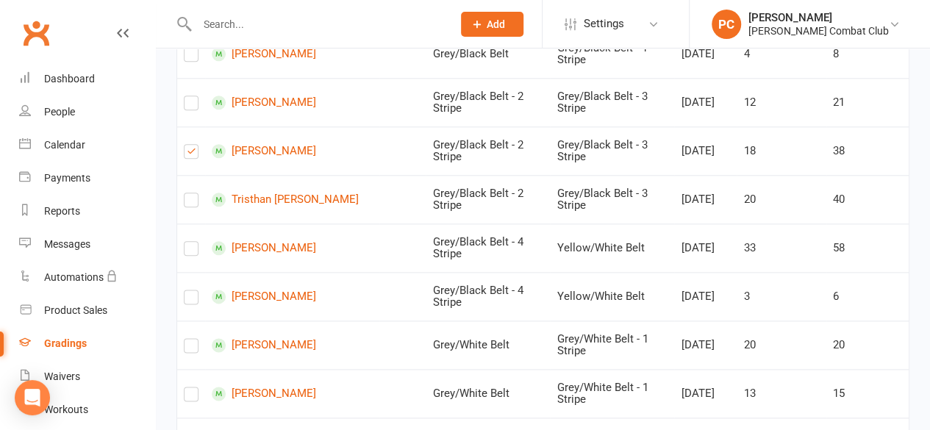
click at [196, 203] on label at bounding box center [191, 203] width 15 height 0
click at [196, 193] on input "checkbox" at bounding box center [191, 193] width 15 height 0
click at [191, 252] on label at bounding box center [191, 252] width 15 height 0
click at [191, 242] on input "checkbox" at bounding box center [191, 242] width 15 height 0
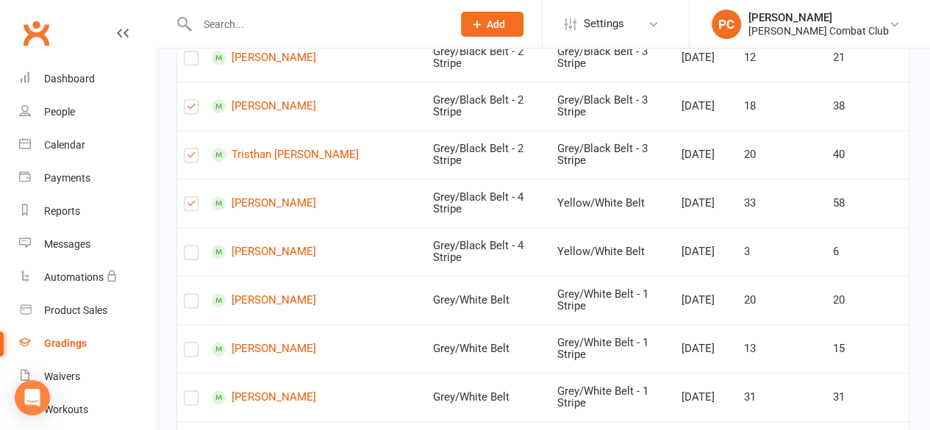
scroll to position [833, 0]
click at [191, 206] on label at bounding box center [191, 206] width 15 height 0
click at [191, 196] on input "checkbox" at bounding box center [191, 196] width 15 height 0
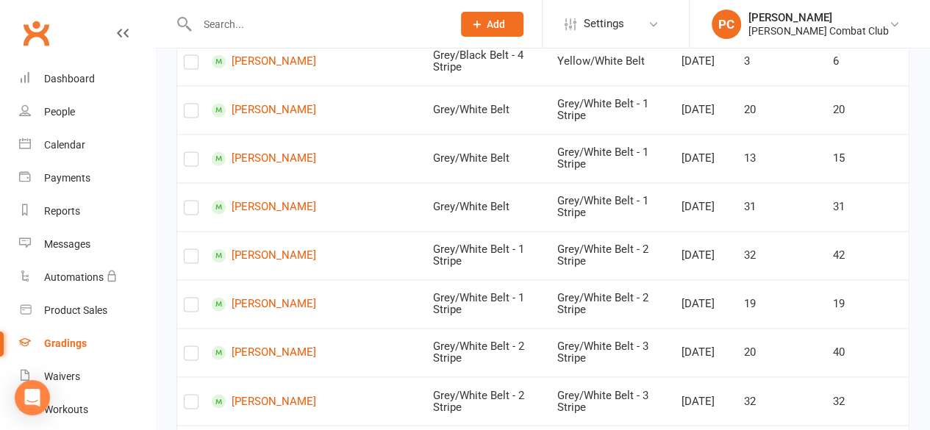
scroll to position [1024, 0]
click at [193, 258] on label at bounding box center [191, 258] width 15 height 0
click at [193, 249] on input "checkbox" at bounding box center [191, 249] width 15 height 0
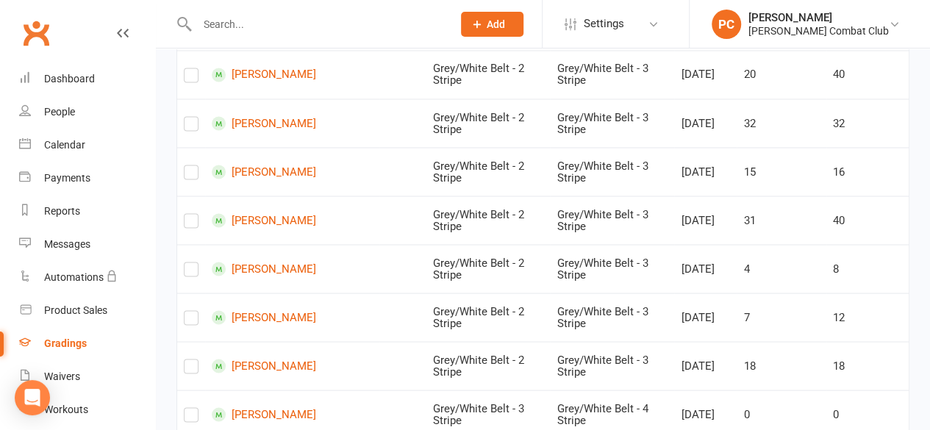
scroll to position [1302, 0]
click at [192, 223] on label at bounding box center [191, 223] width 15 height 0
click at [192, 213] on input "checkbox" at bounding box center [191, 213] width 15 height 0
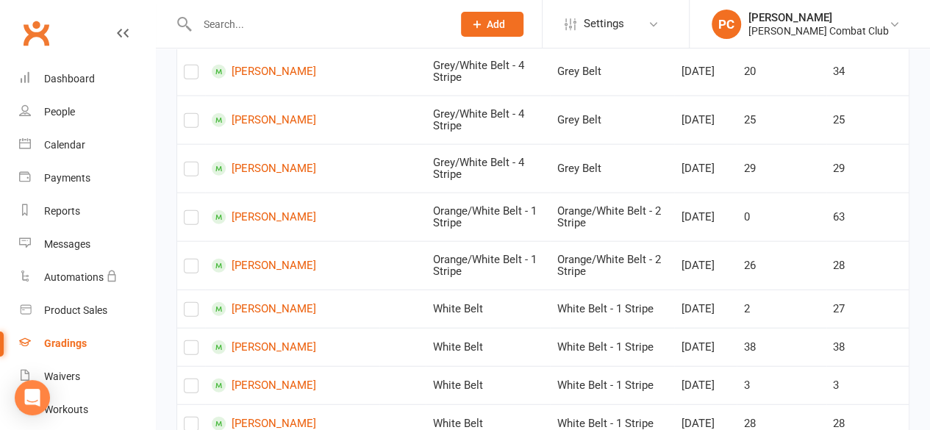
scroll to position [1695, 0]
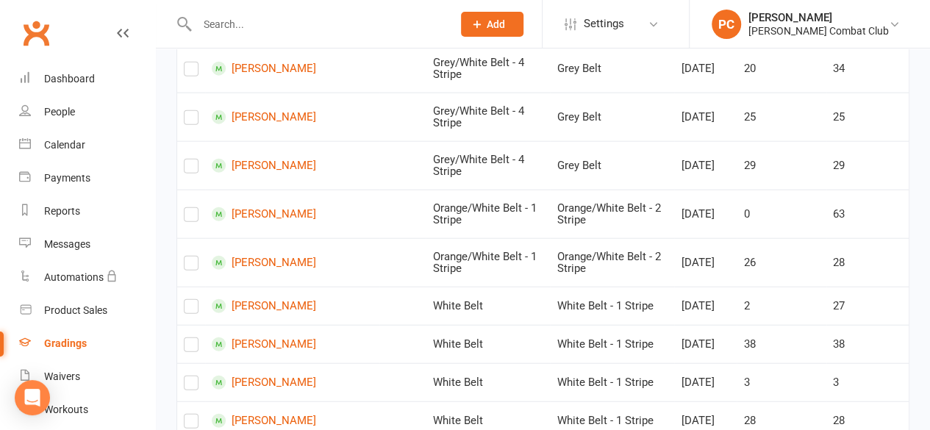
click at [191, 266] on label at bounding box center [191, 266] width 15 height 0
click at [191, 257] on input "checkbox" at bounding box center [191, 257] width 15 height 0
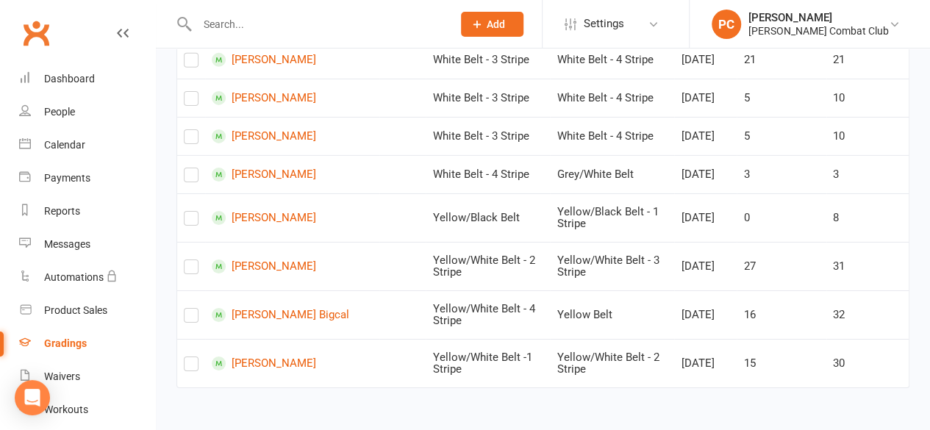
scroll to position [2460, 0]
click at [189, 270] on label at bounding box center [191, 270] width 15 height 0
click at [189, 260] on input "checkbox" at bounding box center [191, 260] width 15 height 0
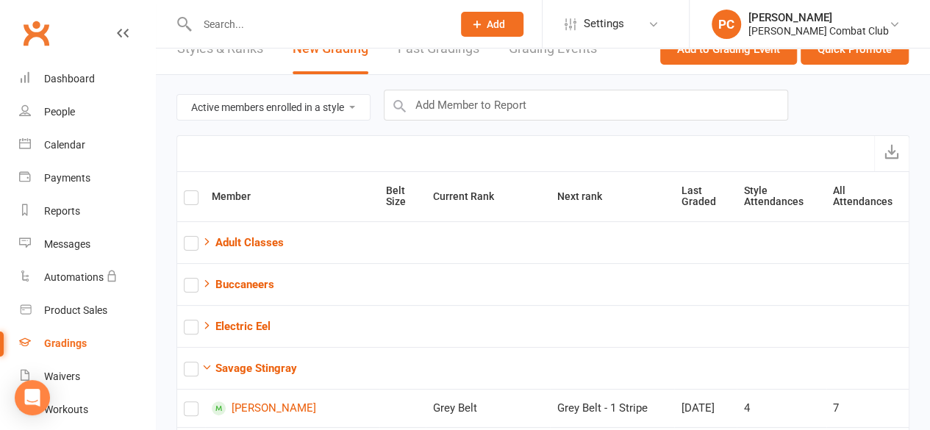
scroll to position [0, 0]
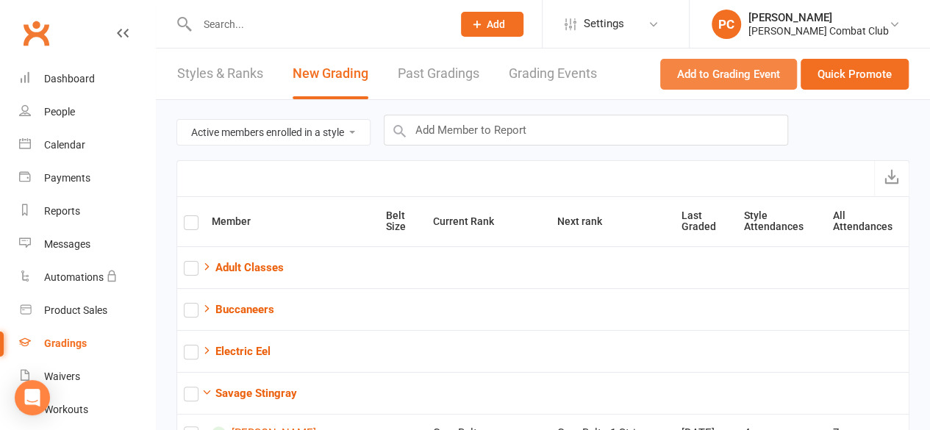
click at [739, 71] on button "Add to Grading Event" at bounding box center [729, 74] width 137 height 31
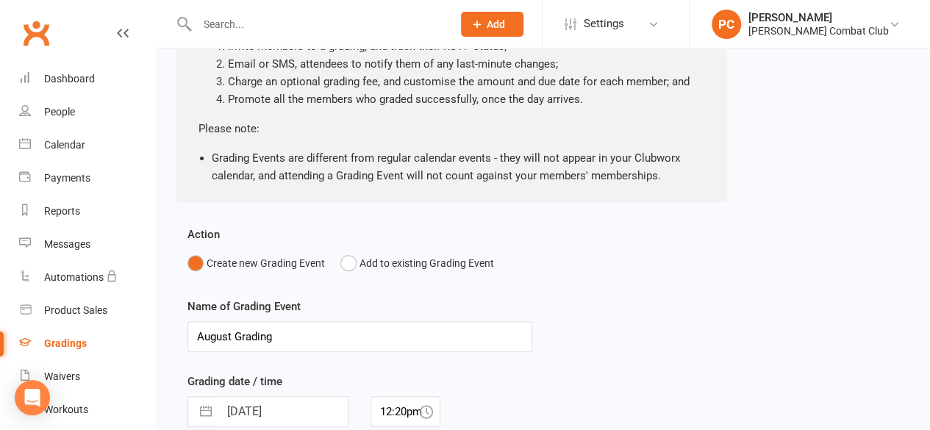
scroll to position [160, 0]
click at [346, 262] on button "Add to existing Grading Event" at bounding box center [418, 262] width 154 height 28
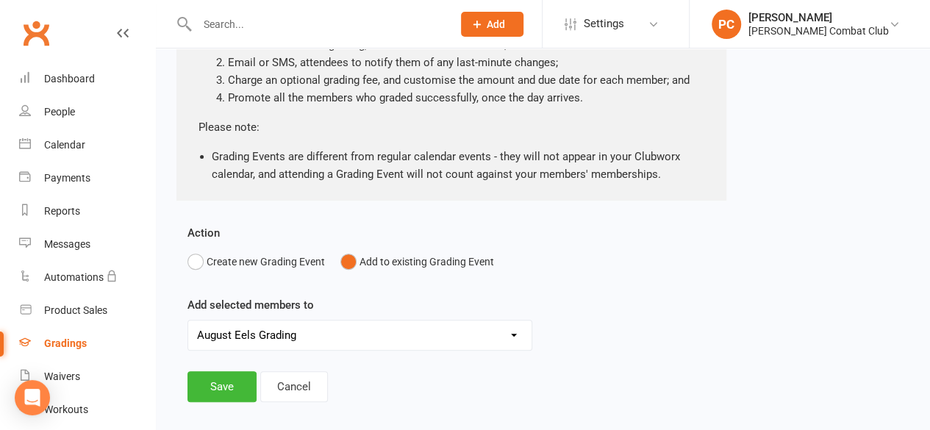
click at [514, 338] on select "August Eels Grading August Electric Eels Grading August Stingrays Grading [PERS…" at bounding box center [360, 335] width 344 height 29
select select "12865"
click at [188, 321] on select "August Eels Grading August Electric Eels Grading August Stingrays Grading [PERS…" at bounding box center [360, 335] width 344 height 29
click at [212, 391] on button "Save" at bounding box center [222, 386] width 69 height 31
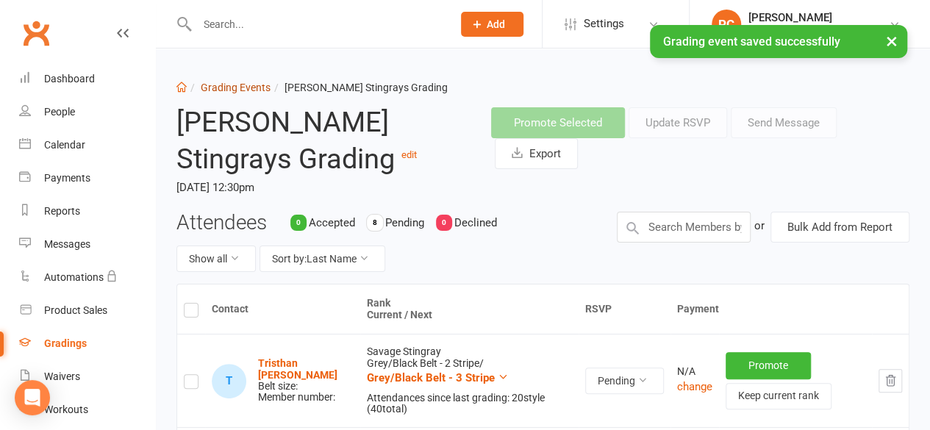
click at [240, 89] on link "Grading Events" at bounding box center [236, 88] width 70 height 12
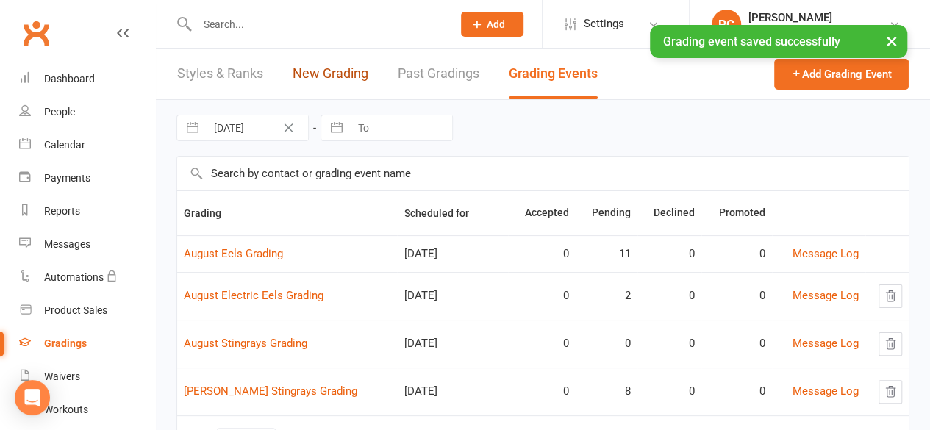
click at [315, 73] on link "New Grading" at bounding box center [331, 74] width 76 height 51
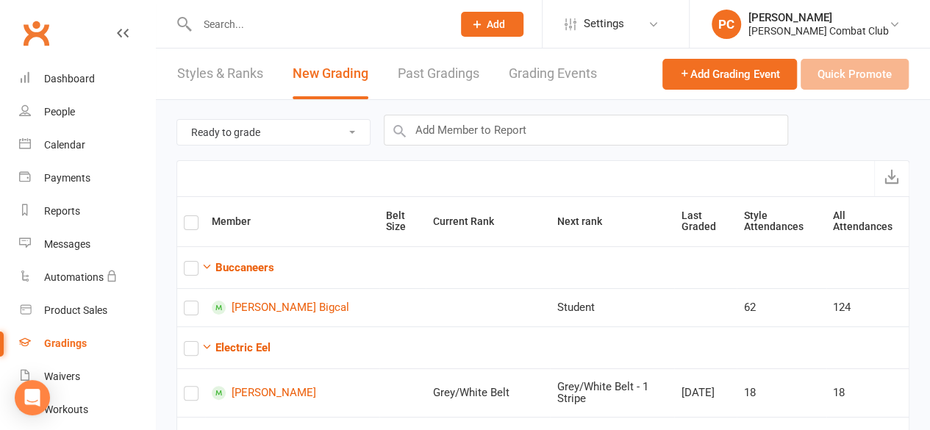
click at [330, 127] on select "Ready to grade All members enrolled in a style Active members enrolled in a sty…" at bounding box center [273, 132] width 193 height 25
select select "all_members_in_style"
click at [177, 120] on select "Ready to grade All members enrolled in a style Active members enrolled in a sty…" at bounding box center [273, 132] width 193 height 25
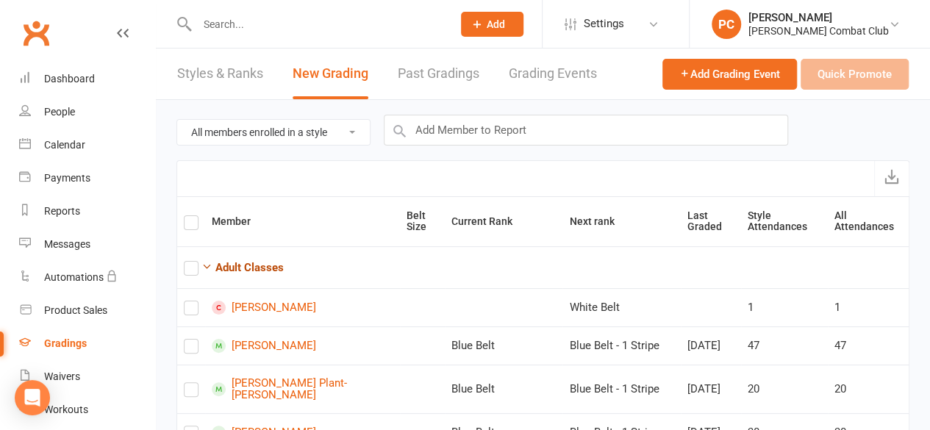
click at [209, 266] on icon "button" at bounding box center [207, 266] width 11 height 11
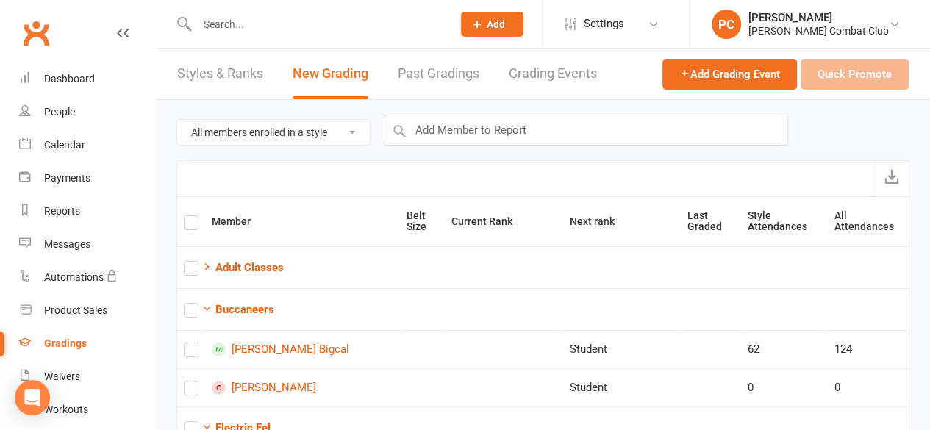
click at [199, 307] on td "Buccaneers" at bounding box center [543, 309] width 732 height 42
click at [206, 310] on icon "button" at bounding box center [207, 308] width 11 height 11
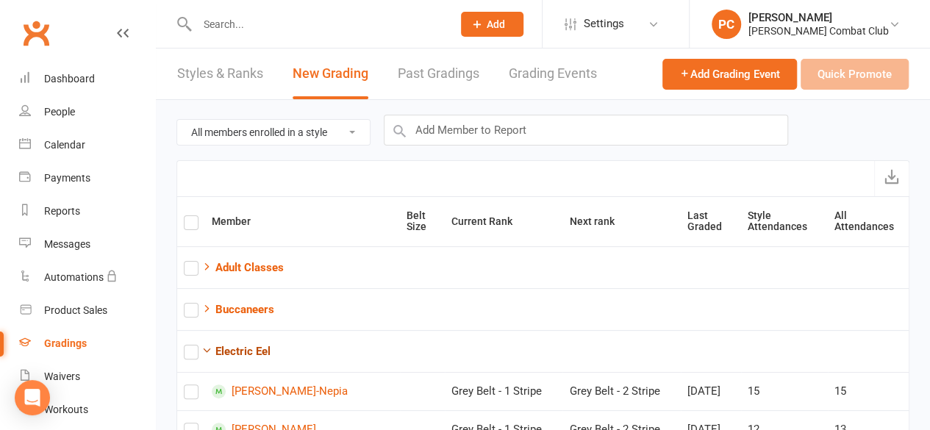
click at [207, 351] on icon "button" at bounding box center [207, 350] width 11 height 11
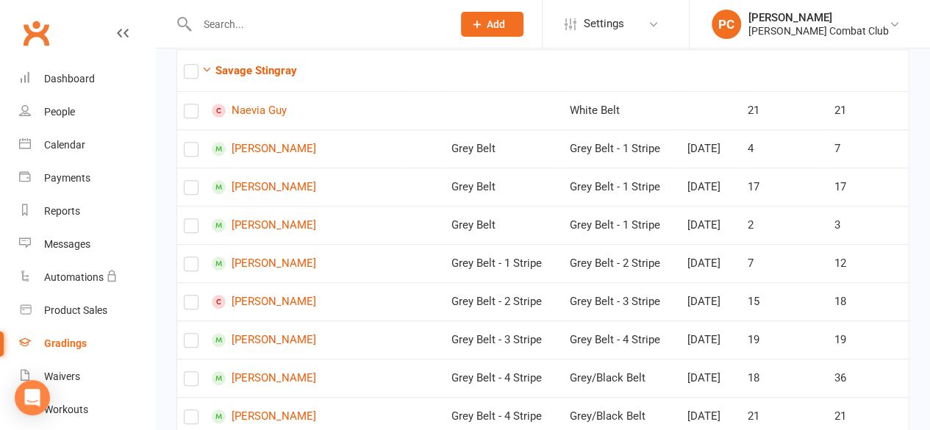
scroll to position [357, 0]
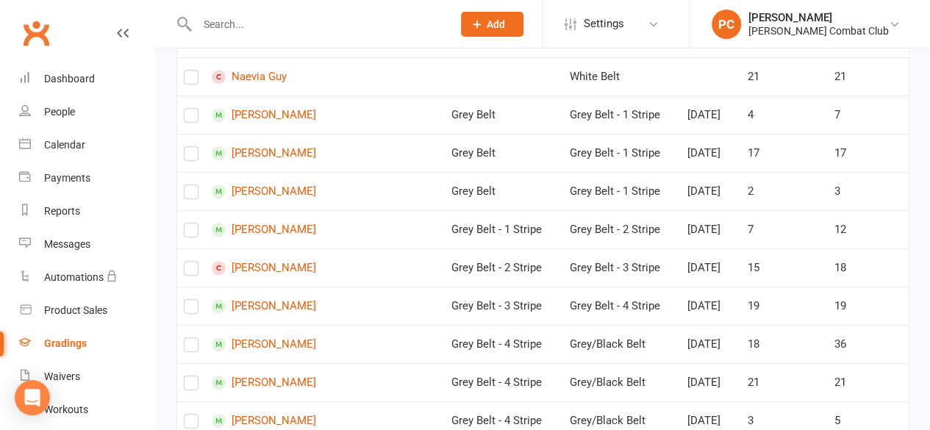
click at [191, 157] on label at bounding box center [191, 157] width 15 height 0
click at [191, 147] on input "checkbox" at bounding box center [191, 147] width 15 height 0
click at [191, 310] on label at bounding box center [191, 310] width 15 height 0
click at [191, 300] on input "checkbox" at bounding box center [191, 300] width 15 height 0
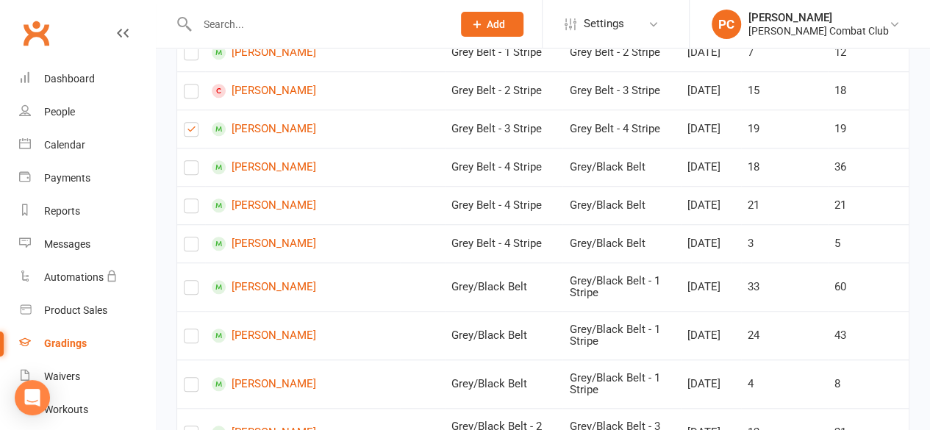
scroll to position [535, 0]
click at [191, 208] on label at bounding box center [191, 208] width 15 height 0
click at [191, 199] on input "checkbox" at bounding box center [191, 199] width 15 height 0
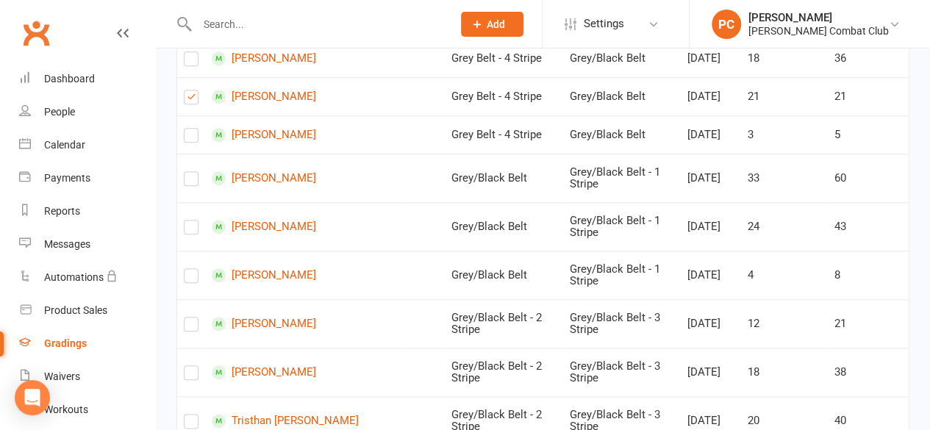
scroll to position [649, 0]
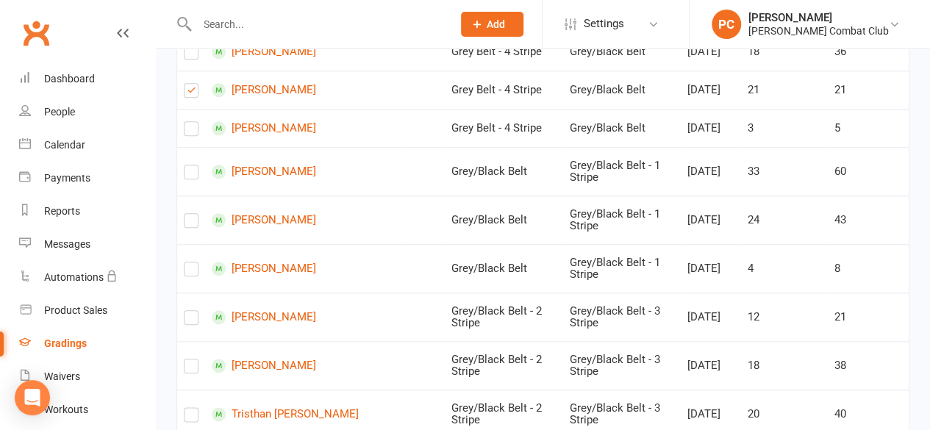
click at [193, 175] on label at bounding box center [191, 175] width 15 height 0
click at [193, 166] on input "checkbox" at bounding box center [191, 166] width 15 height 0
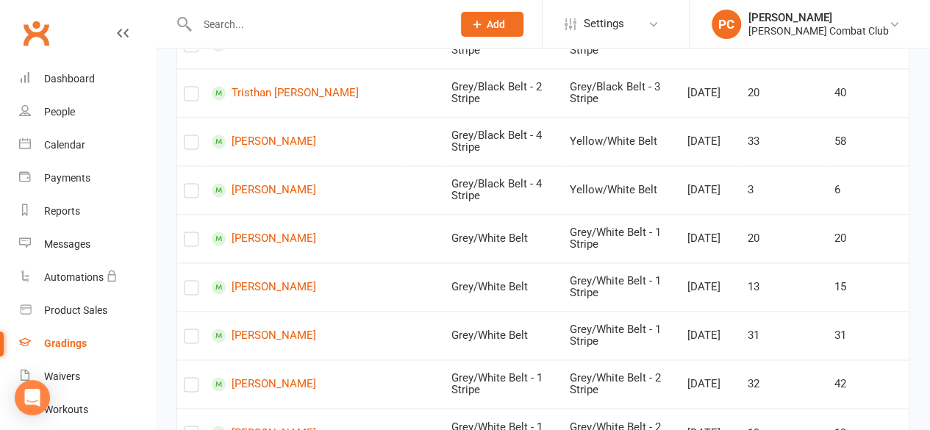
scroll to position [973, 0]
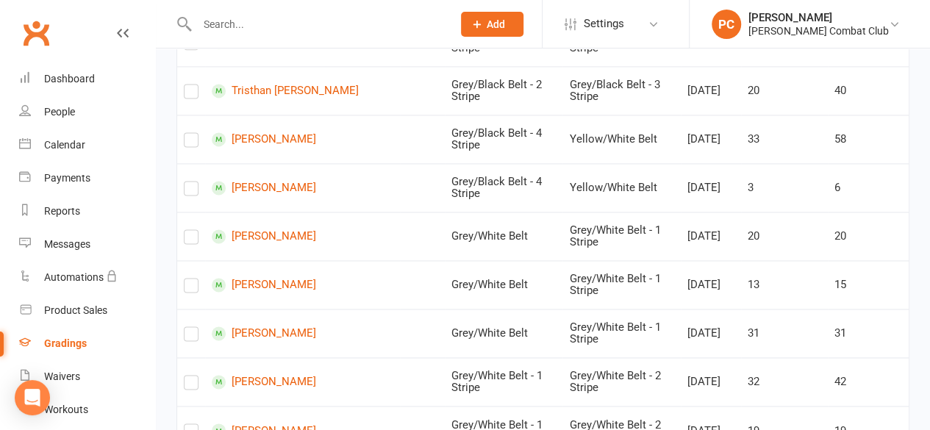
click at [191, 143] on label at bounding box center [191, 143] width 15 height 0
click at [191, 133] on input "checkbox" at bounding box center [191, 133] width 15 height 0
click at [189, 240] on label at bounding box center [191, 240] width 15 height 0
click at [189, 230] on input "checkbox" at bounding box center [191, 230] width 15 height 0
click at [188, 288] on label at bounding box center [191, 288] width 15 height 0
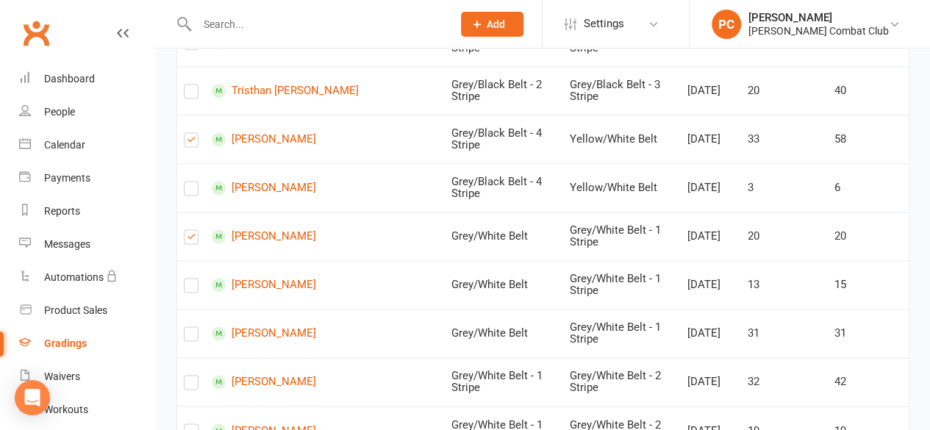
click at [188, 279] on input "checkbox" at bounding box center [191, 279] width 15 height 0
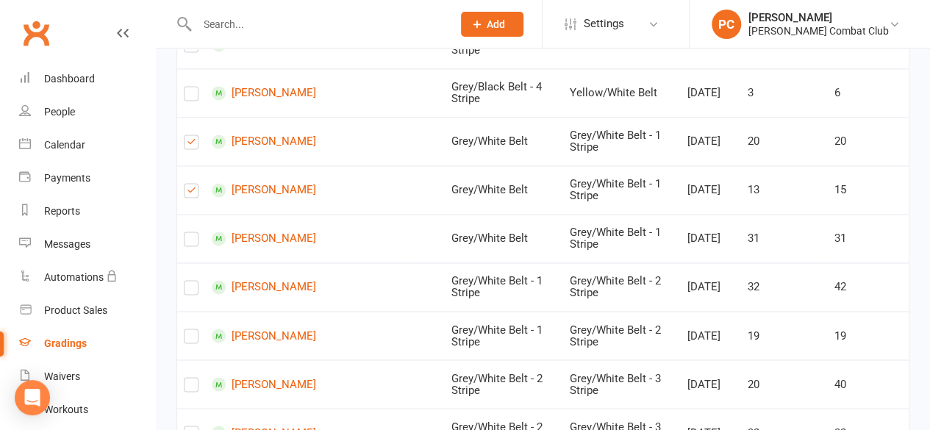
scroll to position [1072, 0]
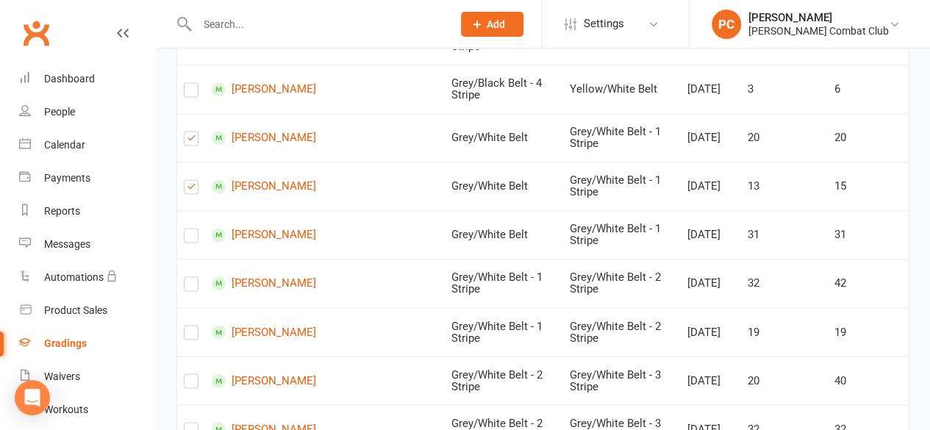
click at [191, 238] on label at bounding box center [191, 238] width 15 height 0
click at [191, 229] on input "checkbox" at bounding box center [191, 229] width 15 height 0
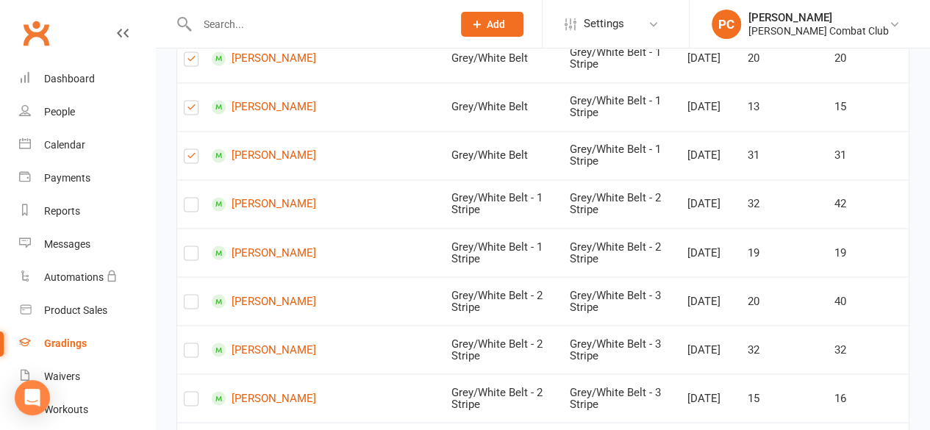
scroll to position [1156, 0]
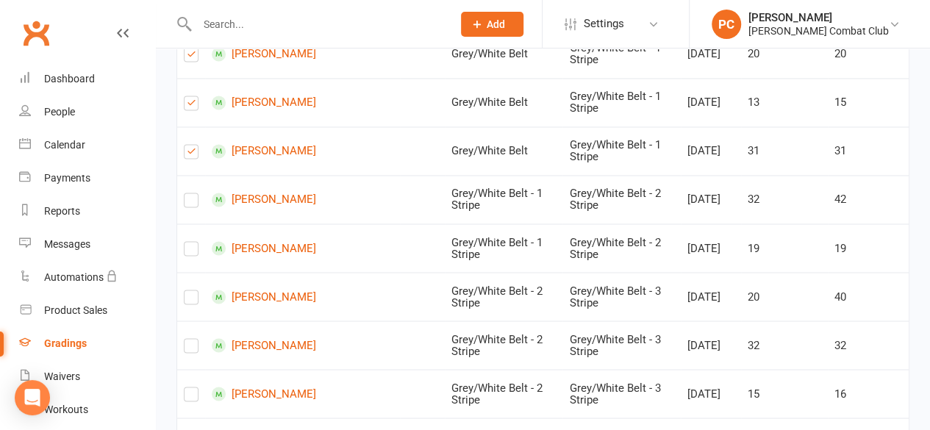
click at [190, 252] on label at bounding box center [191, 252] width 15 height 0
click at [190, 242] on input "checkbox" at bounding box center [191, 242] width 15 height 0
click at [191, 300] on label at bounding box center [191, 300] width 15 height 0
click at [191, 291] on input "checkbox" at bounding box center [191, 291] width 15 height 0
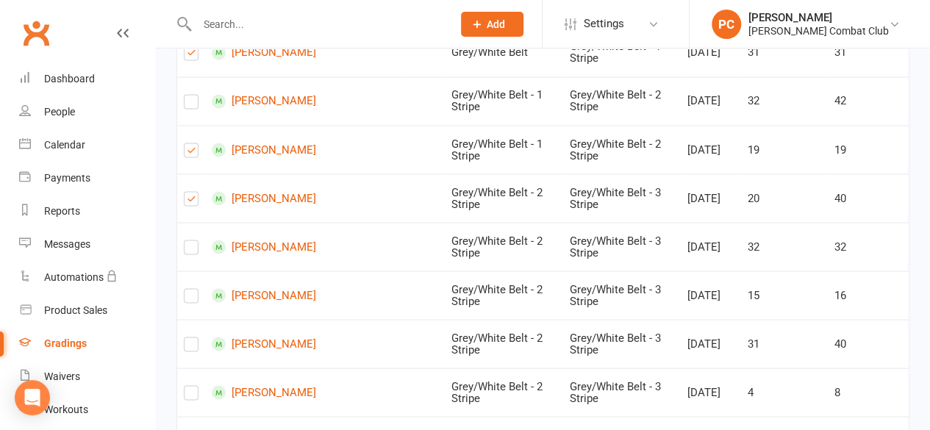
scroll to position [1256, 0]
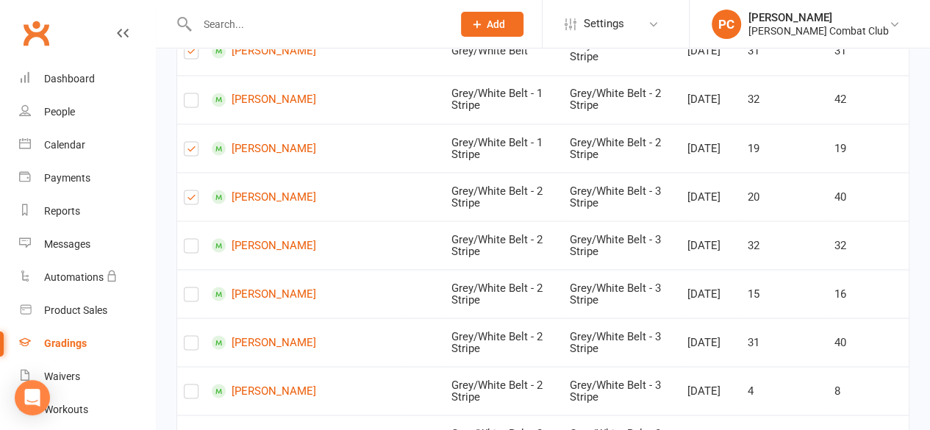
click at [188, 249] on label at bounding box center [191, 249] width 15 height 0
click at [188, 239] on input "checkbox" at bounding box center [191, 239] width 15 height 0
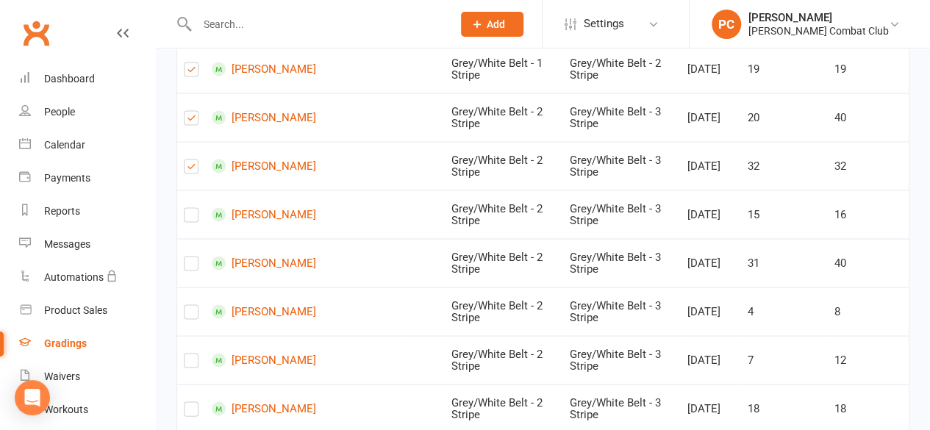
scroll to position [1336, 0]
click at [190, 217] on label at bounding box center [191, 217] width 15 height 0
click at [190, 207] on input "checkbox" at bounding box center [191, 207] width 15 height 0
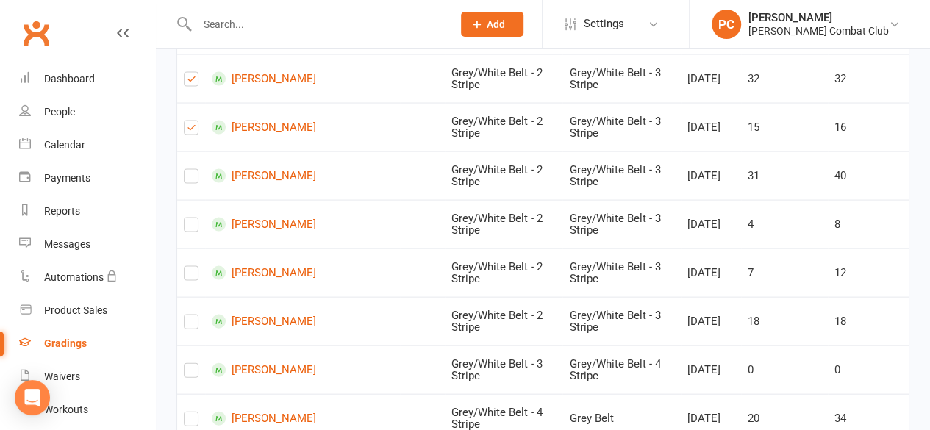
scroll to position [1423, 0]
click at [191, 324] on label at bounding box center [191, 324] width 15 height 0
click at [191, 314] on input "checkbox" at bounding box center [191, 314] width 15 height 0
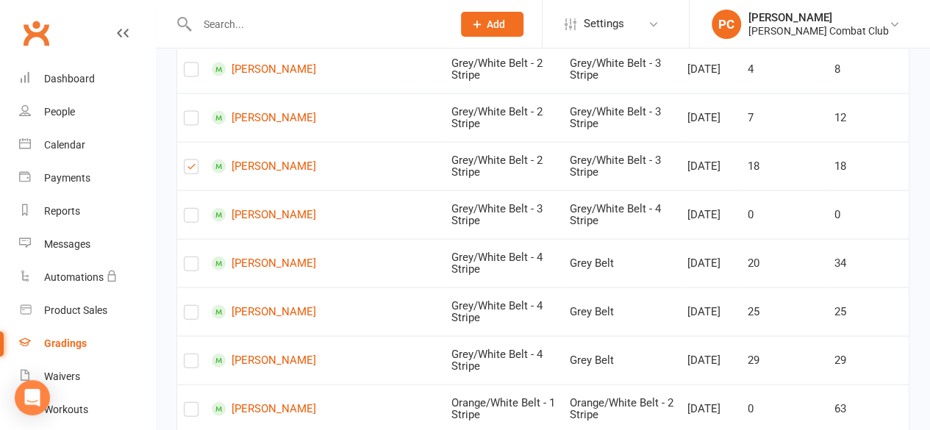
scroll to position [1578, 0]
click at [193, 266] on label at bounding box center [191, 266] width 15 height 0
click at [193, 257] on input "checkbox" at bounding box center [191, 257] width 15 height 0
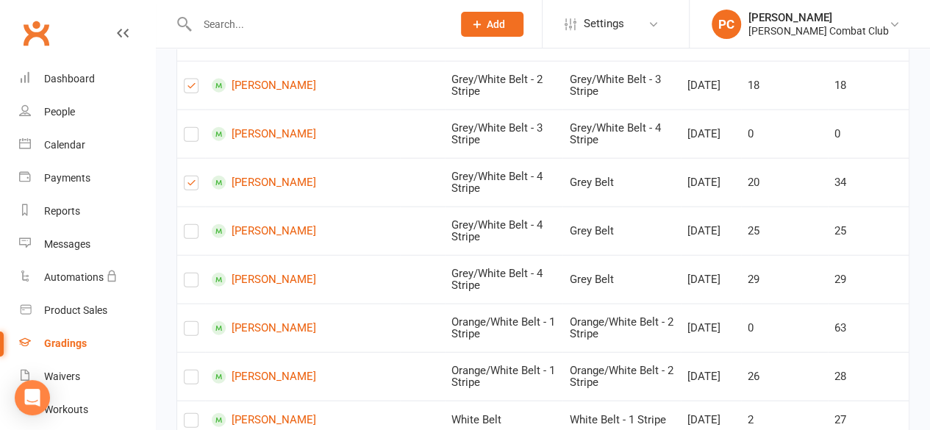
scroll to position [1657, 0]
click at [191, 235] on label at bounding box center [191, 235] width 15 height 0
click at [191, 226] on input "checkbox" at bounding box center [191, 226] width 15 height 0
click at [188, 284] on label at bounding box center [191, 284] width 15 height 0
click at [188, 274] on input "checkbox" at bounding box center [191, 274] width 15 height 0
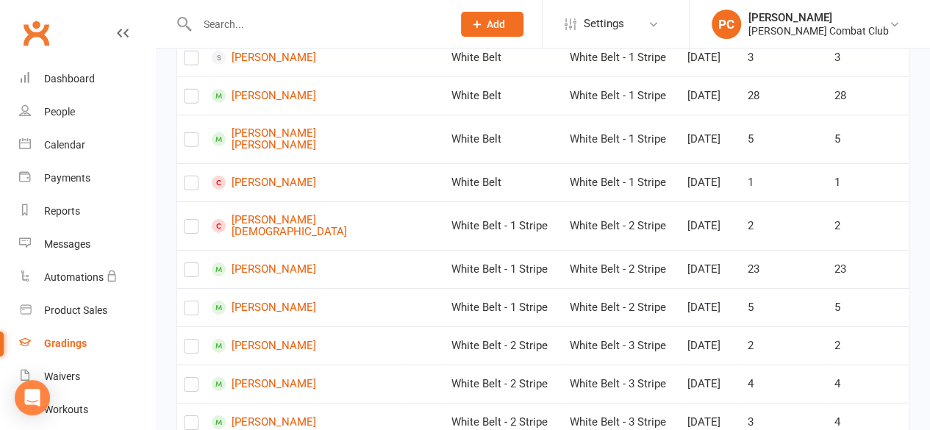
scroll to position [2252, 0]
click at [191, 98] on label at bounding box center [191, 98] width 15 height 0
click at [191, 88] on input "checkbox" at bounding box center [191, 88] width 15 height 0
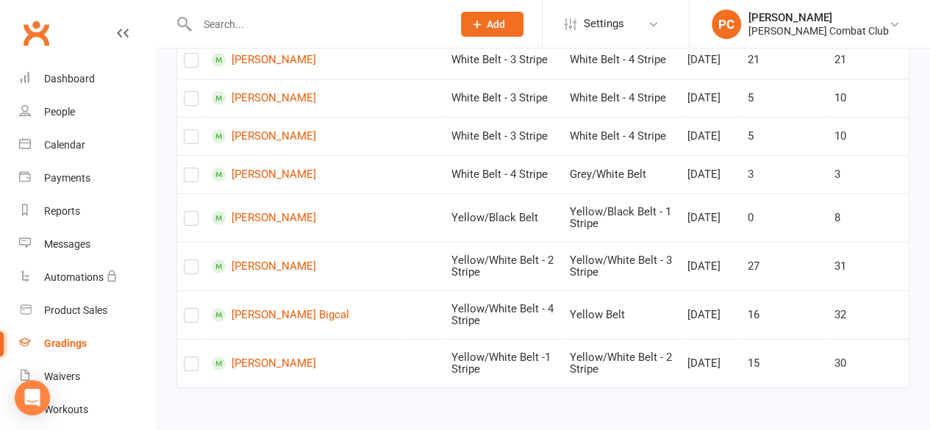
scroll to position [2816, 0]
click at [193, 318] on label at bounding box center [191, 318] width 15 height 0
click at [193, 309] on input "checkbox" at bounding box center [191, 309] width 15 height 0
click at [191, 367] on label at bounding box center [191, 367] width 15 height 0
click at [191, 357] on input "checkbox" at bounding box center [191, 357] width 15 height 0
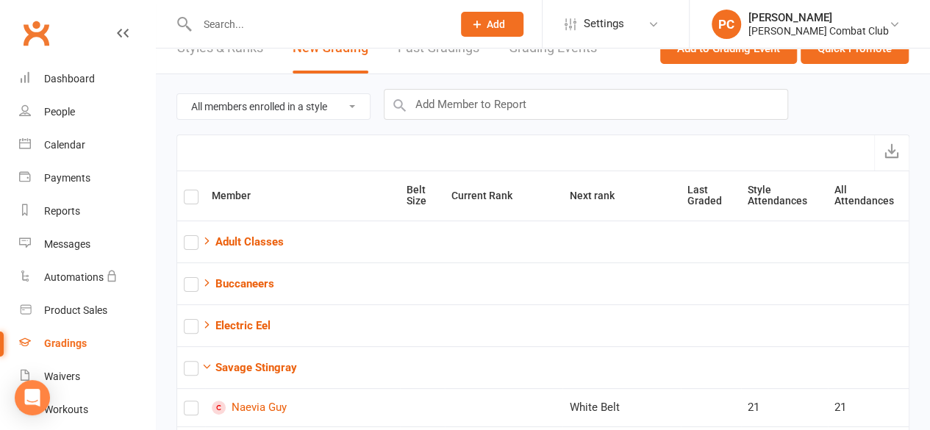
scroll to position [0, 0]
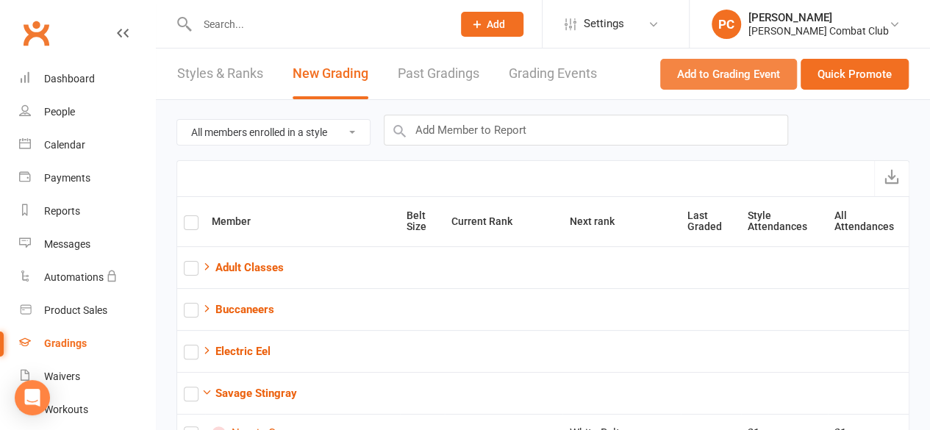
click at [728, 73] on button "Add to Grading Event" at bounding box center [729, 74] width 137 height 31
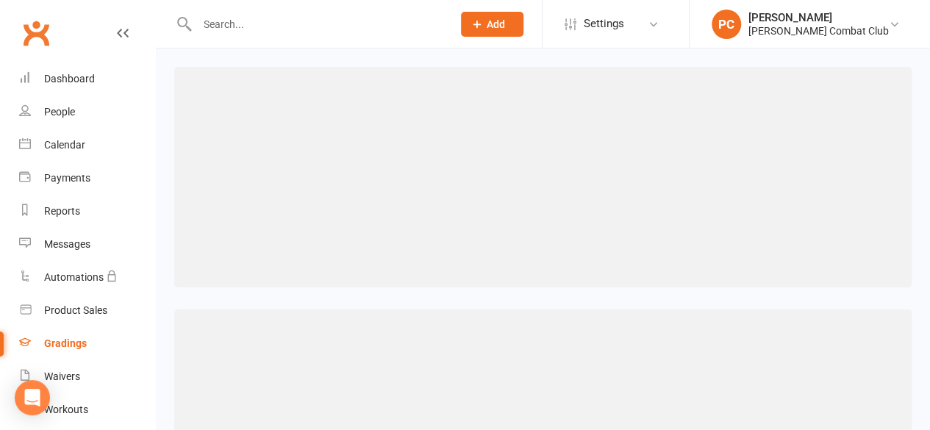
scroll to position [7, 0]
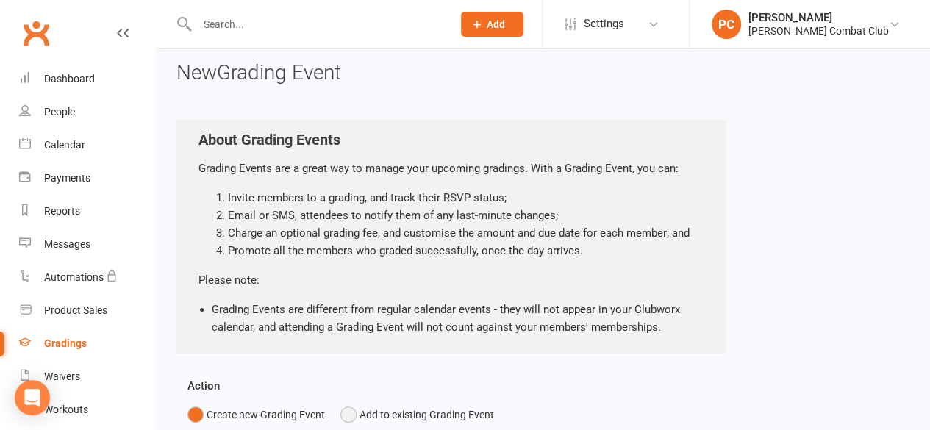
click at [346, 413] on button "Add to existing Grading Event" at bounding box center [418, 415] width 154 height 28
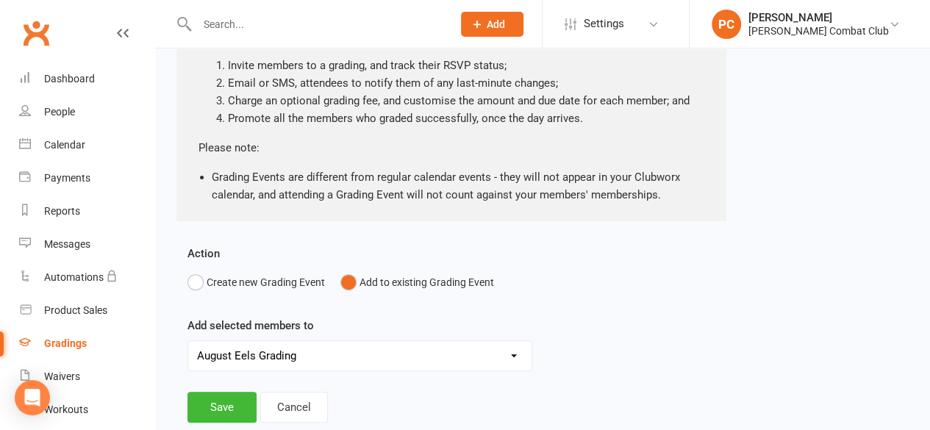
scroll to position [196, 0]
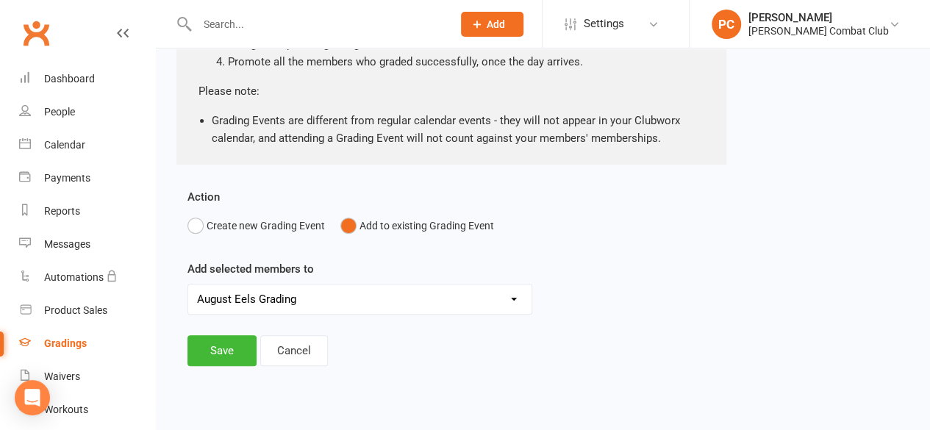
click at [509, 297] on select "August Eels Grading August Electric Eels Grading August Stingrays Grading [PERS…" at bounding box center [360, 299] width 344 height 29
select select "12864"
click at [188, 285] on select "August Eels Grading August Electric Eels Grading August Stingrays Grading [PERS…" at bounding box center [360, 299] width 344 height 29
click at [224, 351] on button "Save" at bounding box center [222, 350] width 69 height 31
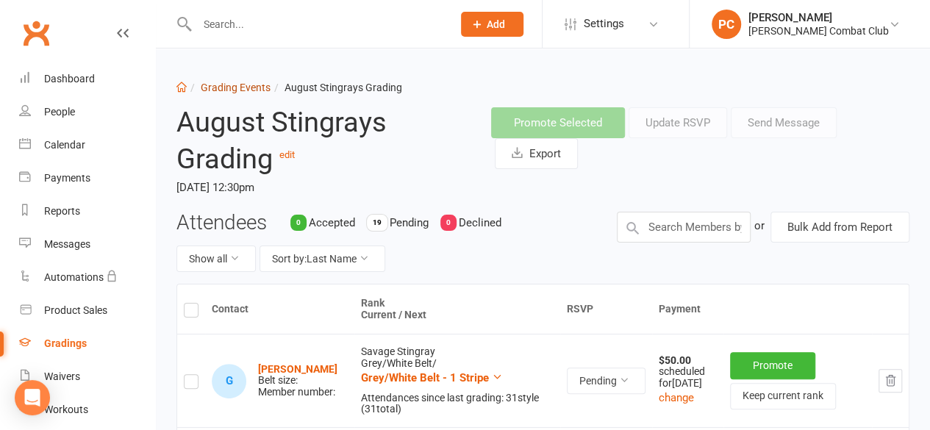
click at [241, 82] on link "Grading Events" at bounding box center [236, 88] width 70 height 12
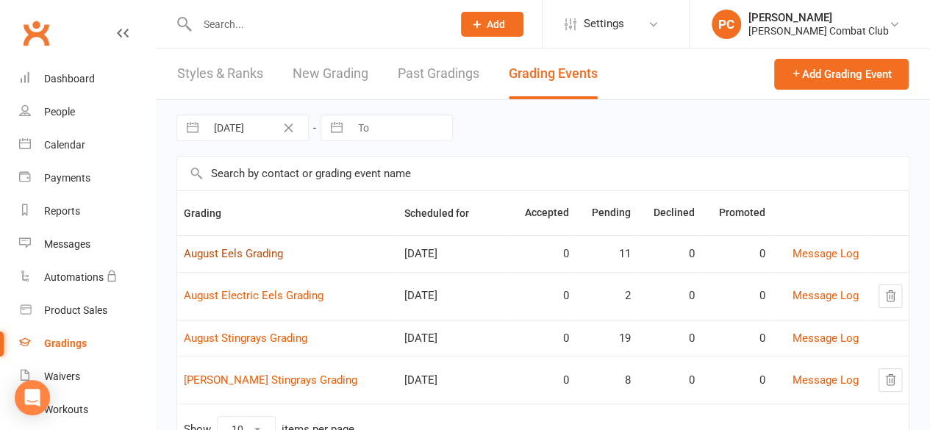
click at [243, 249] on link "August Eels Grading" at bounding box center [233, 253] width 99 height 13
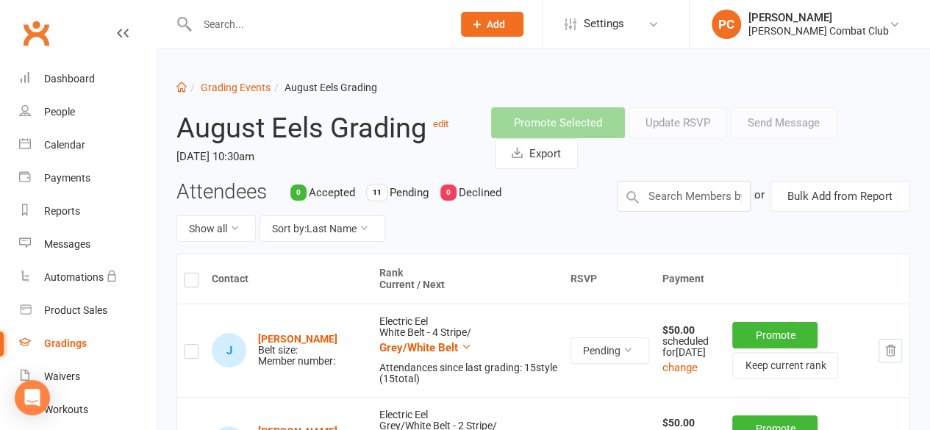
click at [190, 282] on label at bounding box center [191, 282] width 15 height 0
click at [190, 274] on input "checkbox" at bounding box center [191, 274] width 15 height 0
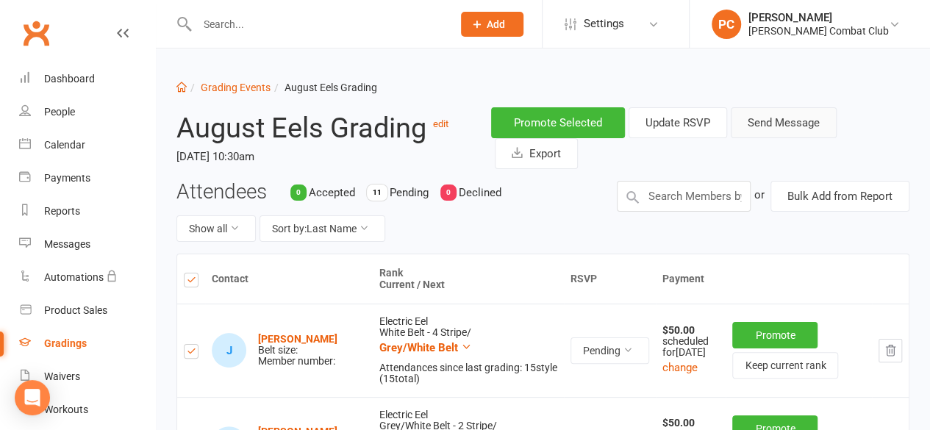
click at [789, 123] on button "Send Message" at bounding box center [784, 122] width 106 height 31
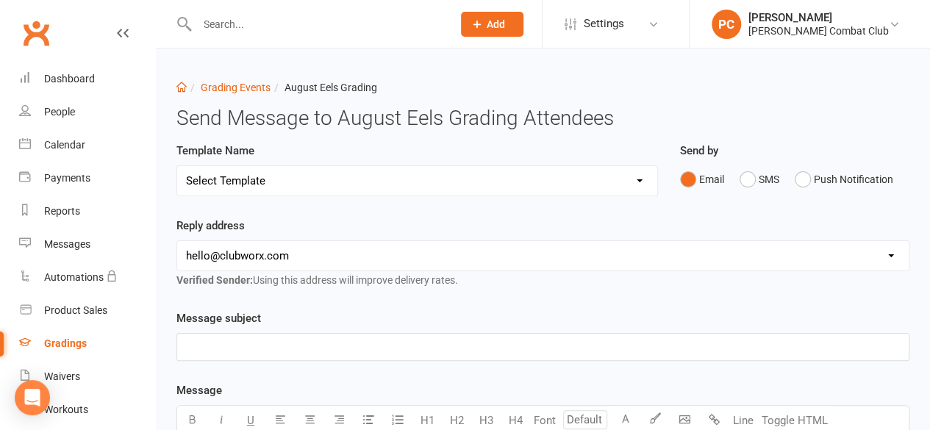
click at [640, 178] on select "Select Template [Email] Confirmation of Successful Grading [Email] Grading Even…" at bounding box center [417, 180] width 480 height 29
select select "2"
click at [177, 166] on select "Select Template [Email] Confirmation of Successful Grading [Email] Grading Even…" at bounding box center [417, 180] width 480 height 29
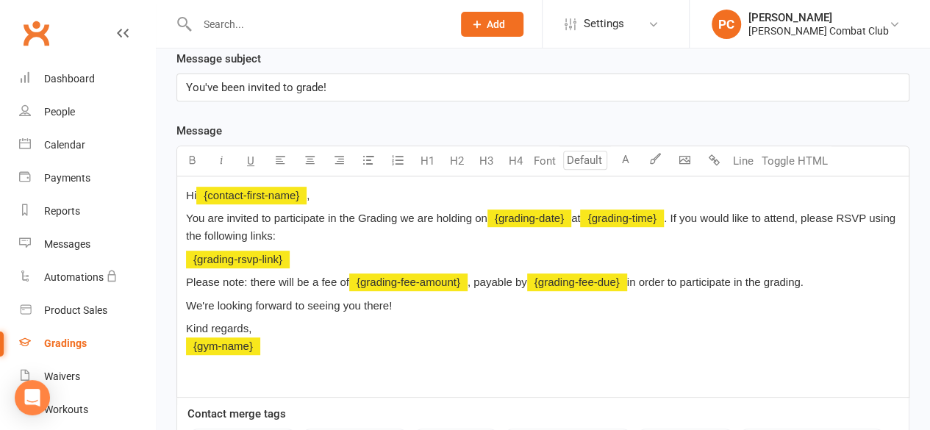
scroll to position [266, 0]
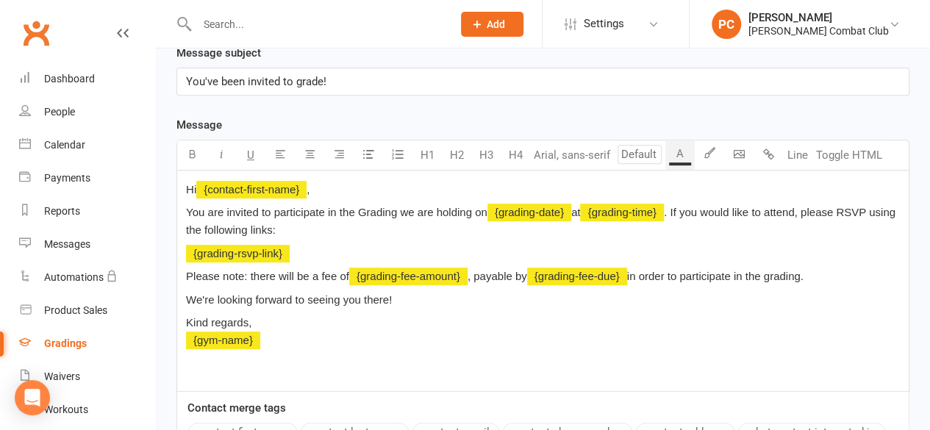
click at [634, 274] on span "in order to participate in the grading." at bounding box center [715, 276] width 177 height 13
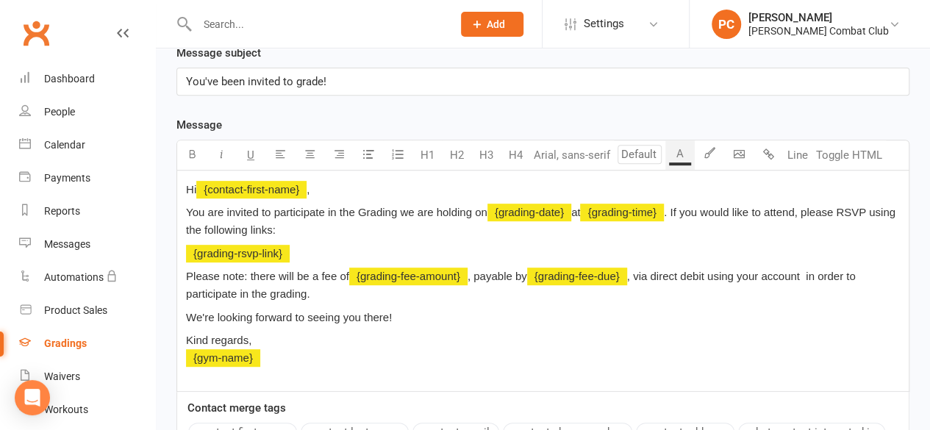
click at [766, 276] on span ", via direct debit using your account in order to participate in the grading." at bounding box center [522, 285] width 673 height 30
click at [853, 273] on span ", via direct debit using your specified account in order to participate in the …" at bounding box center [539, 285] width 707 height 30
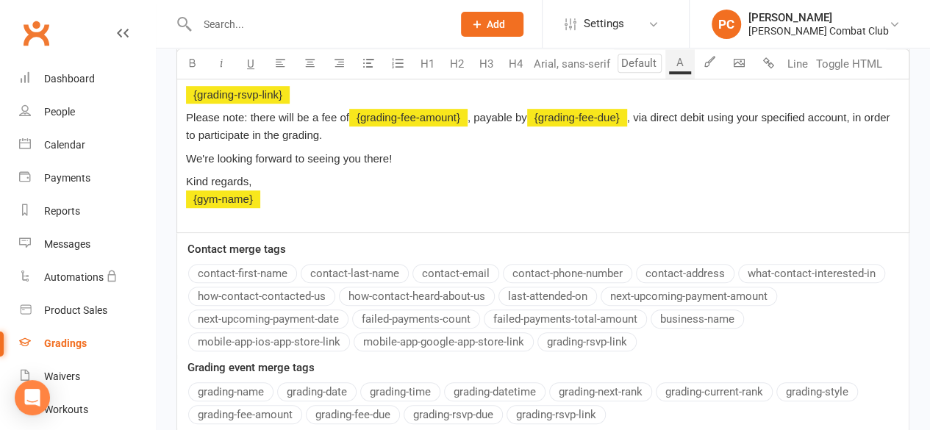
scroll to position [541, 0]
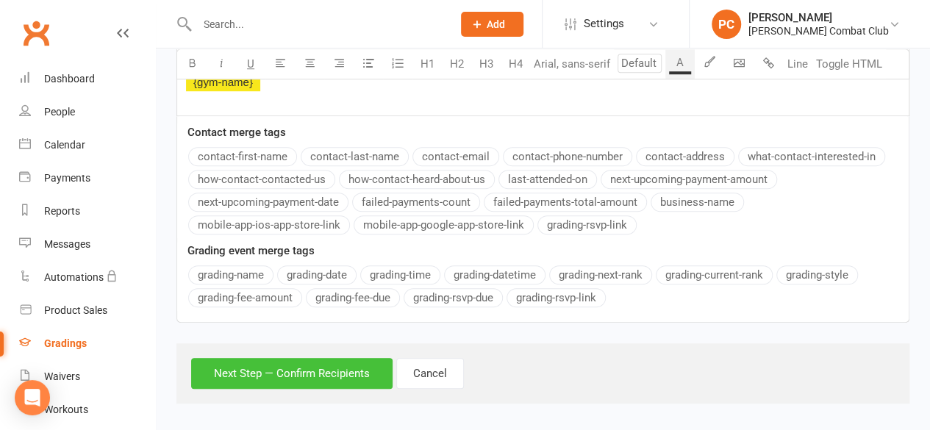
click at [329, 367] on button "Next Step — Confirm Recipients" at bounding box center [292, 373] width 202 height 31
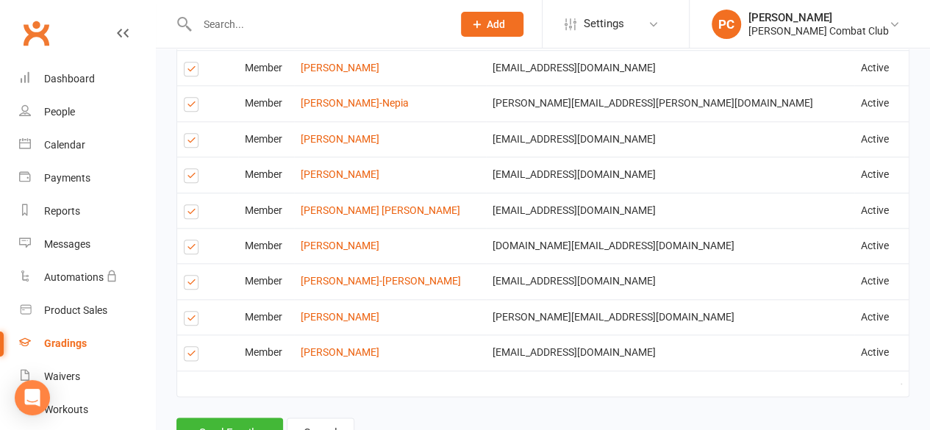
scroll to position [762, 0]
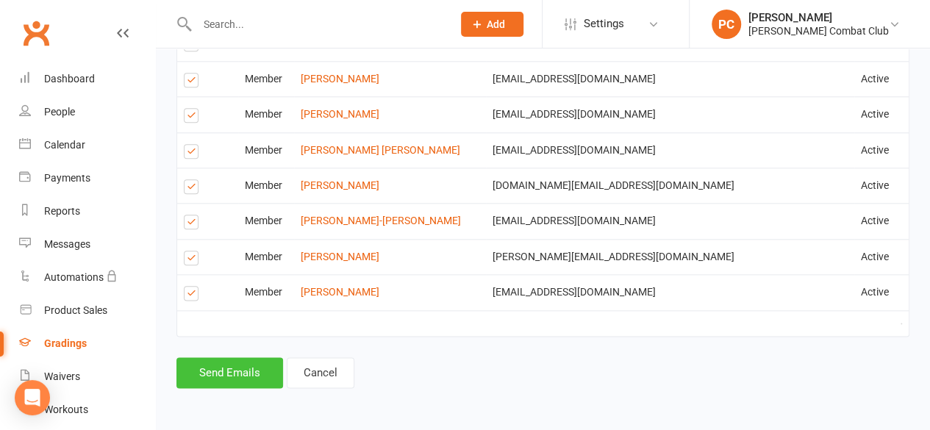
click at [241, 368] on button "Send Emails" at bounding box center [230, 372] width 107 height 31
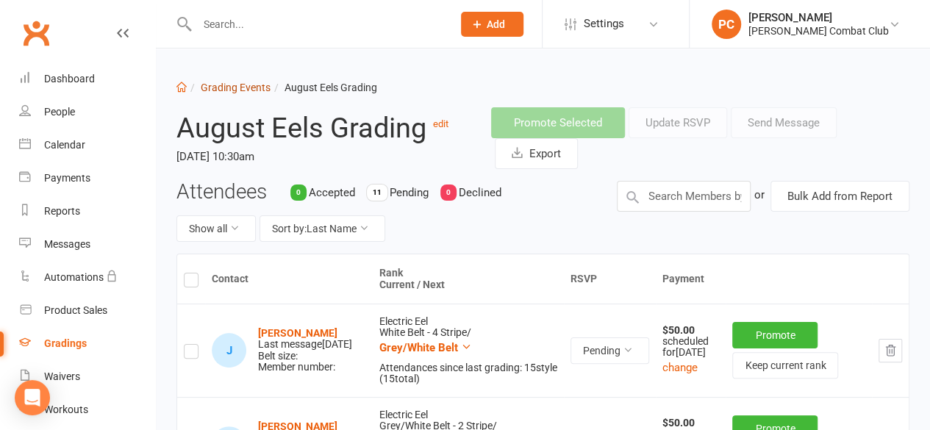
click at [243, 85] on link "Grading Events" at bounding box center [236, 88] width 70 height 12
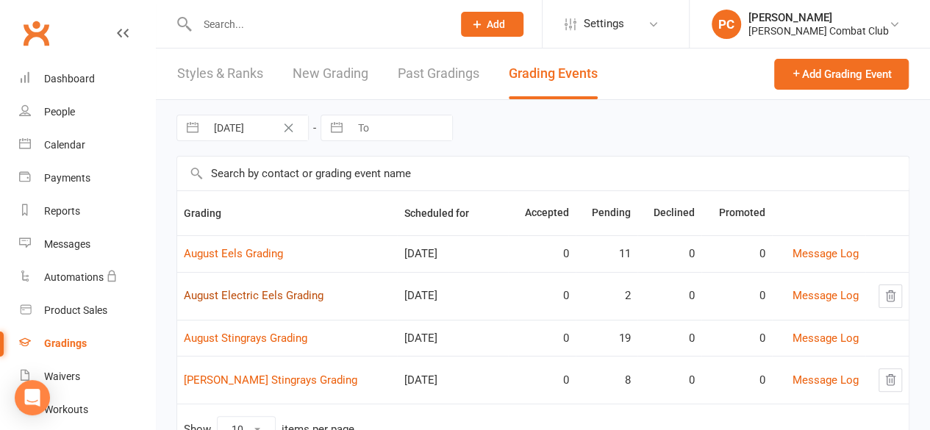
click at [269, 295] on link "August Electric Eels Grading" at bounding box center [254, 295] width 140 height 13
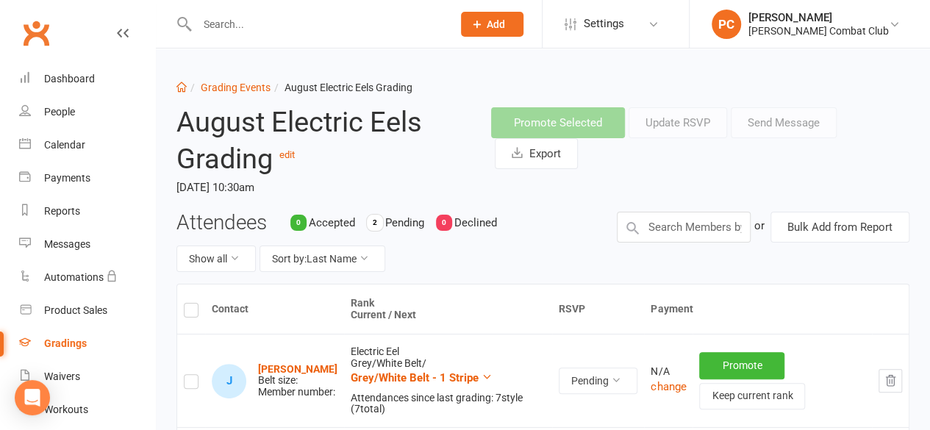
click at [190, 313] on label at bounding box center [191, 313] width 15 height 0
click at [190, 304] on input "checkbox" at bounding box center [191, 304] width 15 height 0
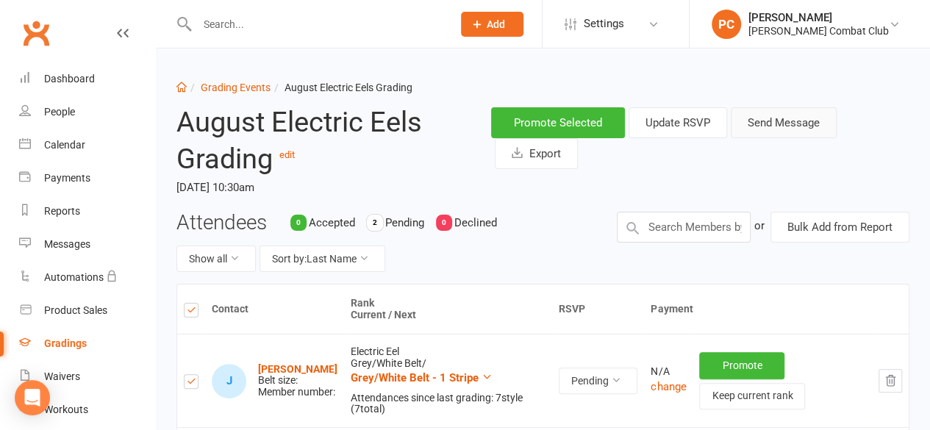
click at [773, 127] on button "Send Message" at bounding box center [784, 122] width 106 height 31
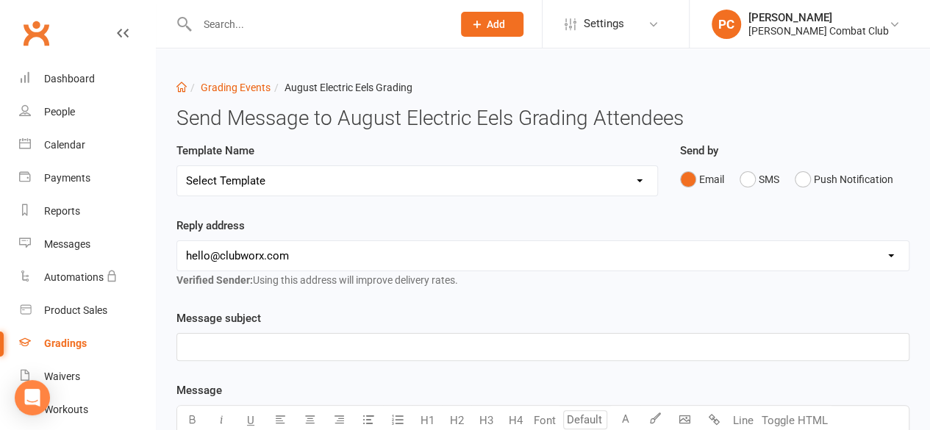
click at [616, 183] on select "Select Template [Email] Confirmation of Successful Grading [Email] Grading Even…" at bounding box center [417, 180] width 480 height 29
select select "2"
click at [177, 166] on select "Select Template [Email] Confirmation of Successful Grading [Email] Grading Even…" at bounding box center [417, 180] width 480 height 29
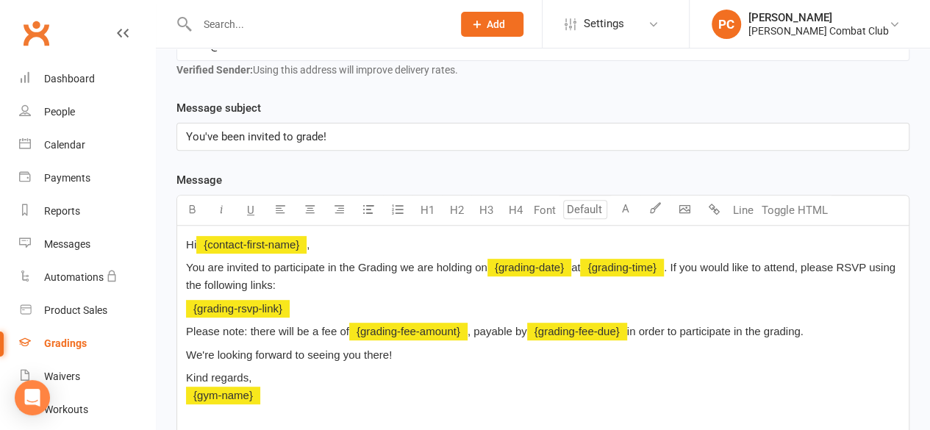
scroll to position [211, 0]
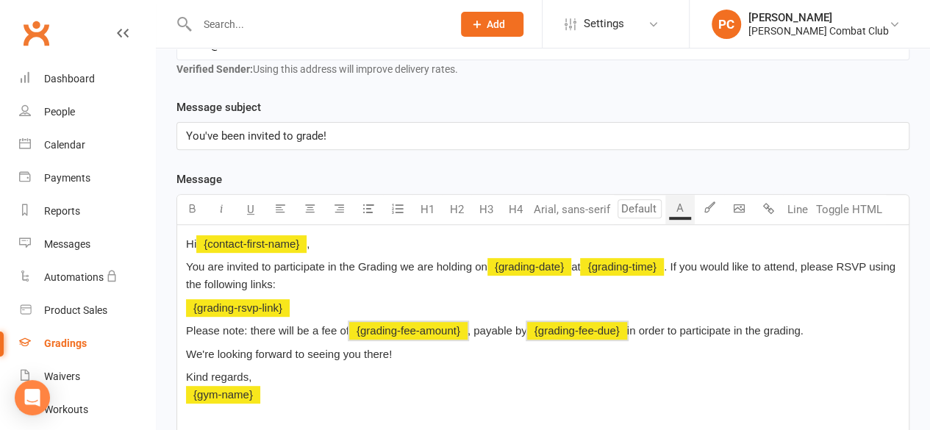
drag, startPoint x: 185, startPoint y: 330, endPoint x: 818, endPoint y: 324, distance: 632.6
click at [818, 324] on p "Please note: there will be a fee of ﻿ {grading-fee-amount} , payable by ﻿ {grad…" at bounding box center [543, 331] width 714 height 18
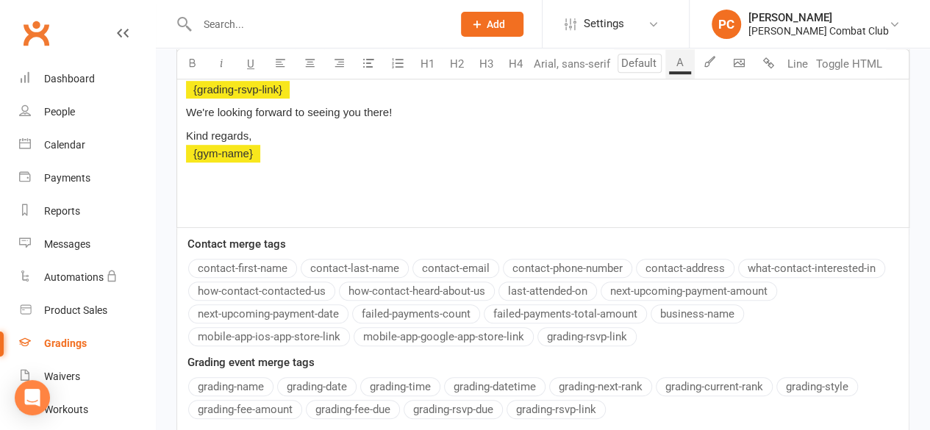
scroll to position [541, 0]
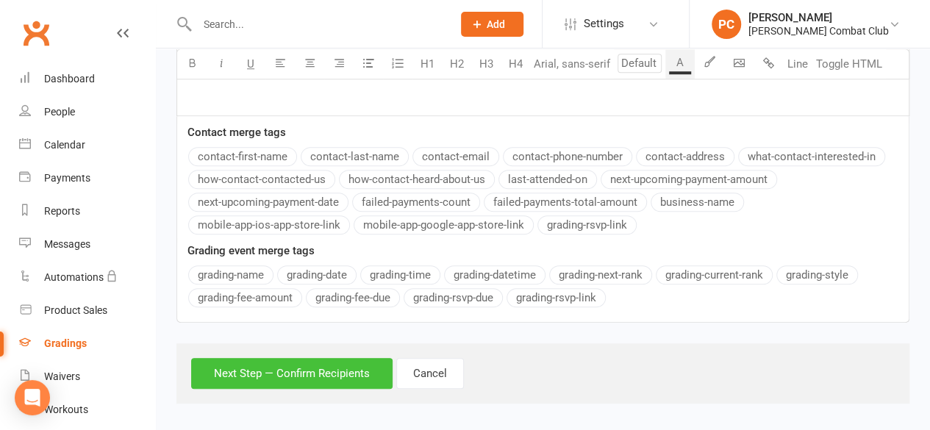
click at [306, 366] on button "Next Step — Confirm Recipients" at bounding box center [292, 373] width 202 height 31
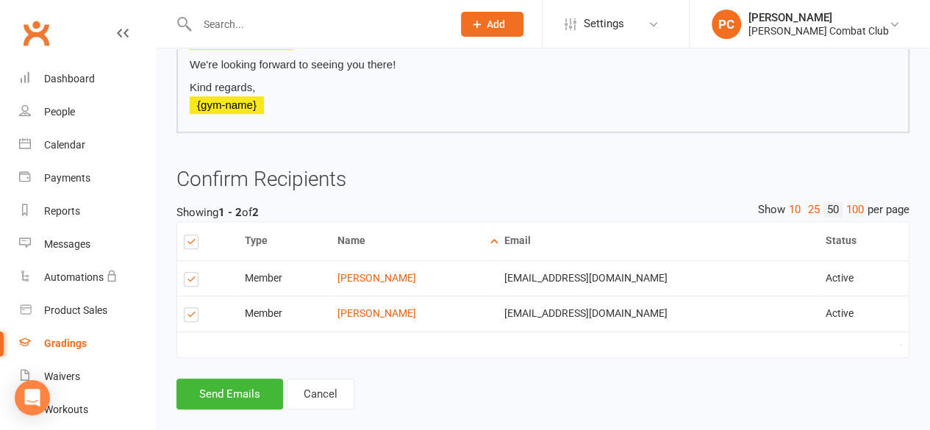
scroll to position [403, 0]
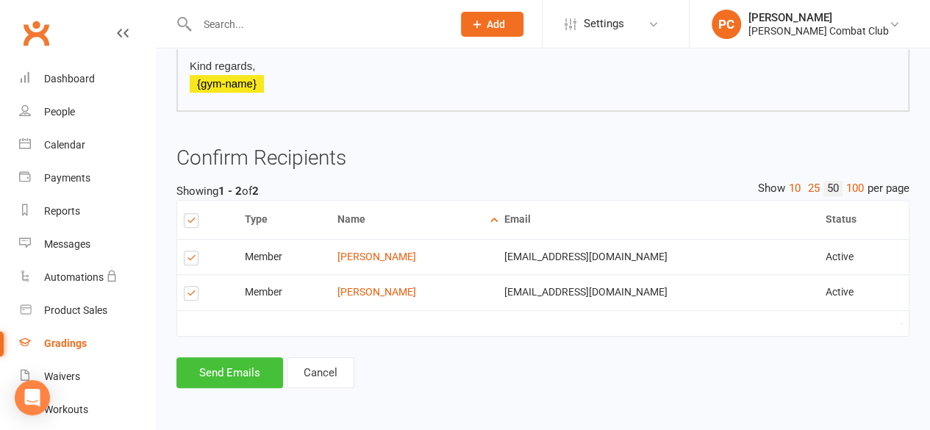
click at [232, 364] on button "Send Emails" at bounding box center [230, 372] width 107 height 31
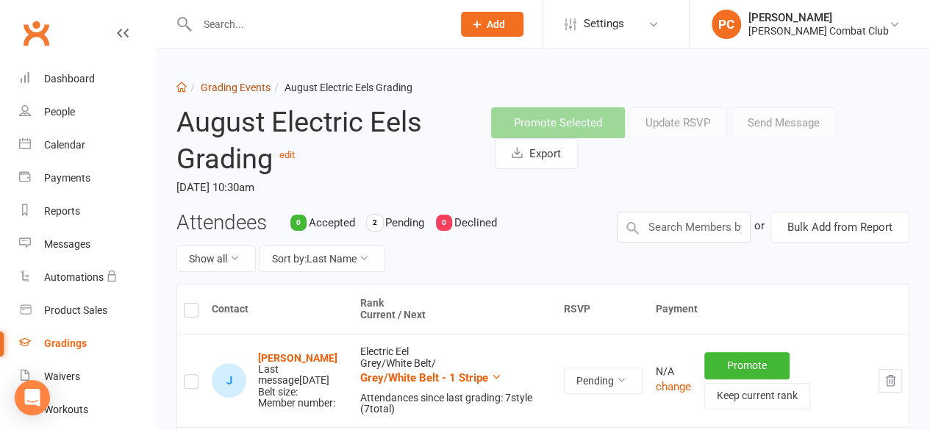
click at [255, 85] on link "Grading Events" at bounding box center [236, 88] width 70 height 12
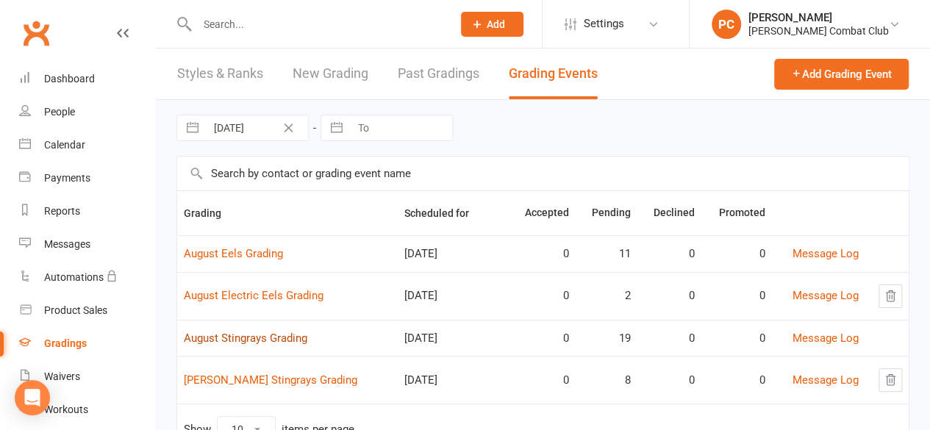
click at [282, 334] on link "August Stingrays Grading" at bounding box center [246, 338] width 124 height 13
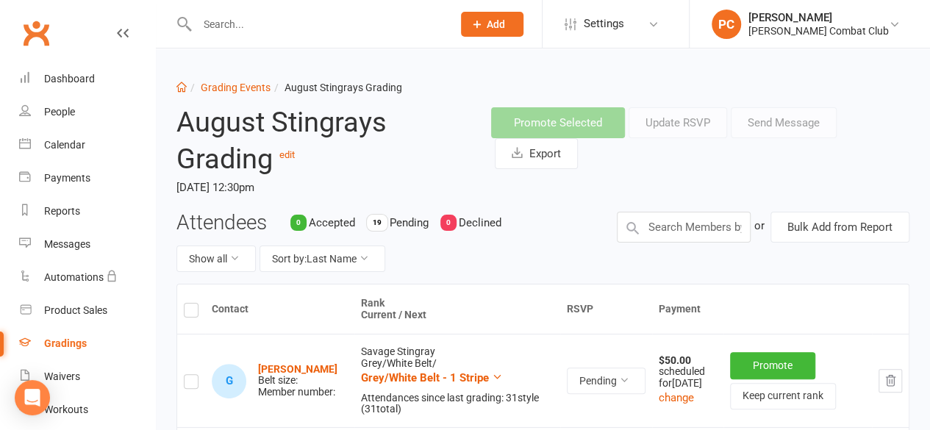
click at [190, 313] on label at bounding box center [191, 313] width 15 height 0
click at [190, 304] on input "checkbox" at bounding box center [191, 304] width 15 height 0
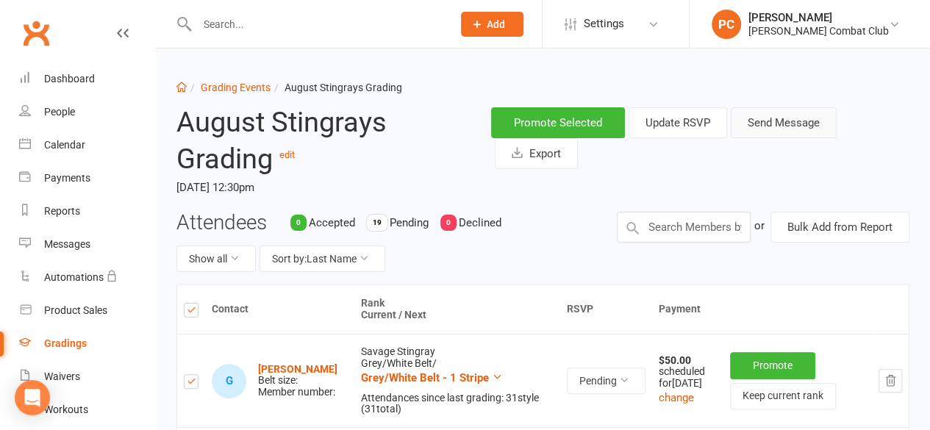
click at [788, 123] on button "Send Message" at bounding box center [784, 122] width 106 height 31
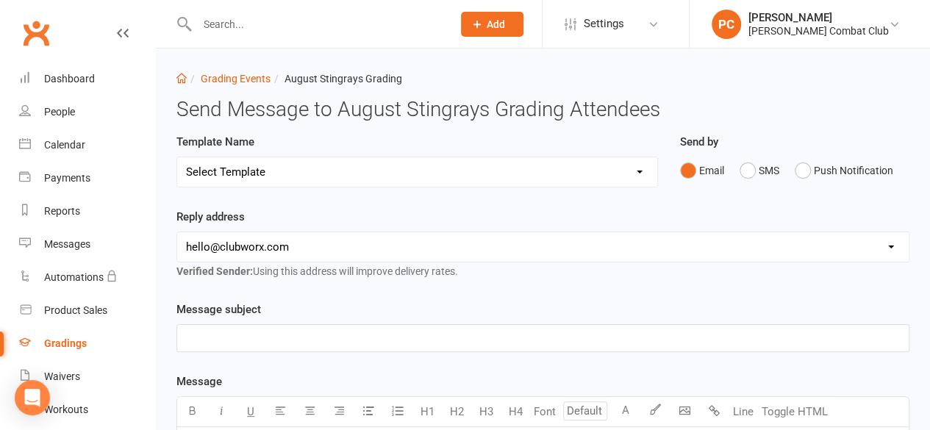
scroll to position [7, 0]
click at [453, 169] on select "Select Template [Email] Confirmation of Successful Grading [Email] Grading Even…" at bounding box center [417, 173] width 480 height 29
select select "2"
click at [177, 159] on select "Select Template [Email] Confirmation of Successful Grading [Email] Grading Even…" at bounding box center [417, 173] width 480 height 29
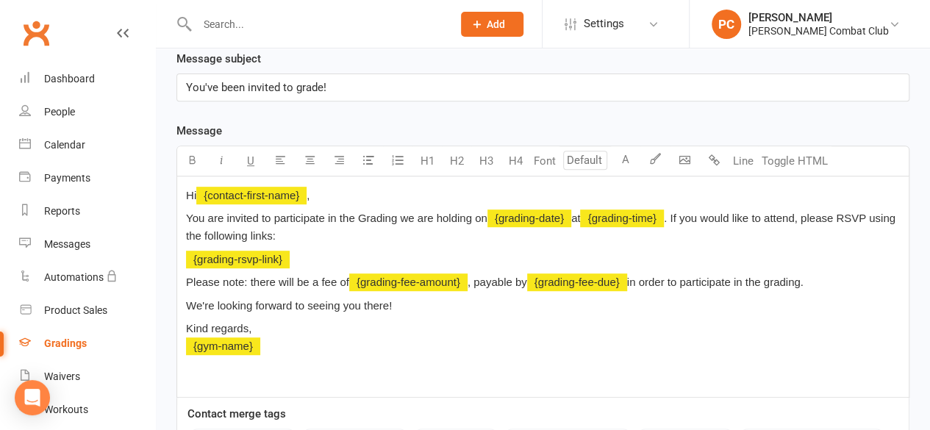
scroll to position [260, 0]
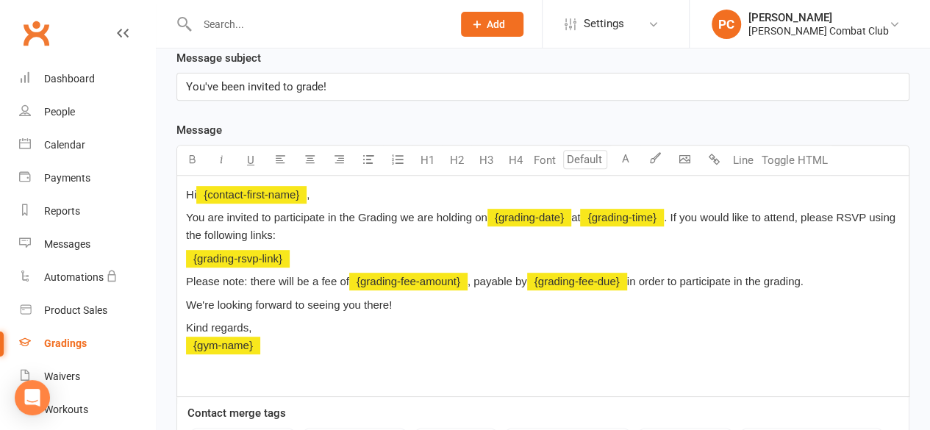
click at [635, 277] on span "in order to participate in the grading." at bounding box center [715, 281] width 177 height 13
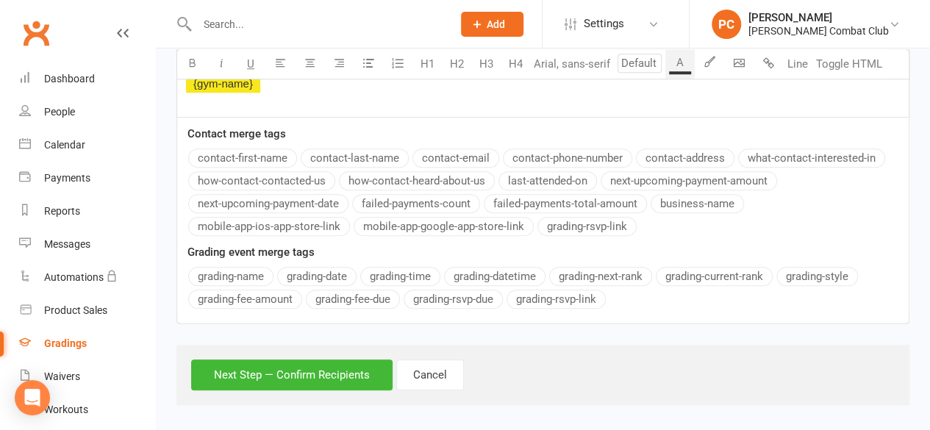
scroll to position [541, 0]
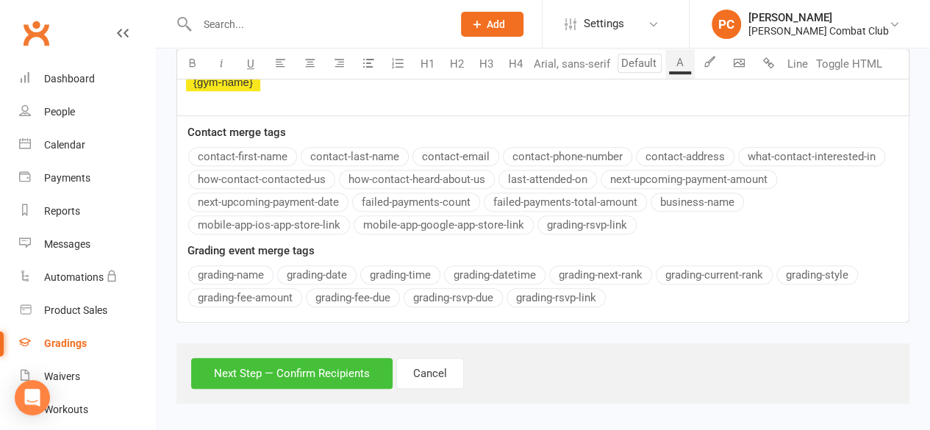
click at [300, 366] on button "Next Step — Confirm Recipients" at bounding box center [292, 373] width 202 height 31
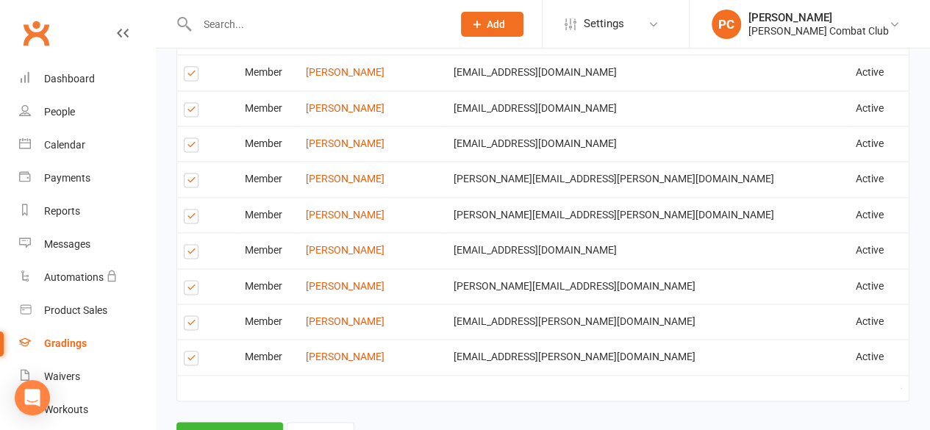
scroll to position [1045, 0]
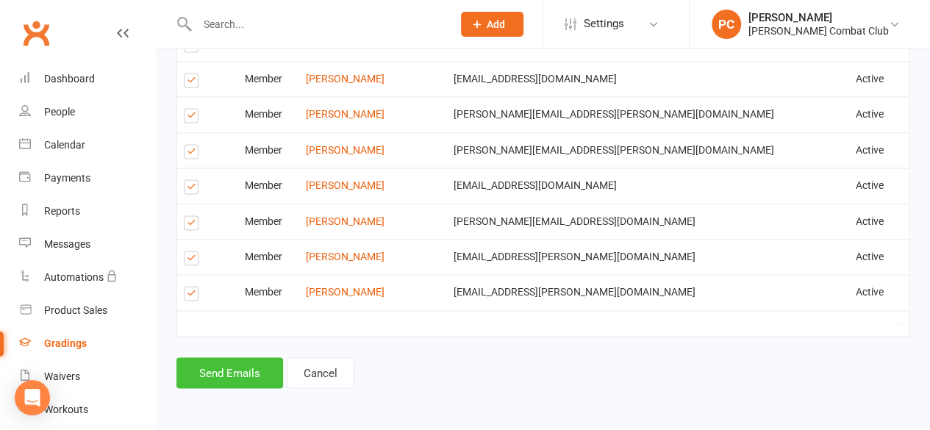
click at [225, 369] on button "Send Emails" at bounding box center [230, 372] width 107 height 31
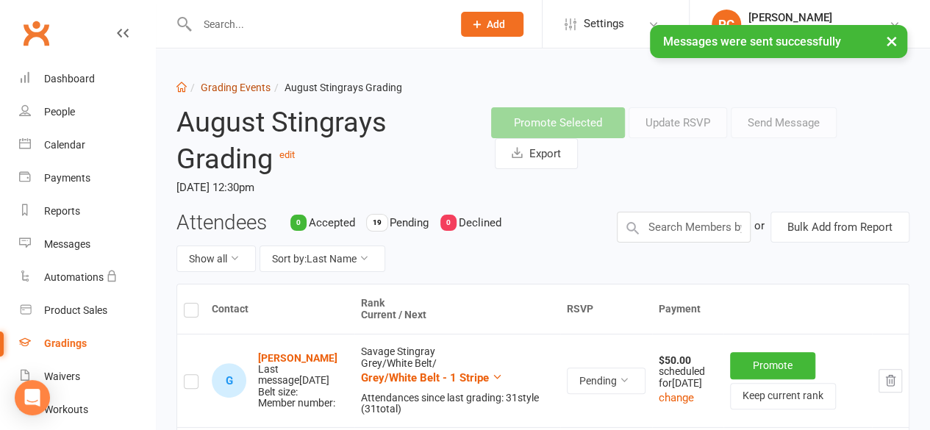
click at [252, 83] on link "Grading Events" at bounding box center [236, 88] width 70 height 12
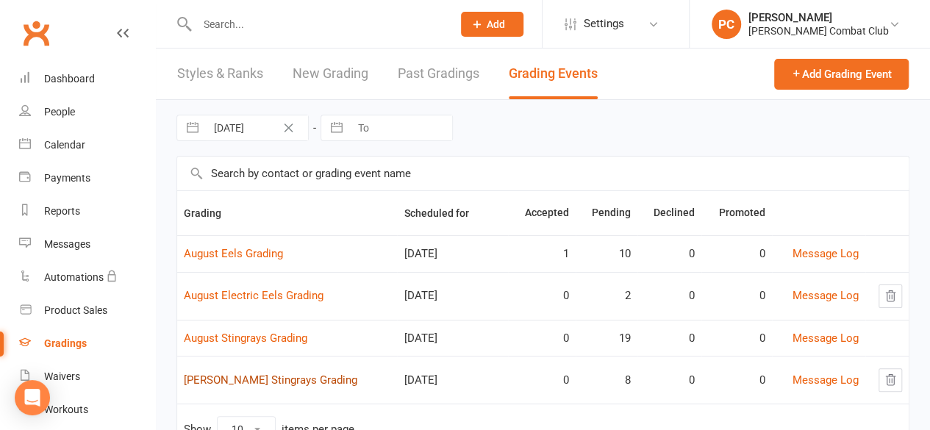
click at [292, 377] on link "[PERSON_NAME] Stingrays Grading" at bounding box center [271, 380] width 174 height 13
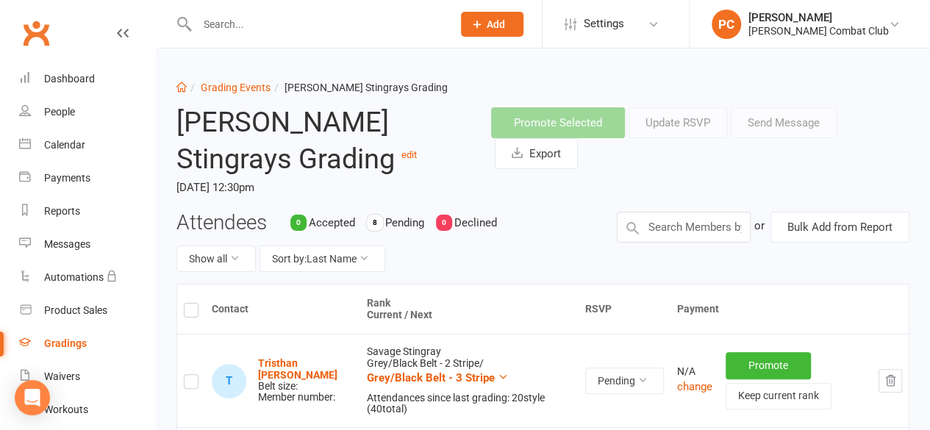
click at [191, 313] on label at bounding box center [191, 313] width 15 height 0
click at [191, 304] on input "checkbox" at bounding box center [191, 304] width 15 height 0
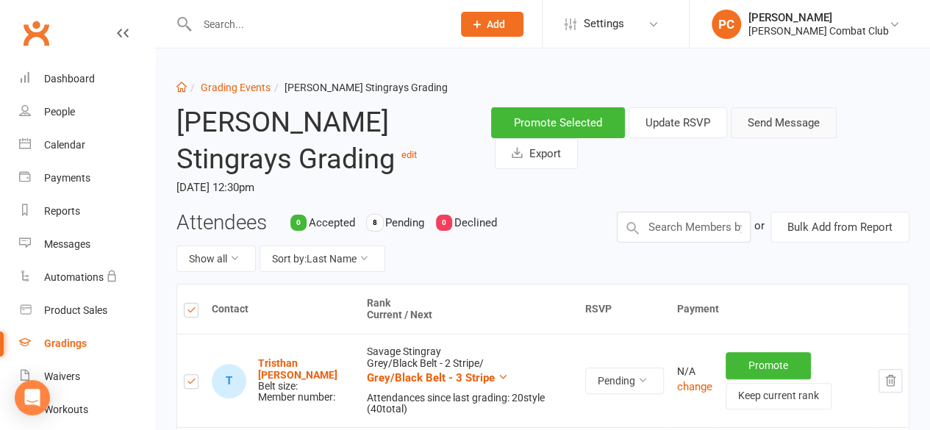
click at [780, 123] on button "Send Message" at bounding box center [784, 122] width 106 height 31
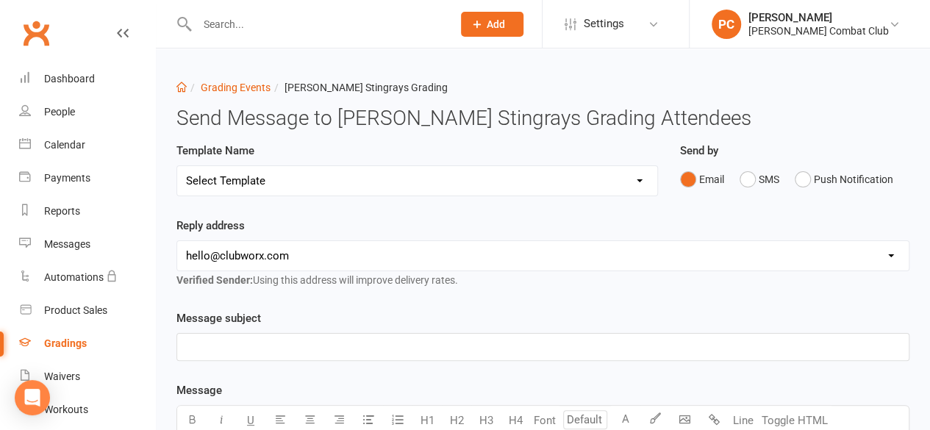
click at [538, 184] on select "Select Template [Email] Confirmation of Successful Grading [Email] Grading Even…" at bounding box center [417, 180] width 480 height 29
select select "2"
click at [177, 166] on select "Select Template [Email] Confirmation of Successful Grading [Email] Grading Even…" at bounding box center [417, 180] width 480 height 29
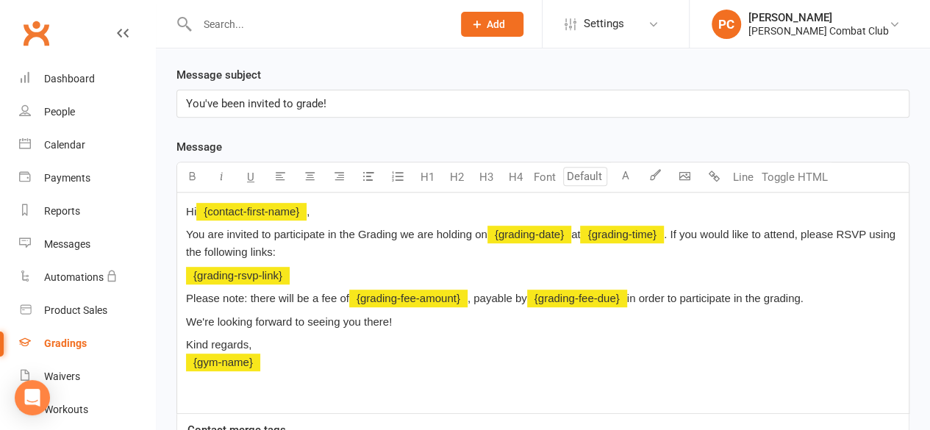
scroll to position [244, 0]
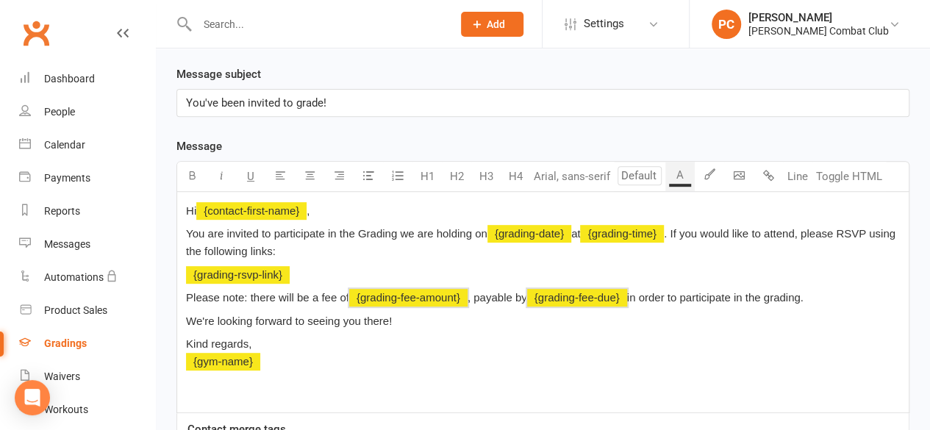
drag, startPoint x: 190, startPoint y: 299, endPoint x: 816, endPoint y: 289, distance: 626.8
click at [816, 289] on p "Please note: there will be a fee of ﻿ {grading-fee-amount} , payable by ﻿ {grad…" at bounding box center [543, 298] width 714 height 18
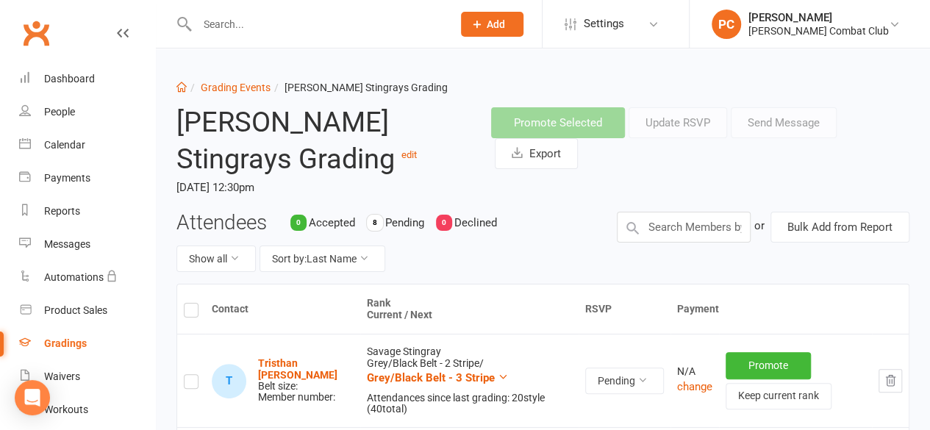
click at [184, 313] on label at bounding box center [191, 313] width 15 height 0
click at [184, 304] on input "checkbox" at bounding box center [191, 304] width 15 height 0
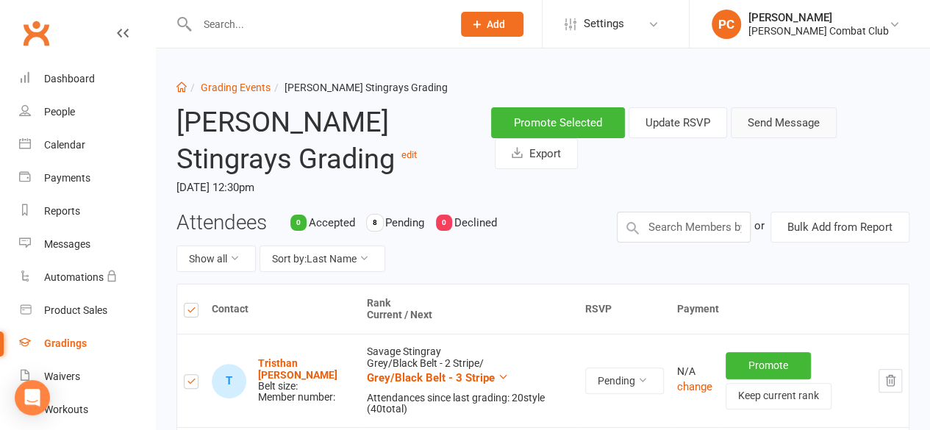
click at [786, 118] on button "Send Message" at bounding box center [784, 122] width 106 height 31
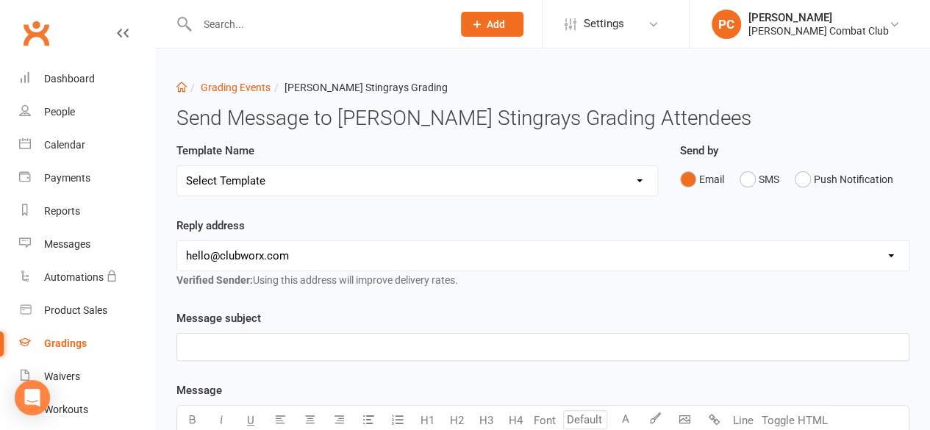
click at [378, 179] on select "Select Template [Email] Confirmation of Successful Grading [Email] Grading Even…" at bounding box center [417, 180] width 480 height 29
select select "2"
click at [177, 166] on select "Select Template [Email] Confirmation of Successful Grading [Email] Grading Even…" at bounding box center [417, 180] width 480 height 29
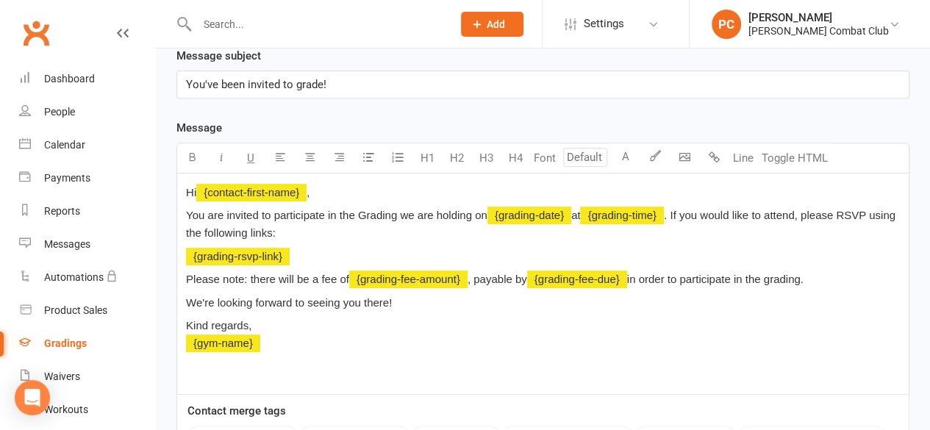
scroll to position [263, 0]
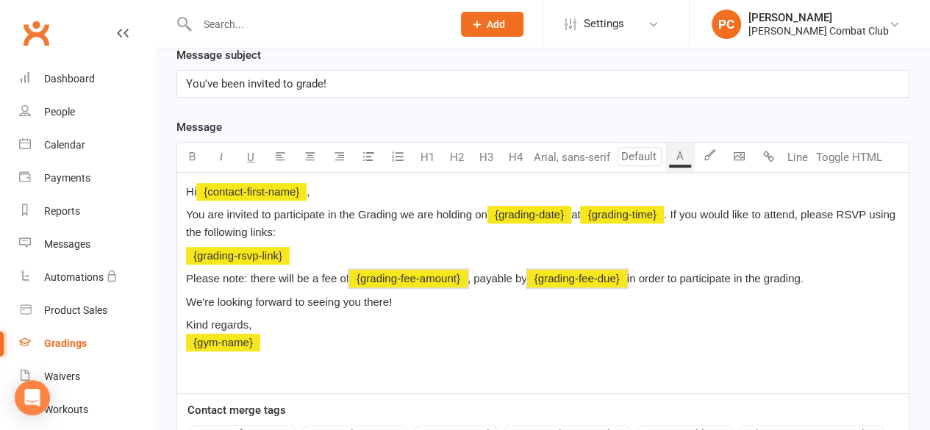
drag, startPoint x: 186, startPoint y: 277, endPoint x: 814, endPoint y: 274, distance: 628.2
click at [814, 274] on p "Please note: there will be a fee of ﻿ {grading-fee-amount} , payable by ﻿ {grad…" at bounding box center [543, 279] width 714 height 18
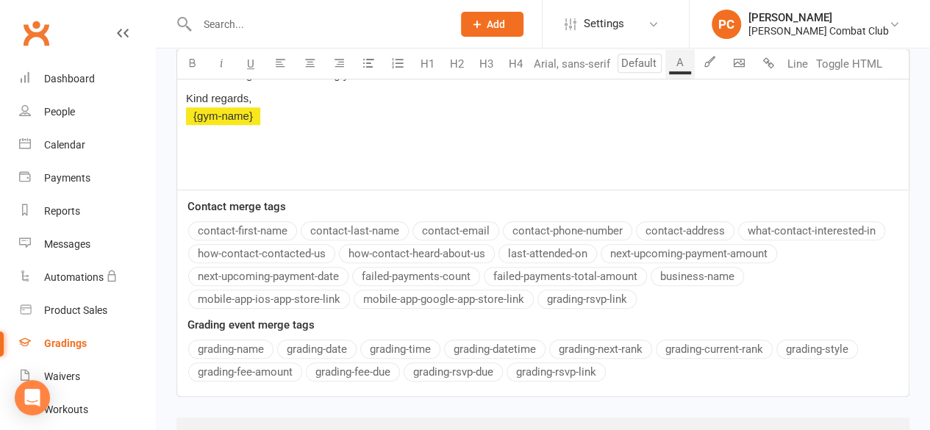
scroll to position [541, 0]
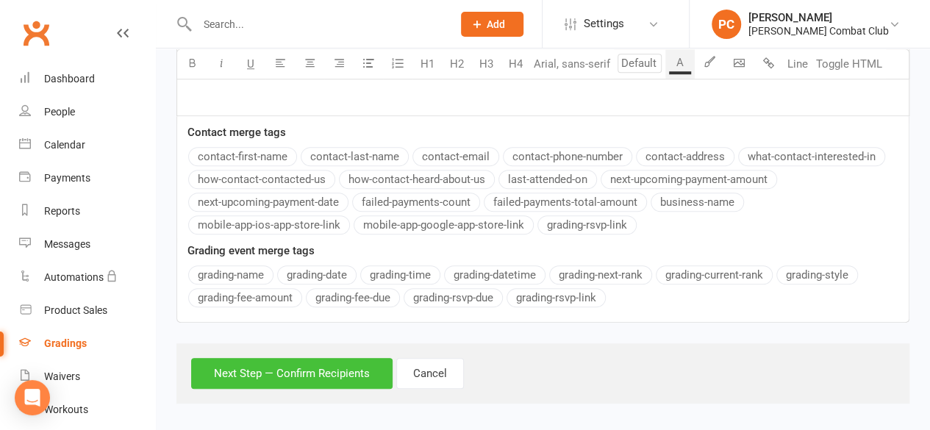
click at [330, 369] on button "Next Step — Confirm Recipients" at bounding box center [292, 373] width 202 height 31
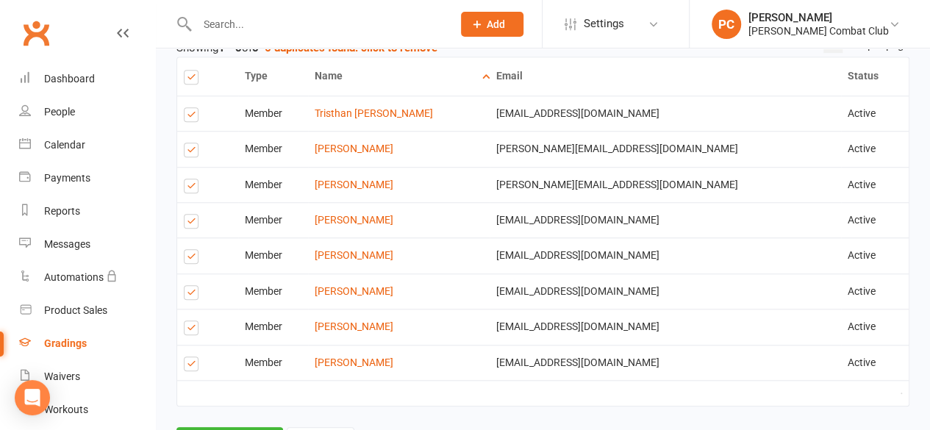
scroll to position [615, 0]
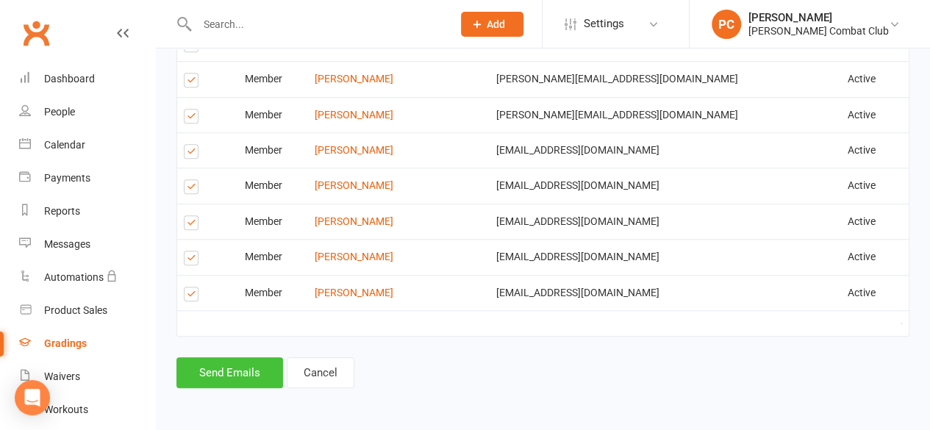
click at [231, 372] on button "Send Emails" at bounding box center [230, 372] width 107 height 31
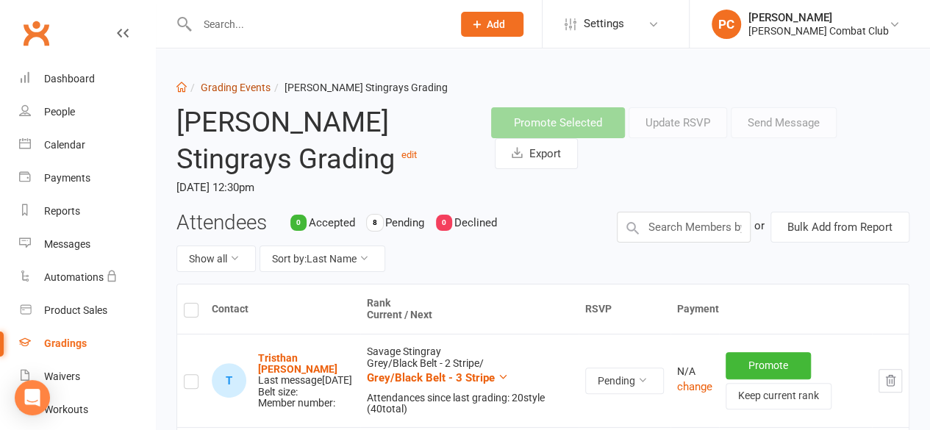
click at [242, 85] on link "Grading Events" at bounding box center [236, 88] width 70 height 12
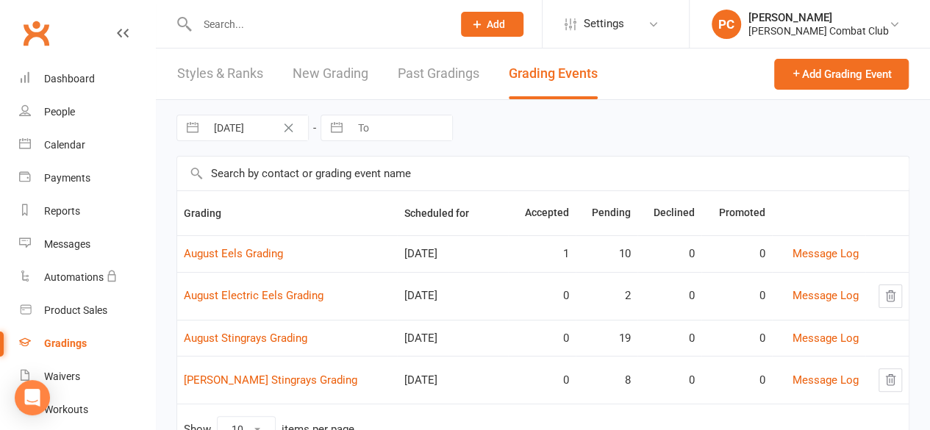
click at [241, 27] on input "text" at bounding box center [317, 24] width 249 height 21
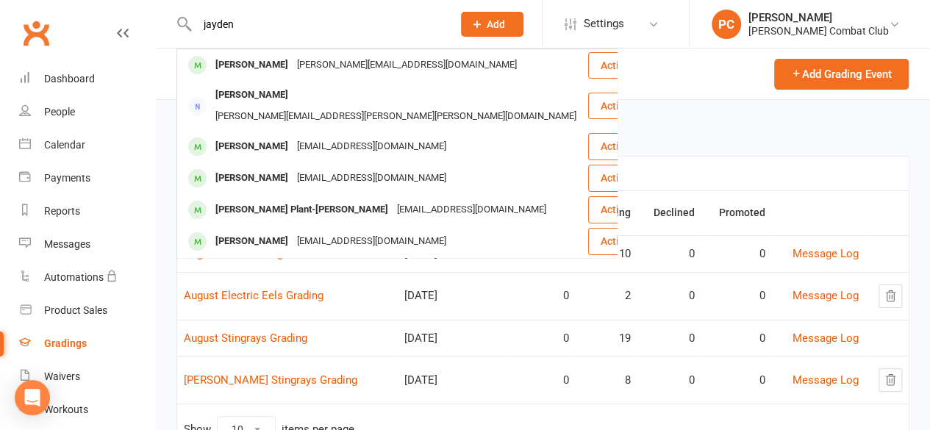
type input "jayden"
click at [266, 63] on div "[PERSON_NAME]" at bounding box center [252, 64] width 82 height 21
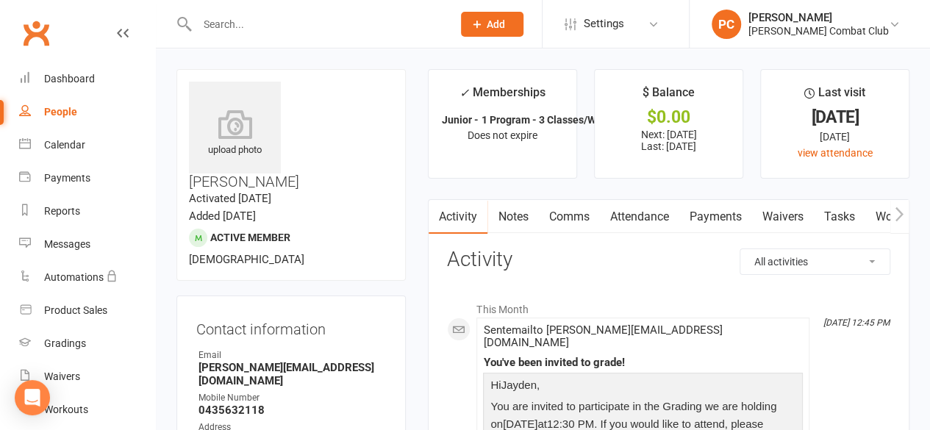
click at [722, 214] on link "Payments" at bounding box center [715, 217] width 73 height 34
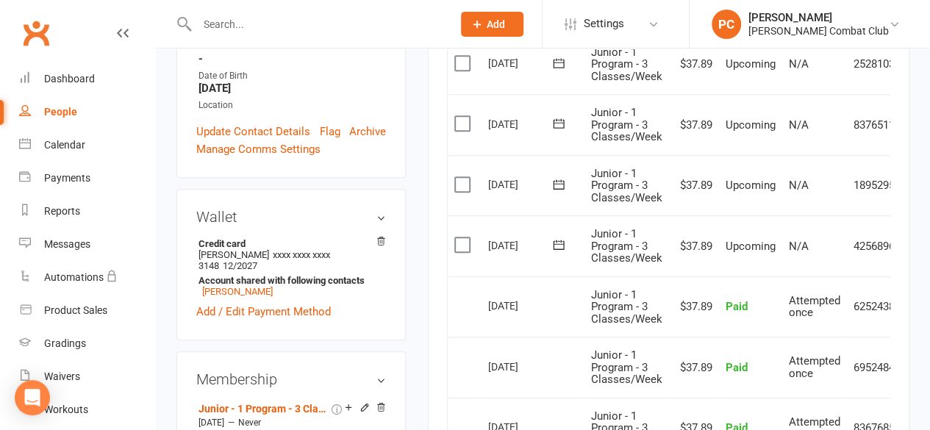
scroll to position [415, 0]
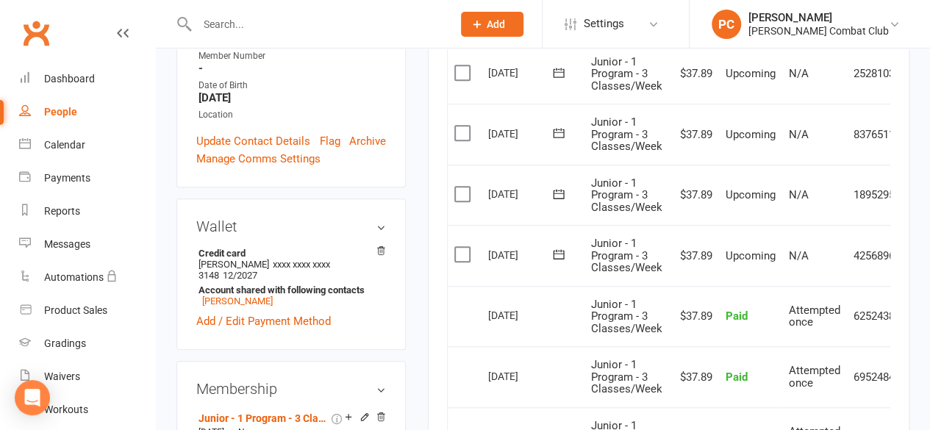
click at [117, 28] on icon at bounding box center [123, 33] width 12 height 12
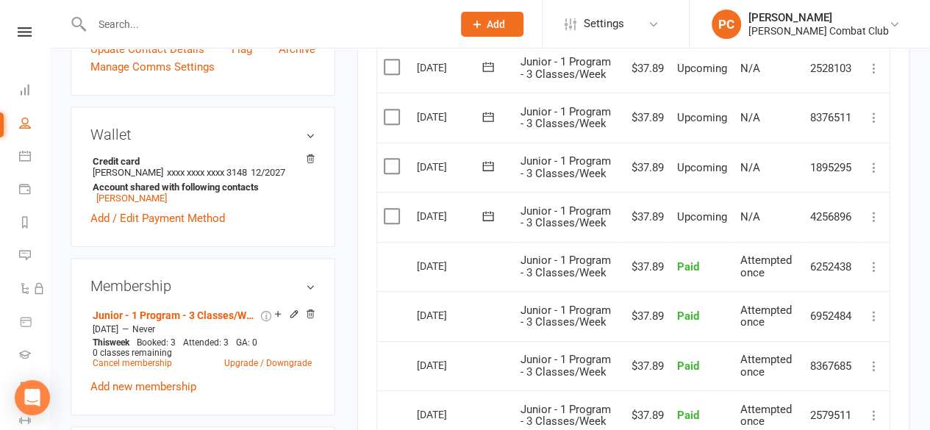
click at [292, 309] on icon at bounding box center [294, 314] width 10 height 10
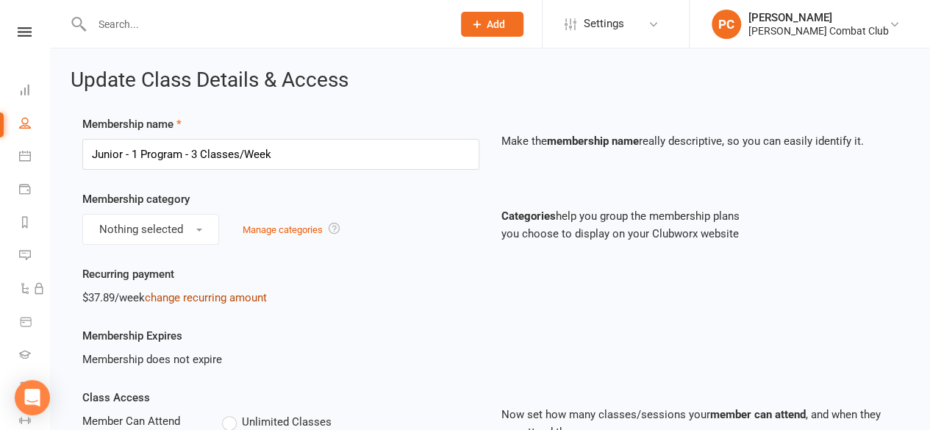
click at [255, 296] on link "change recurring amount" at bounding box center [206, 297] width 122 height 13
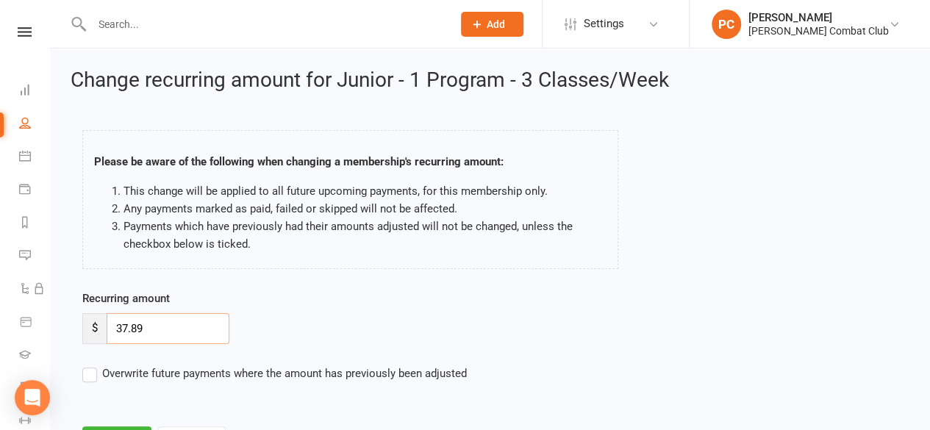
drag, startPoint x: 179, startPoint y: 324, endPoint x: 110, endPoint y: 321, distance: 69.2
click at [110, 321] on input "37.89" at bounding box center [168, 328] width 123 height 31
type input "42.10"
click at [88, 376] on label "Overwrite future payments where the amount has previously been adjusted" at bounding box center [274, 374] width 385 height 18
click at [88, 365] on input "Overwrite future payments where the amount has previously been adjusted" at bounding box center [274, 365] width 385 height 0
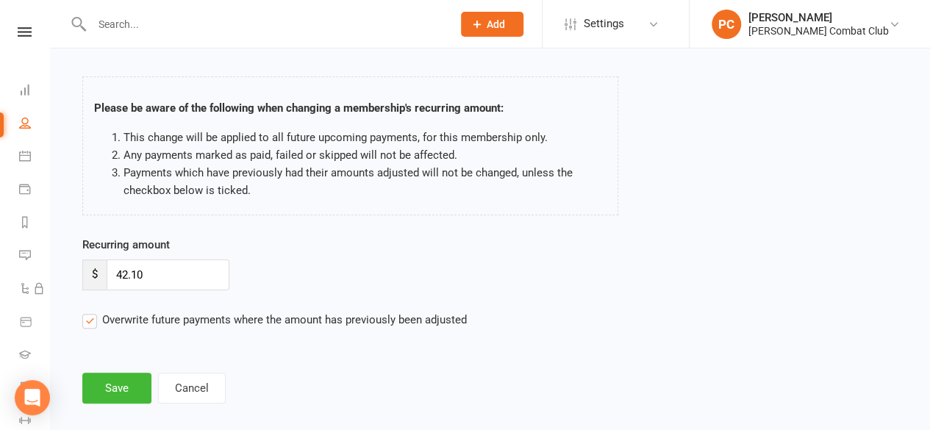
scroll to position [54, 0]
click at [120, 379] on button "Save" at bounding box center [116, 387] width 69 height 31
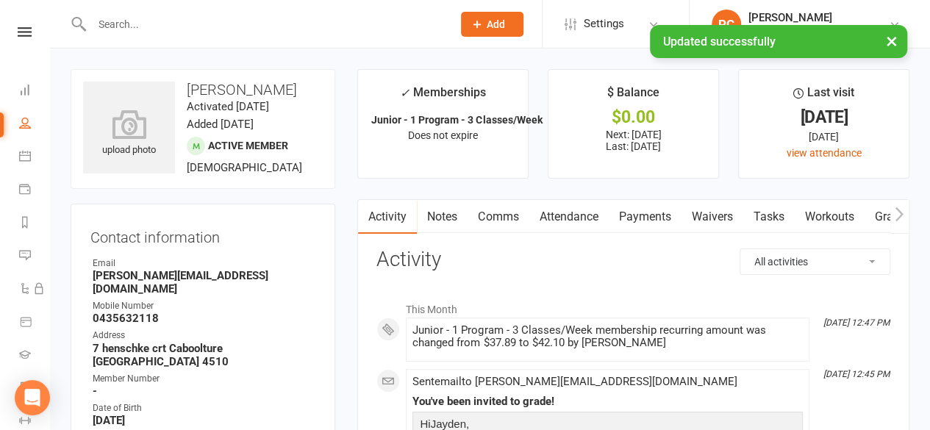
click at [646, 216] on link "Payments" at bounding box center [644, 217] width 73 height 34
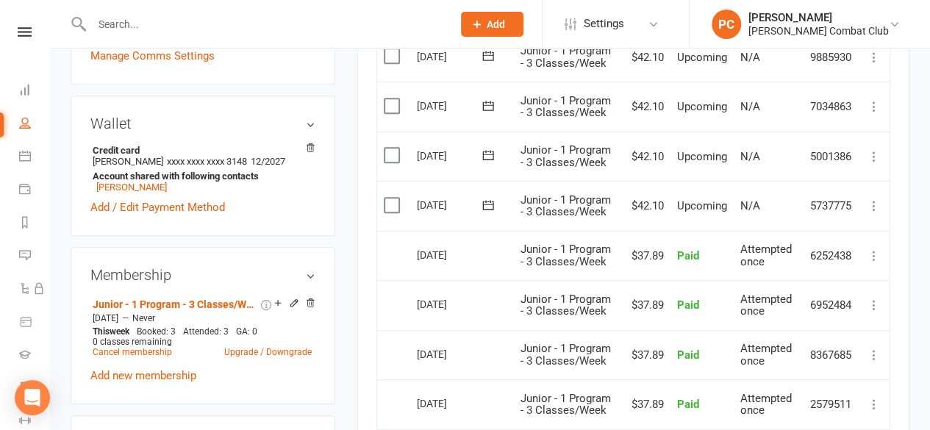
scroll to position [427, 0]
click at [875, 202] on icon at bounding box center [874, 205] width 15 height 15
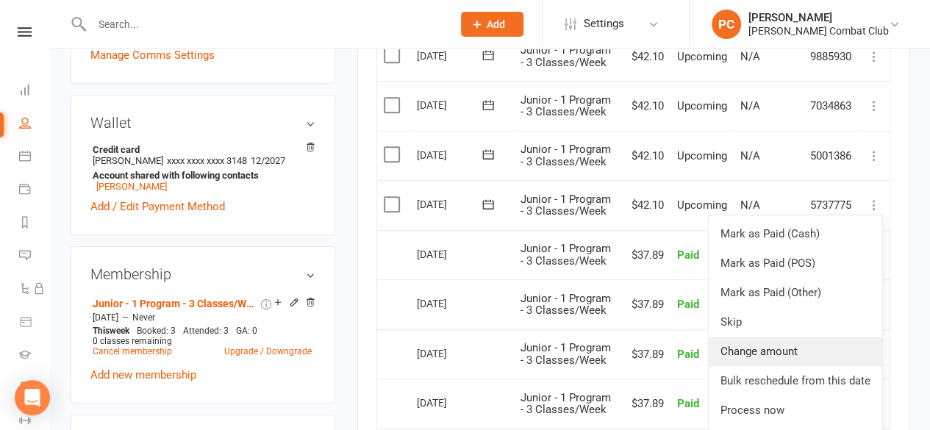
click at [765, 344] on link "Change amount" at bounding box center [796, 351] width 174 height 29
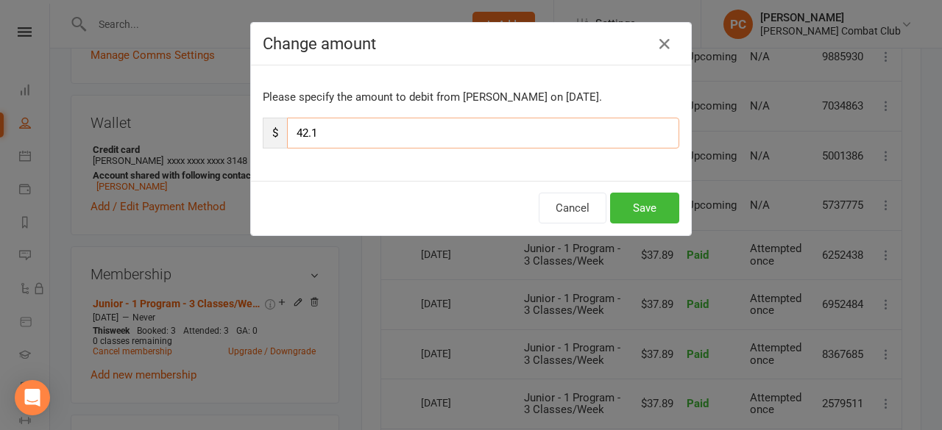
drag, startPoint x: 314, startPoint y: 130, endPoint x: 299, endPoint y: 129, distance: 15.5
click at [299, 129] on input "42.1" at bounding box center [483, 133] width 392 height 31
type input "49"
click at [635, 206] on button "Save" at bounding box center [644, 208] width 69 height 31
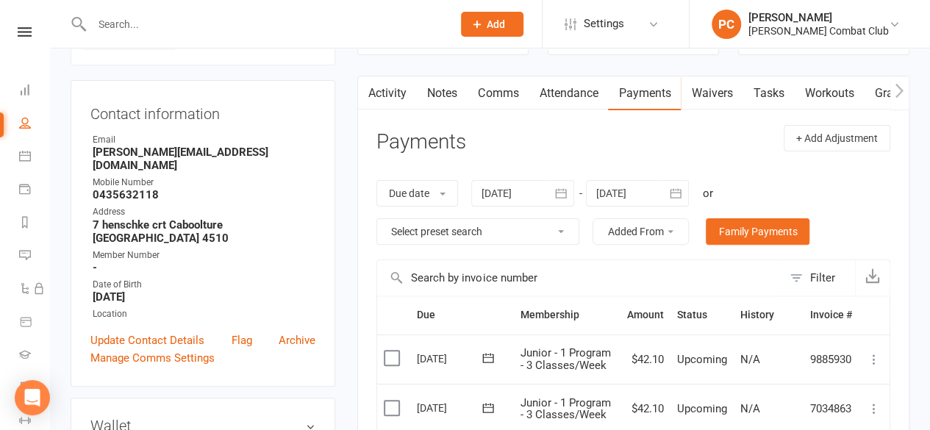
scroll to position [0, 0]
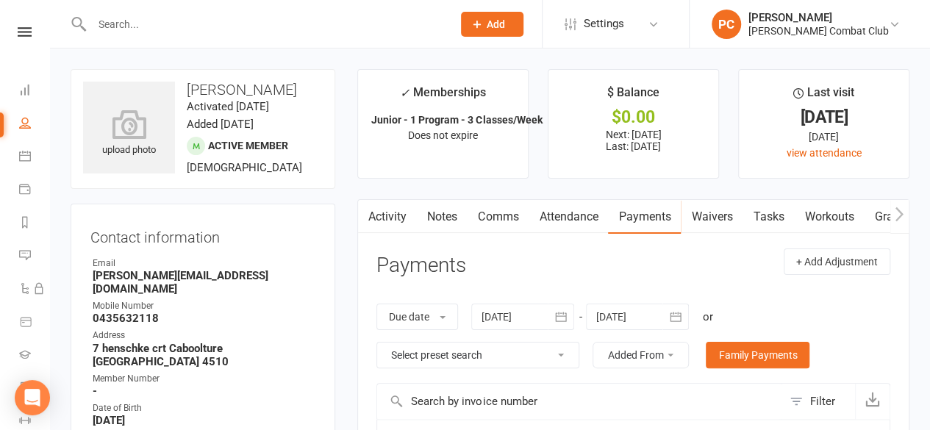
click at [140, 30] on input "text" at bounding box center [265, 24] width 355 height 21
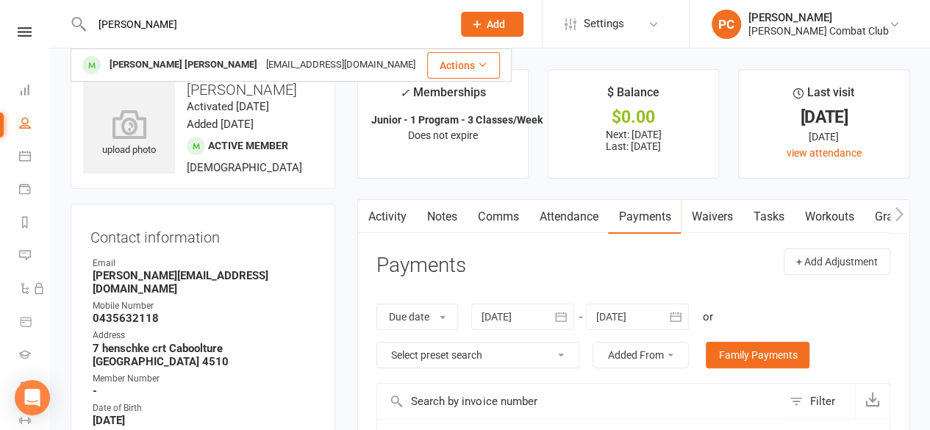
type input "[PERSON_NAME]"
click at [147, 70] on div "[PERSON_NAME] [PERSON_NAME]" at bounding box center [183, 64] width 157 height 21
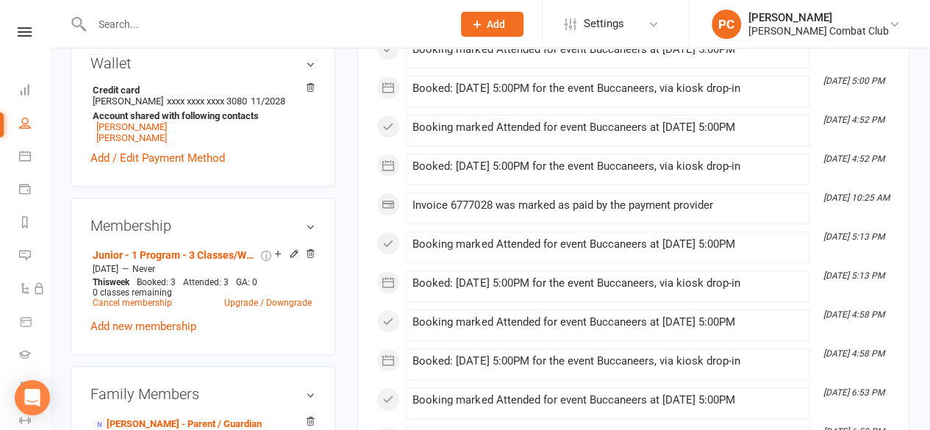
scroll to position [488, 0]
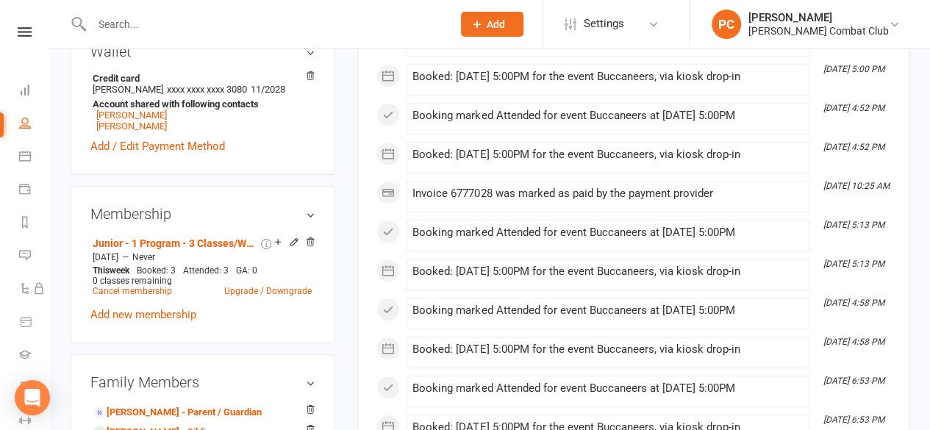
click at [294, 238] on icon at bounding box center [294, 242] width 10 height 10
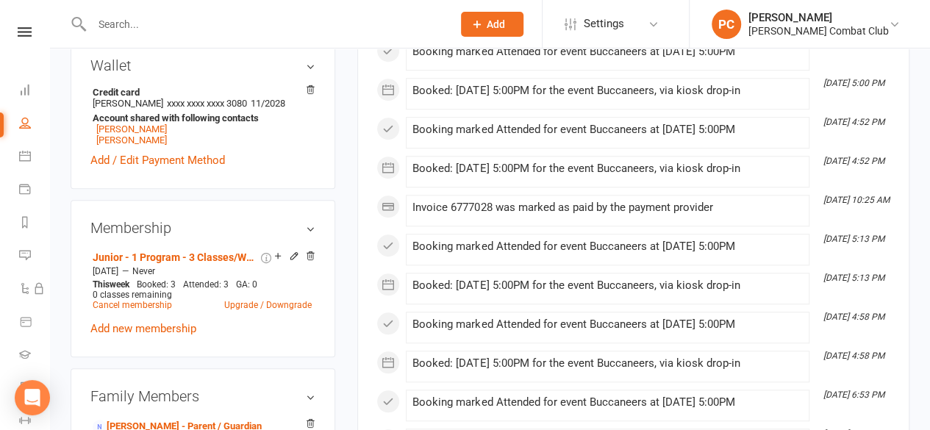
scroll to position [478, 0]
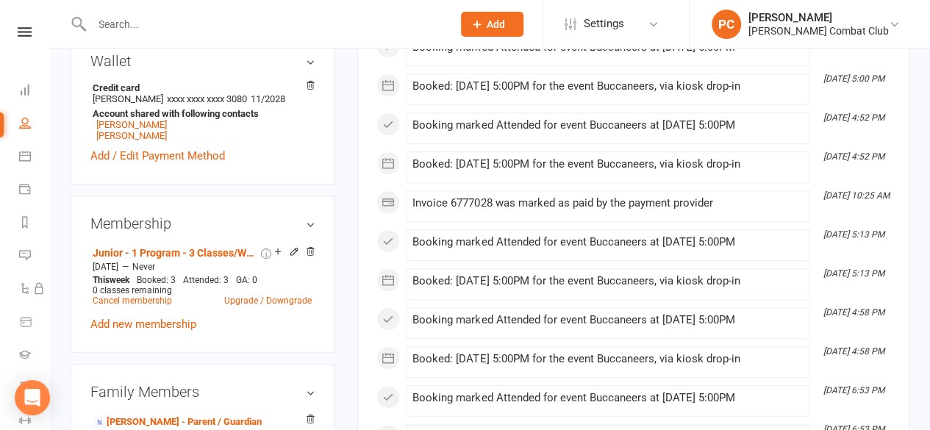
click at [242, 296] on link "Upgrade / Downgrade" at bounding box center [268, 301] width 88 height 10
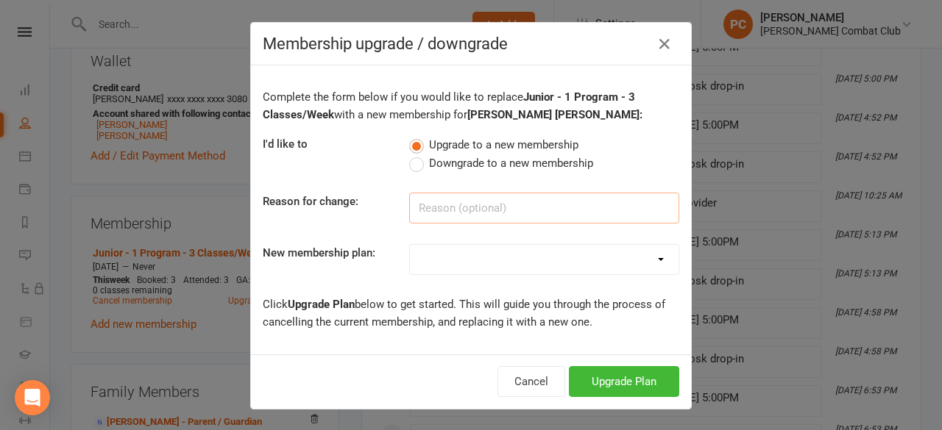
click at [460, 205] on input at bounding box center [544, 208] width 270 height 31
type input "Up grade"
click at [419, 252] on select "Junior - 1 Program - 3 Classes/Week Junior - 1 Program - Unlimited Junior - 2 P…" at bounding box center [544, 259] width 268 height 29
select select "5"
click at [410, 245] on select "Junior - 1 Program - 3 Classes/Week Junior - 1 Program - Unlimited Junior - 2 P…" at bounding box center [544, 259] width 268 height 29
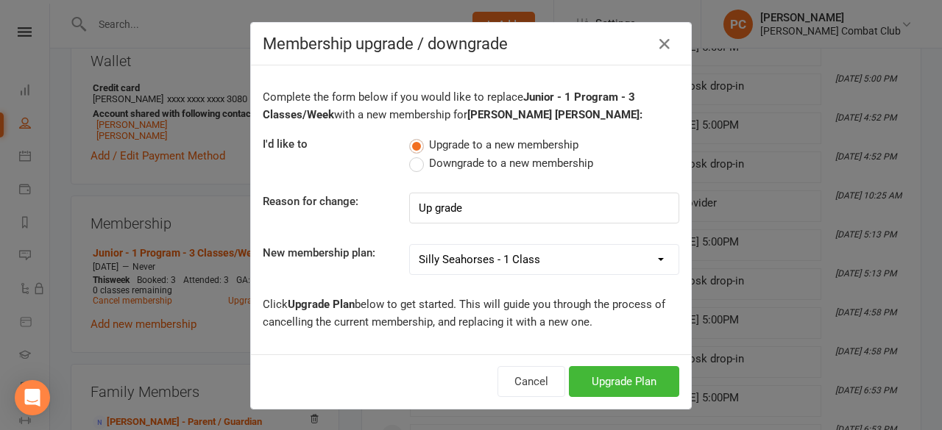
click at [527, 259] on select "Junior - 1 Program - 3 Classes/Week Junior - 1 Program - Unlimited Junior - 2 P…" at bounding box center [544, 259] width 268 height 29
click at [410, 245] on select "Junior - 1 Program - 3 Classes/Week Junior - 1 Program - Unlimited Junior - 2 P…" at bounding box center [544, 259] width 268 height 29
click at [608, 379] on button "Upgrade Plan" at bounding box center [624, 381] width 110 height 31
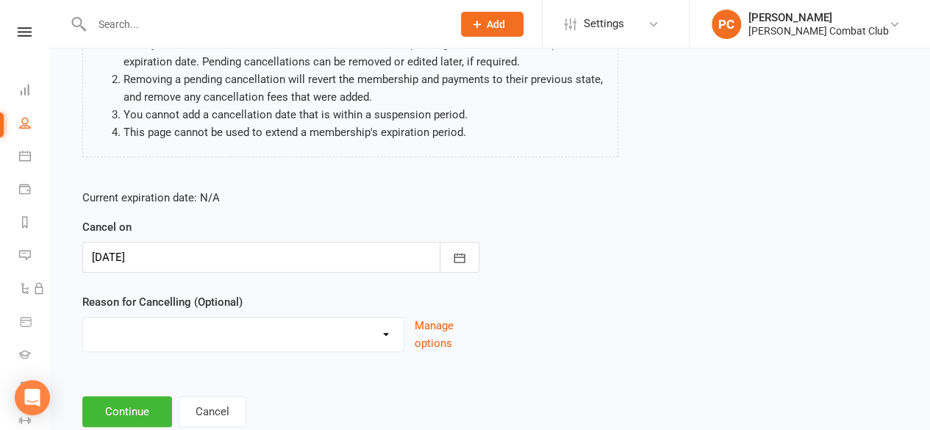
scroll to position [203, 0]
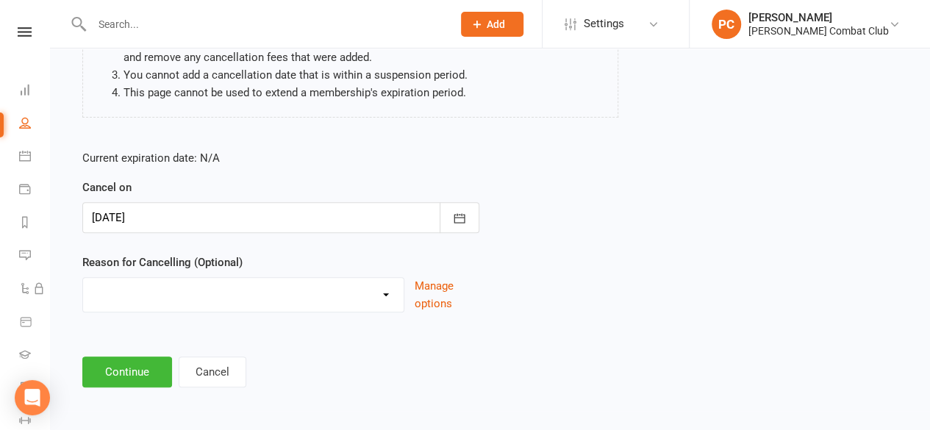
click at [199, 293] on select "Holiday Injury Other reason" at bounding box center [243, 292] width 321 height 29
select select "2"
click at [83, 278] on select "Holiday Injury Other reason" at bounding box center [243, 292] width 321 height 29
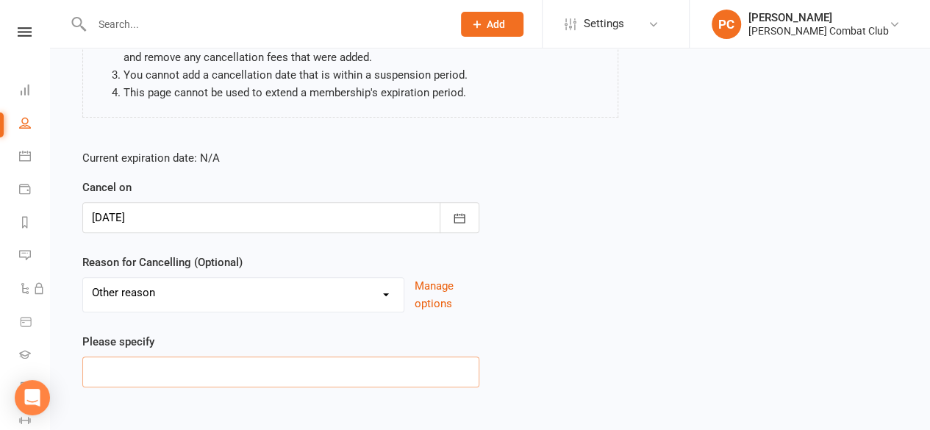
click at [176, 369] on input at bounding box center [280, 372] width 397 height 31
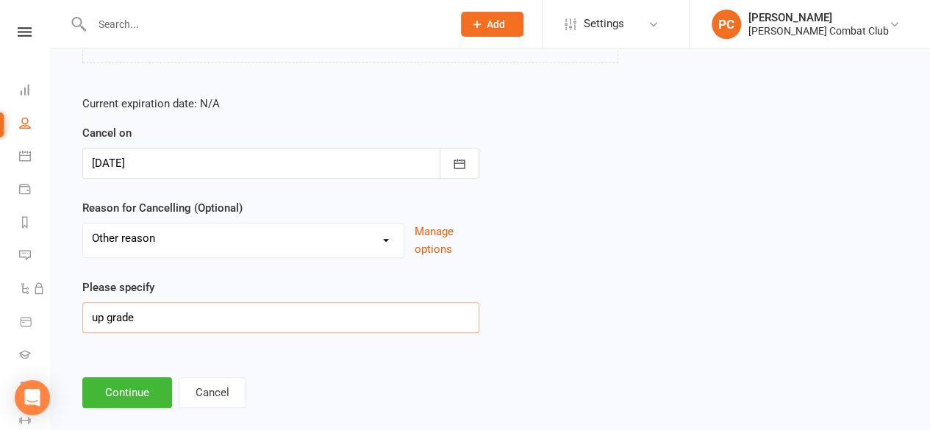
scroll to position [278, 0]
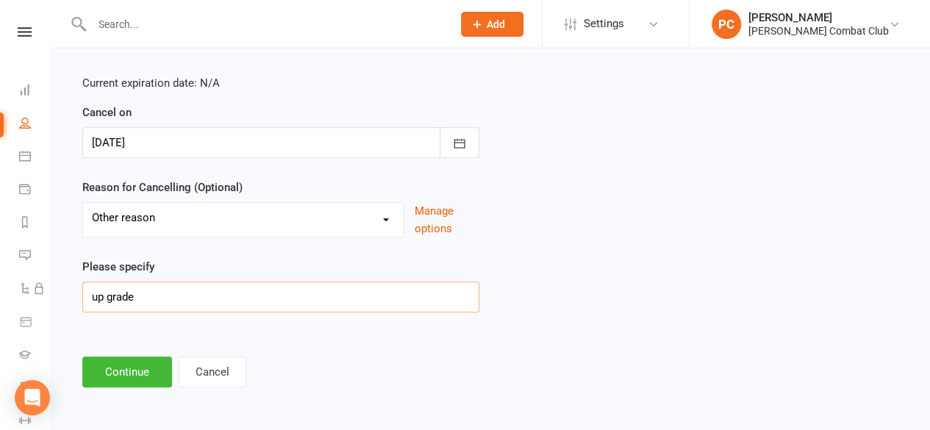
type input "up grade"
click at [142, 365] on button "Continue" at bounding box center [127, 372] width 90 height 31
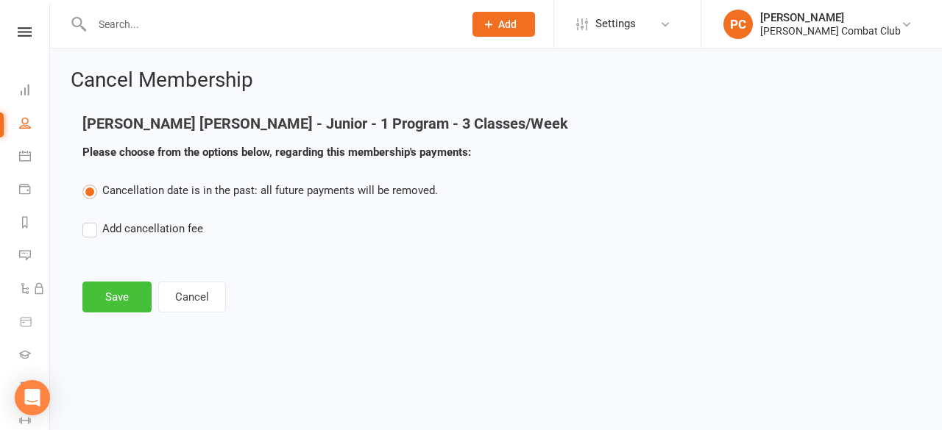
click at [118, 289] on button "Save" at bounding box center [116, 297] width 69 height 31
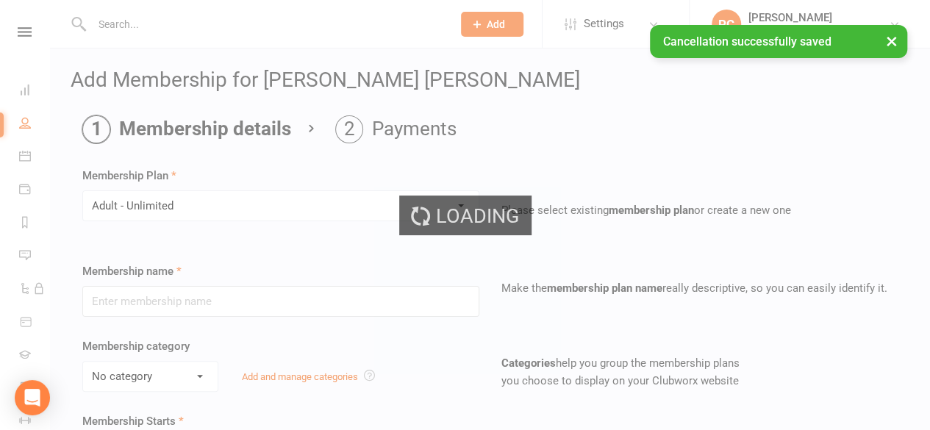
type input "Adult - Unlimited"
select select "2"
type input "0"
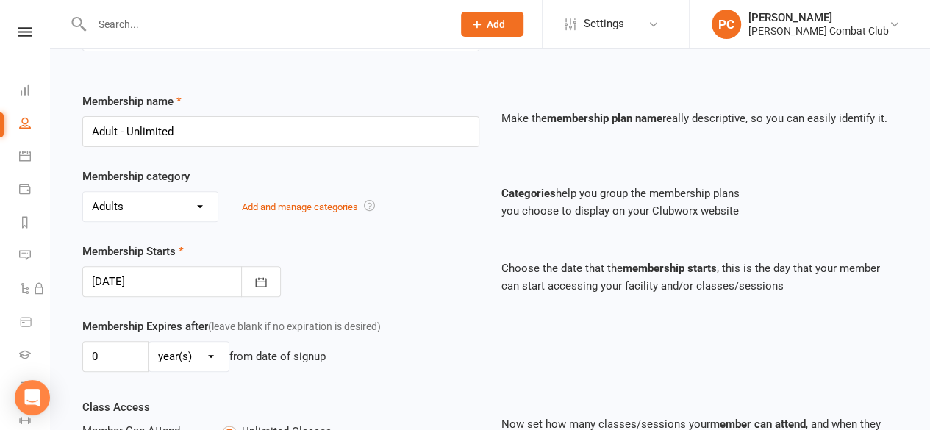
scroll to position [177, 0]
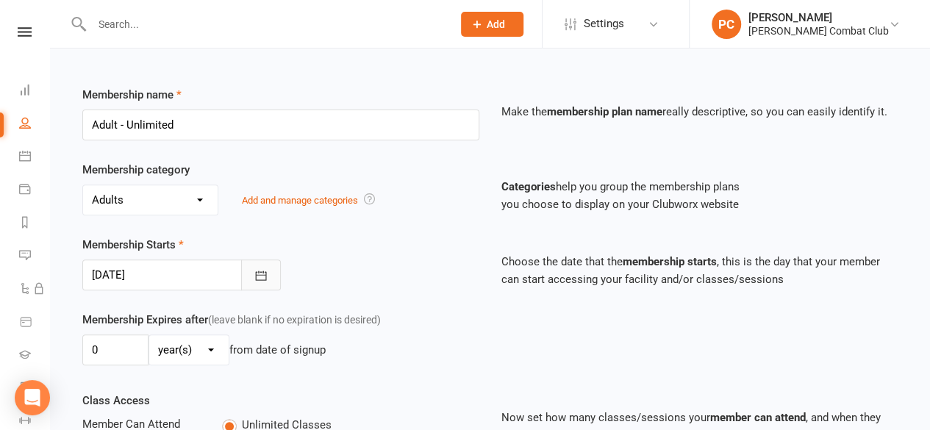
click at [249, 264] on button "button" at bounding box center [261, 275] width 40 height 31
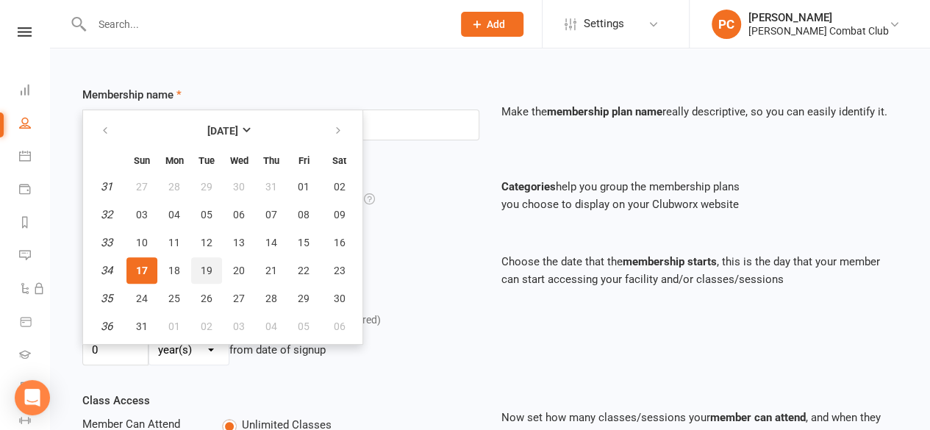
click at [204, 267] on span "19" at bounding box center [207, 271] width 12 height 12
type input "[DATE]"
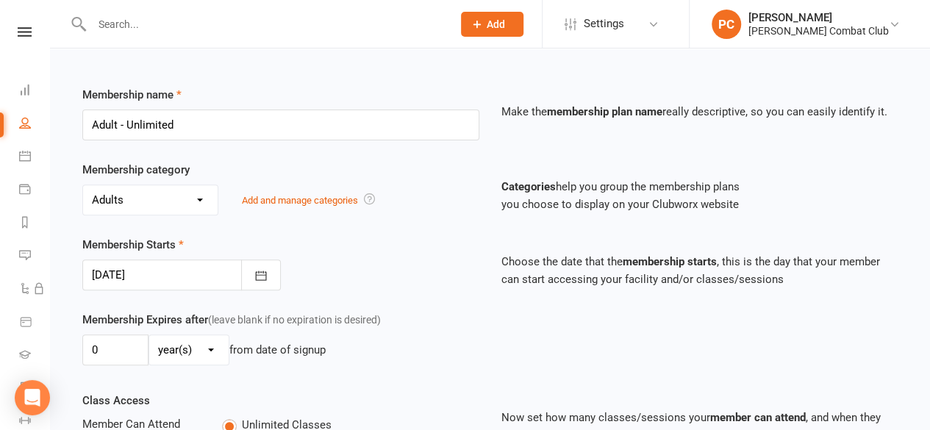
click at [339, 269] on div "Membership Starts [DATE] [DATE] Sun Mon Tue Wed Thu Fri Sat 31 27 28 29 30 31 0…" at bounding box center [280, 263] width 419 height 54
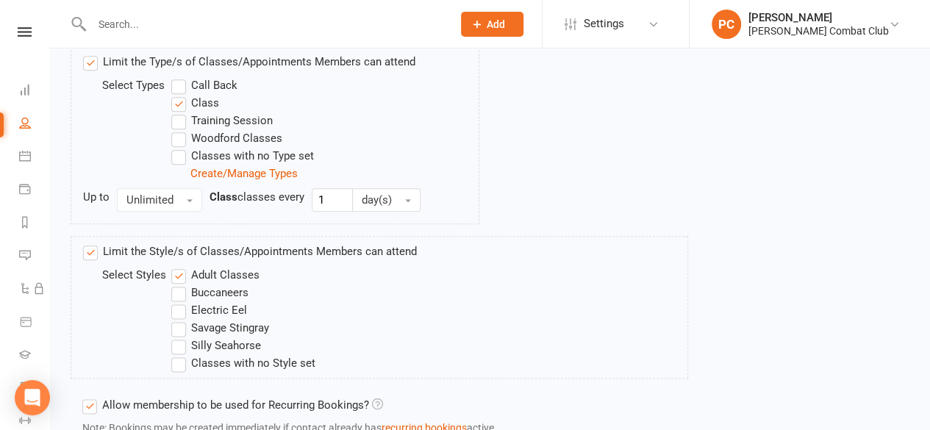
scroll to position [763, 0]
click at [179, 283] on label "Buccaneers" at bounding box center [209, 292] width 77 height 18
click at [179, 283] on input "Buccaneers" at bounding box center [176, 283] width 10 height 0
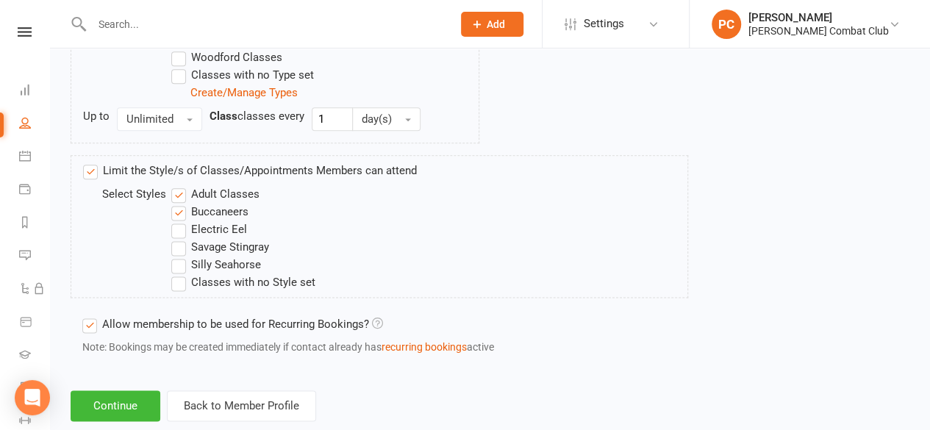
scroll to position [871, 0]
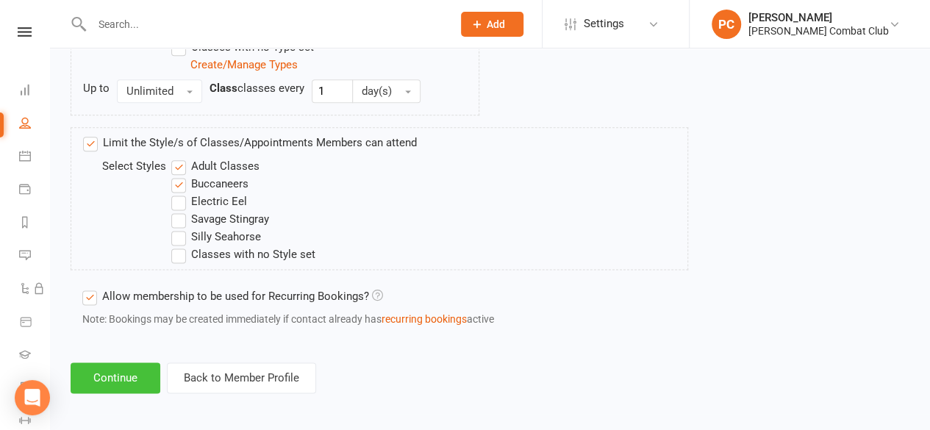
click at [121, 368] on button "Continue" at bounding box center [116, 378] width 90 height 31
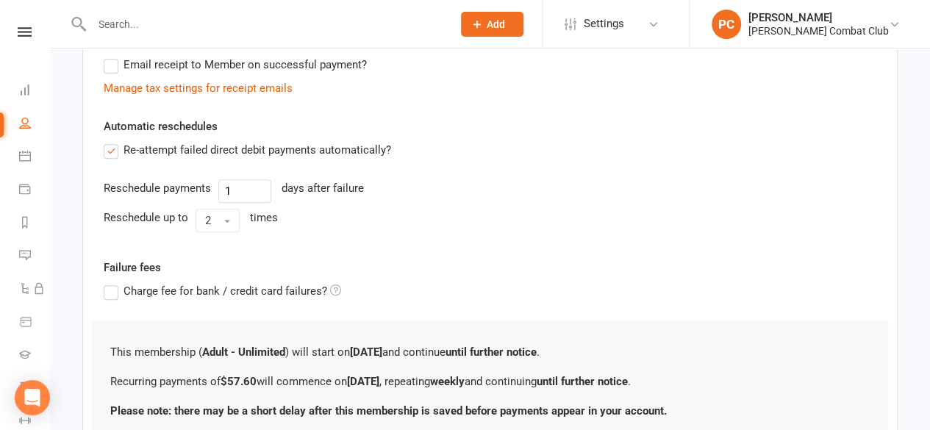
scroll to position [577, 0]
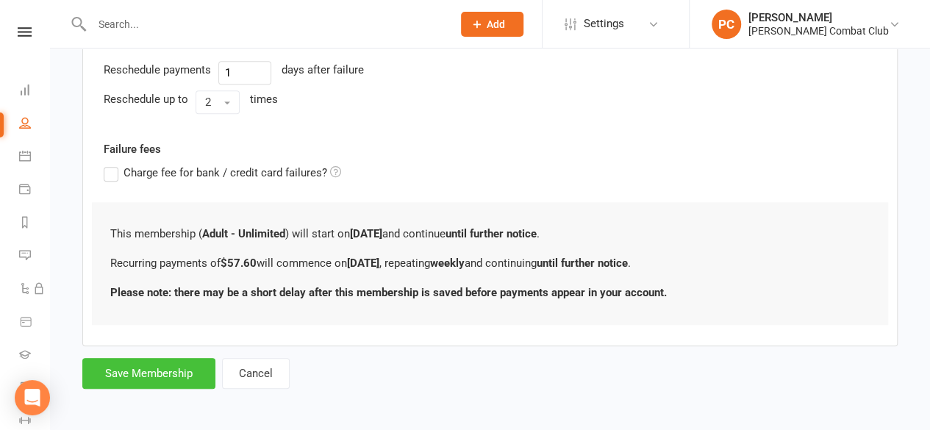
click at [169, 364] on button "Save Membership" at bounding box center [148, 373] width 133 height 31
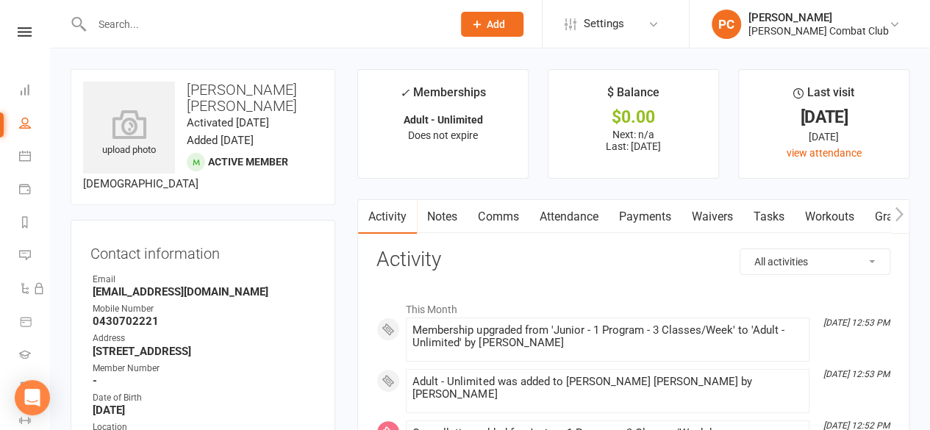
click at [18, 34] on icon at bounding box center [25, 32] width 14 height 10
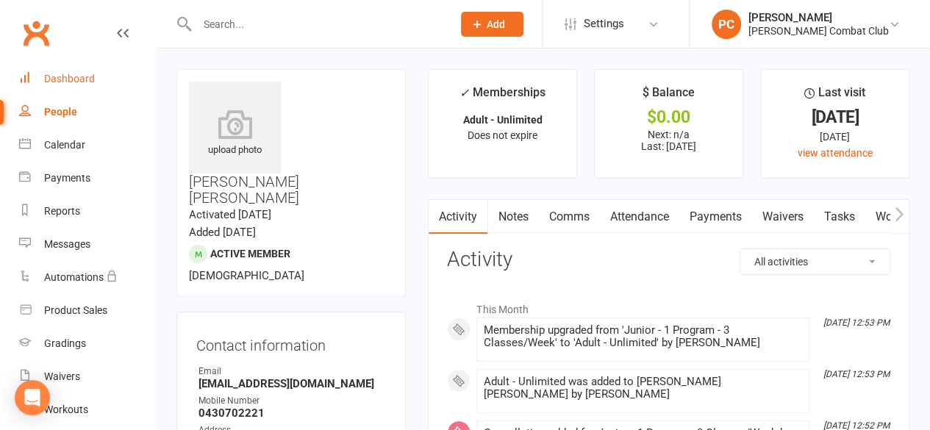
click at [68, 76] on div "Dashboard" at bounding box center [69, 79] width 51 height 12
